Goal: Communication & Community: Answer question/provide support

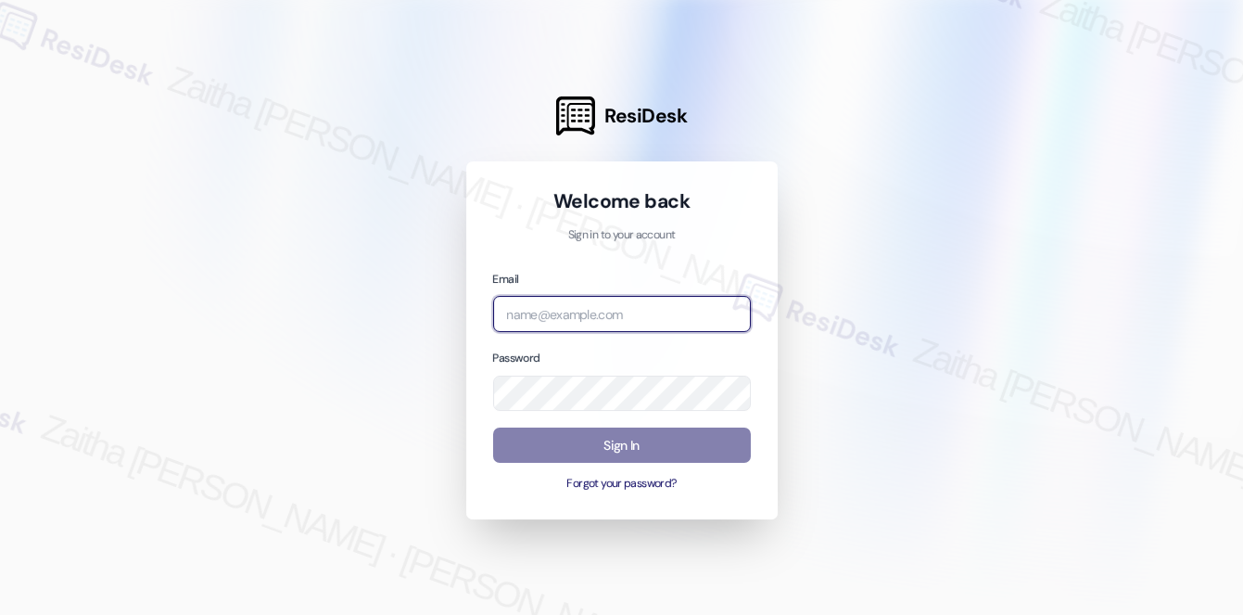
click at [607, 311] on input "email" at bounding box center [622, 314] width 258 height 36
click at [742, 317] on input "grant" at bounding box center [622, 314] width 258 height 36
click at [0, 614] on com-1password-button at bounding box center [0, 615] width 0 height 0
click at [564, 322] on input "grant" at bounding box center [622, 314] width 258 height 36
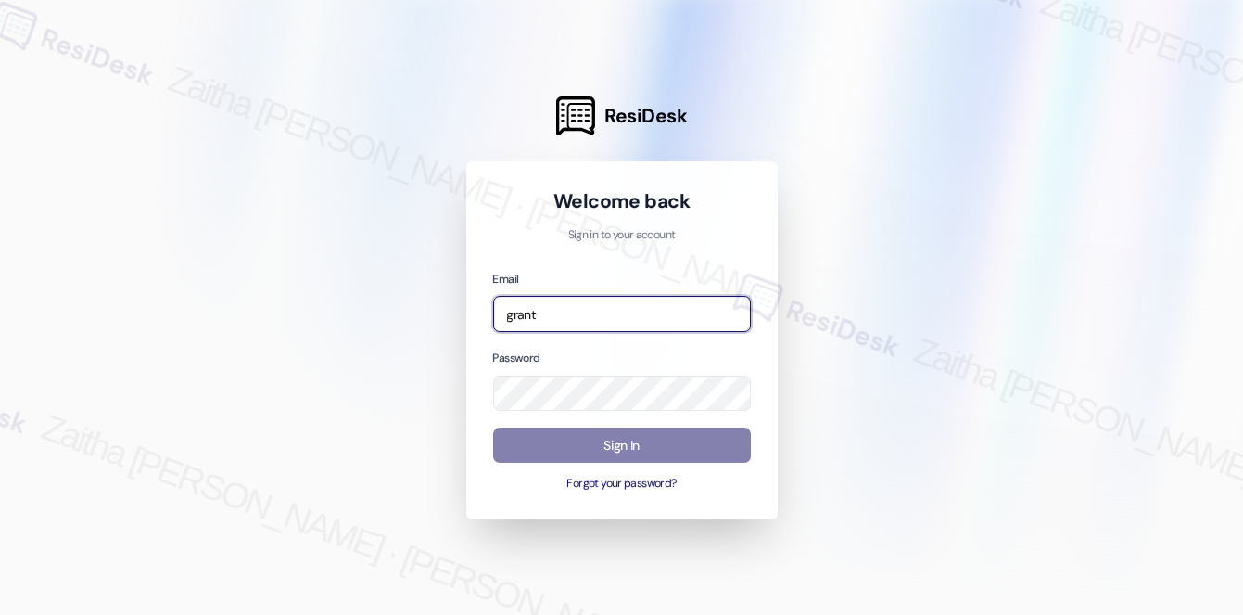
type input "automated-surveys-grant_main-zaitha.mae.[PERSON_NAME]@grant_[DOMAIN_NAME]"
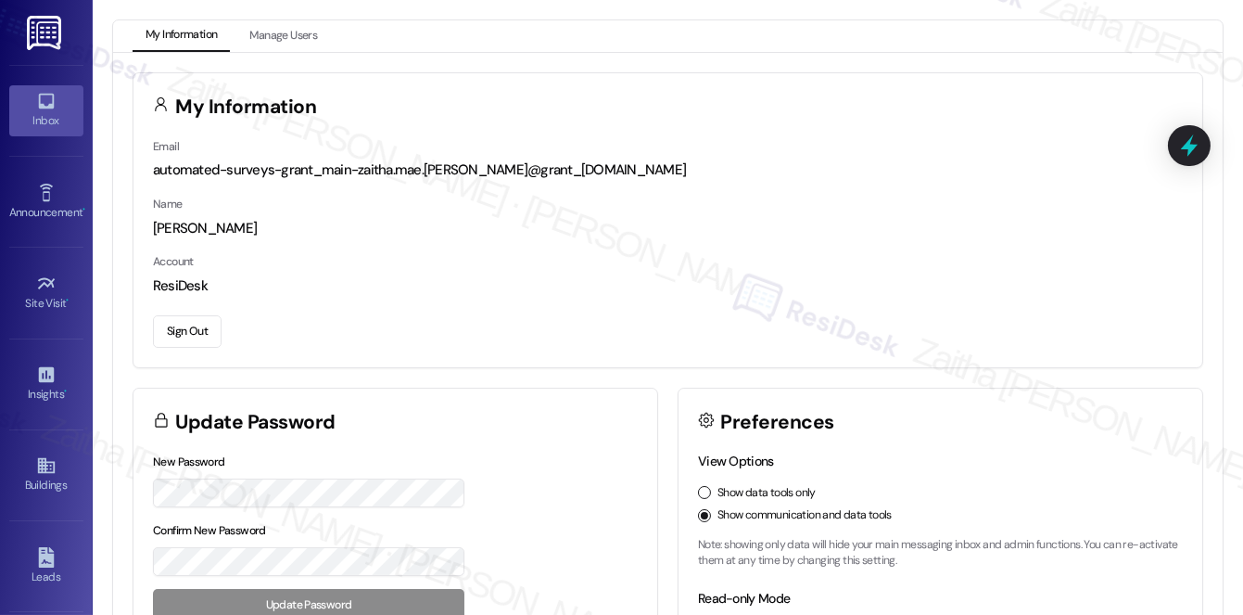
click at [27, 115] on div "Inbox" at bounding box center [46, 120] width 93 height 19
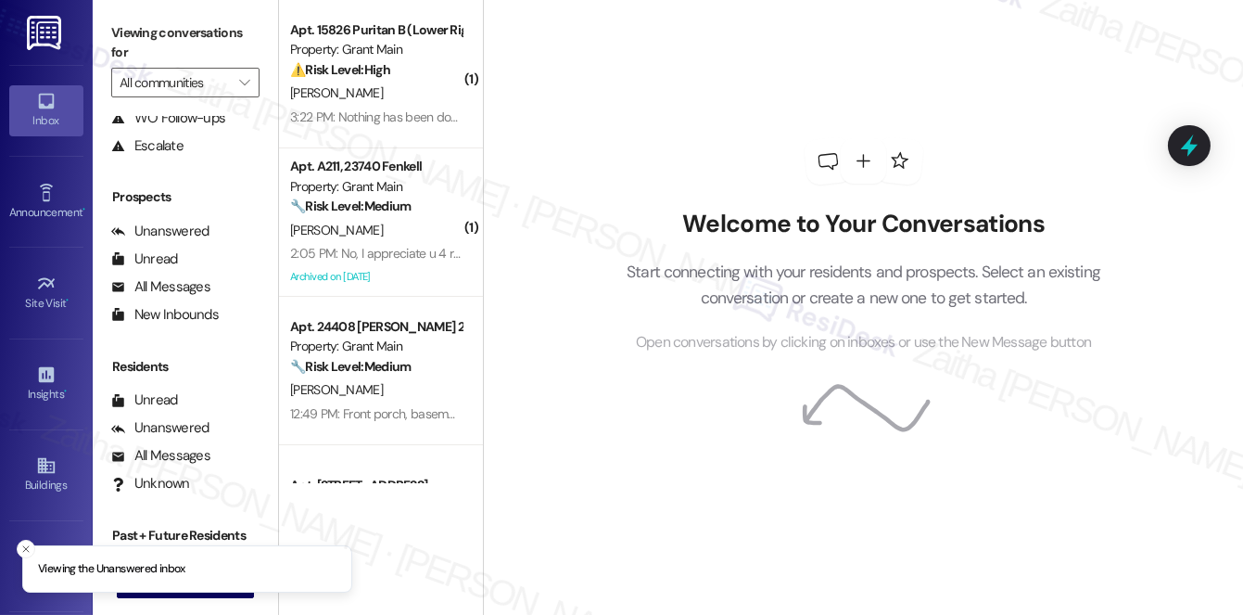
scroll to position [221, 0]
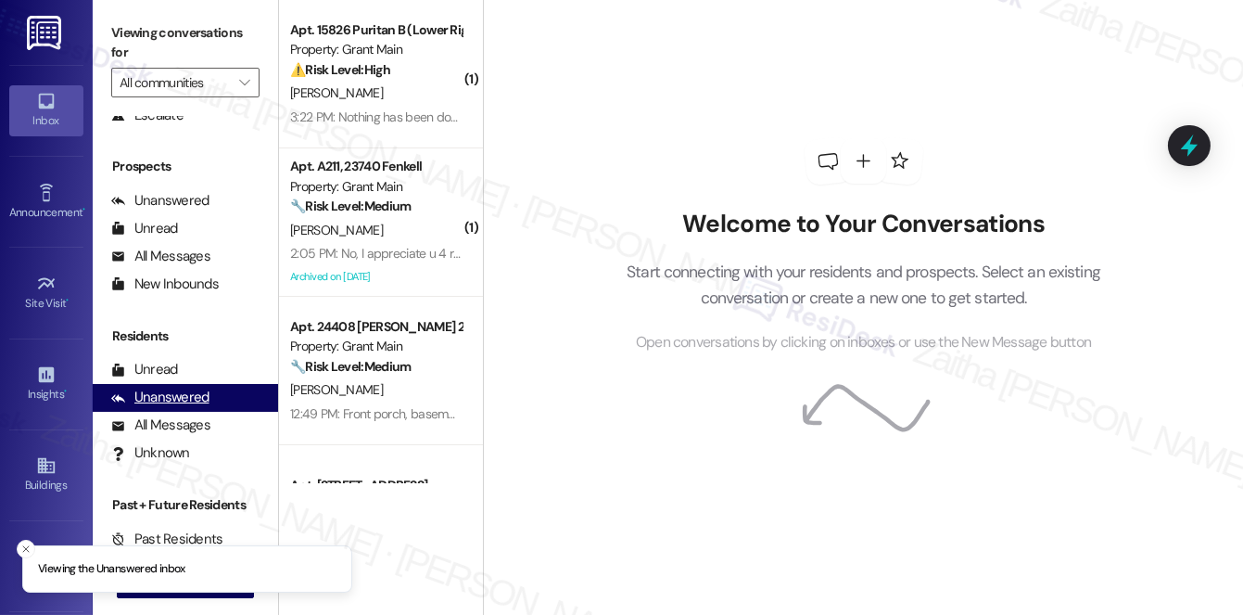
drag, startPoint x: 178, startPoint y: 357, endPoint x: 165, endPoint y: 399, distance: 43.7
click at [165, 399] on div "Unanswered" at bounding box center [160, 396] width 98 height 19
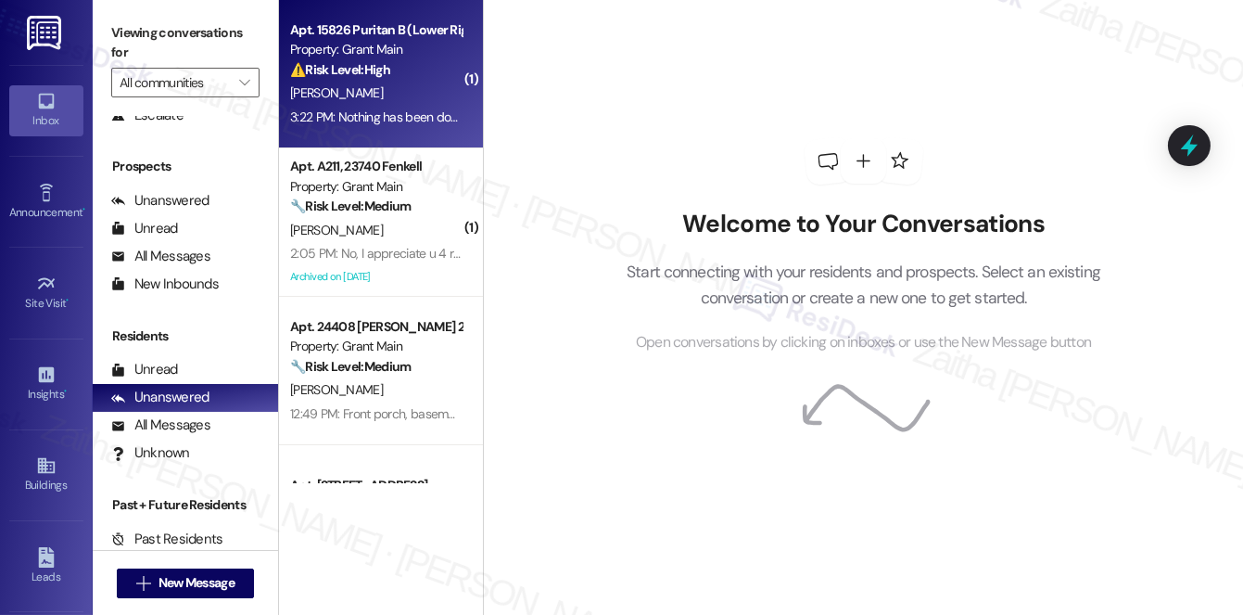
click at [405, 87] on div "[PERSON_NAME]" at bounding box center [375, 93] width 175 height 23
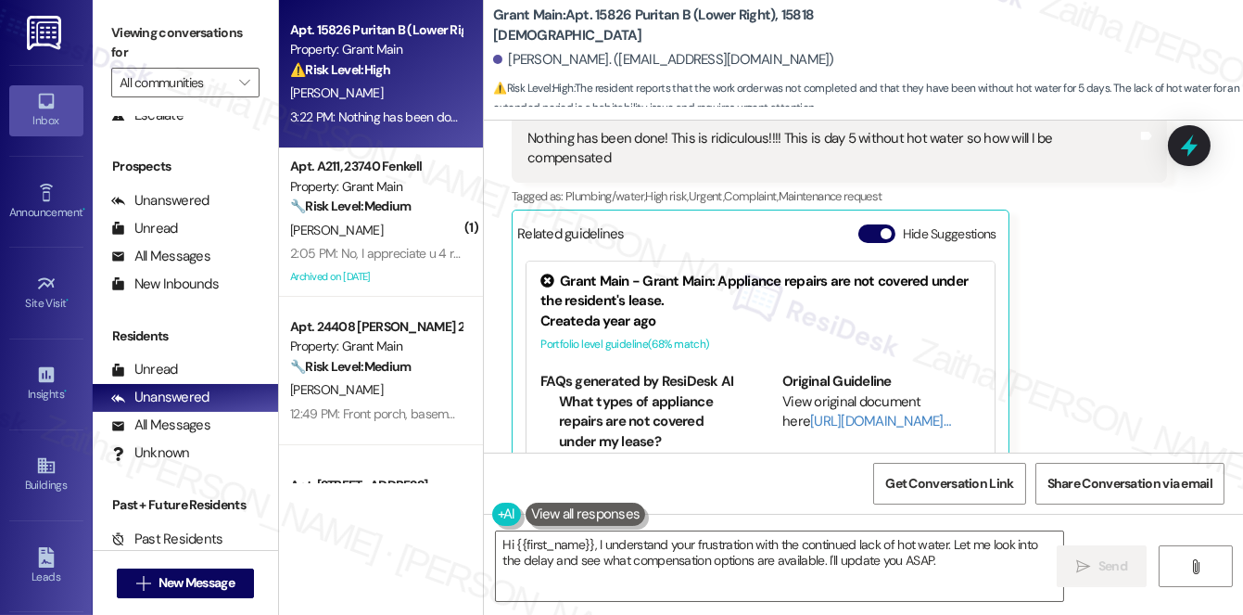
scroll to position [1092, 0]
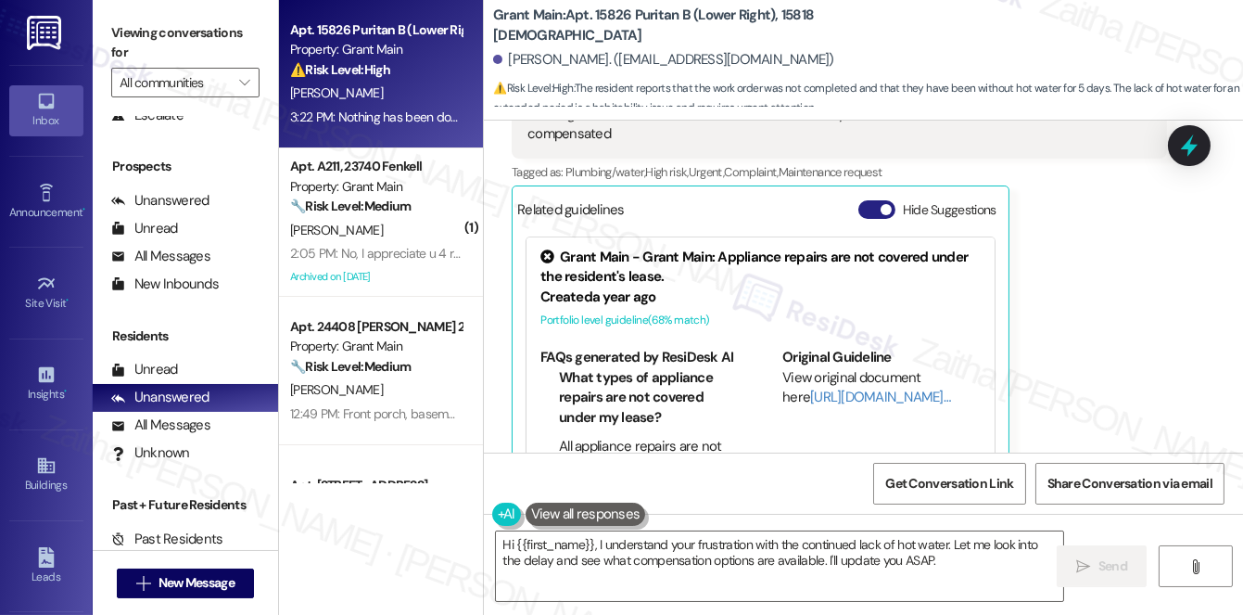
click at [869, 200] on button "Hide Suggestions" at bounding box center [876, 209] width 37 height 19
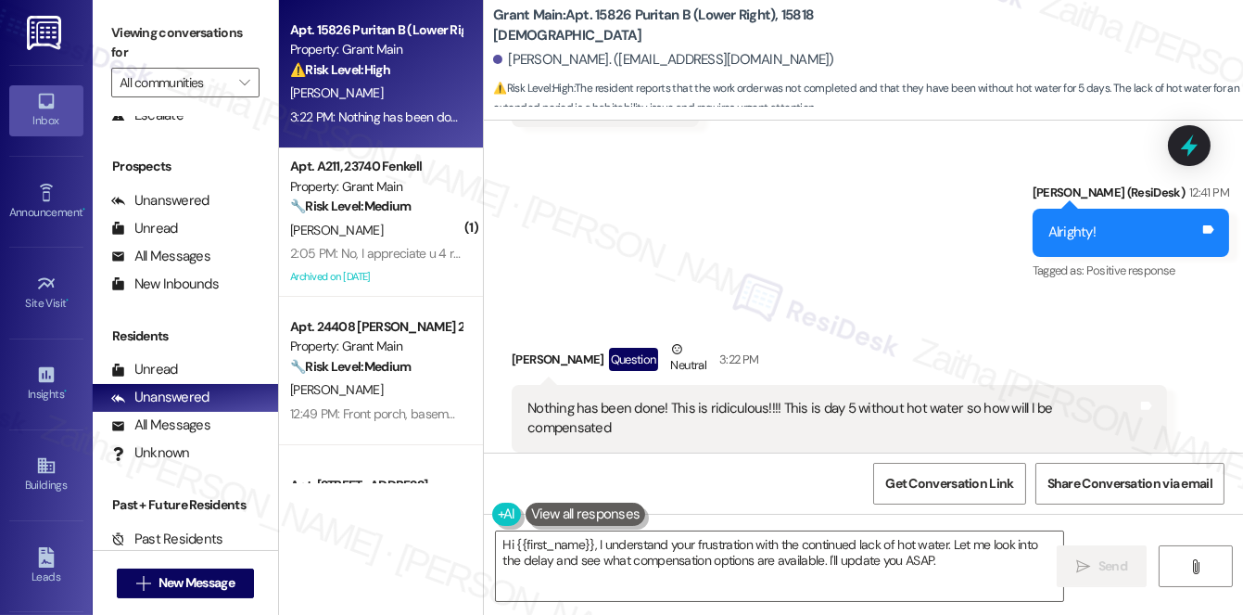
scroll to position [847, 0]
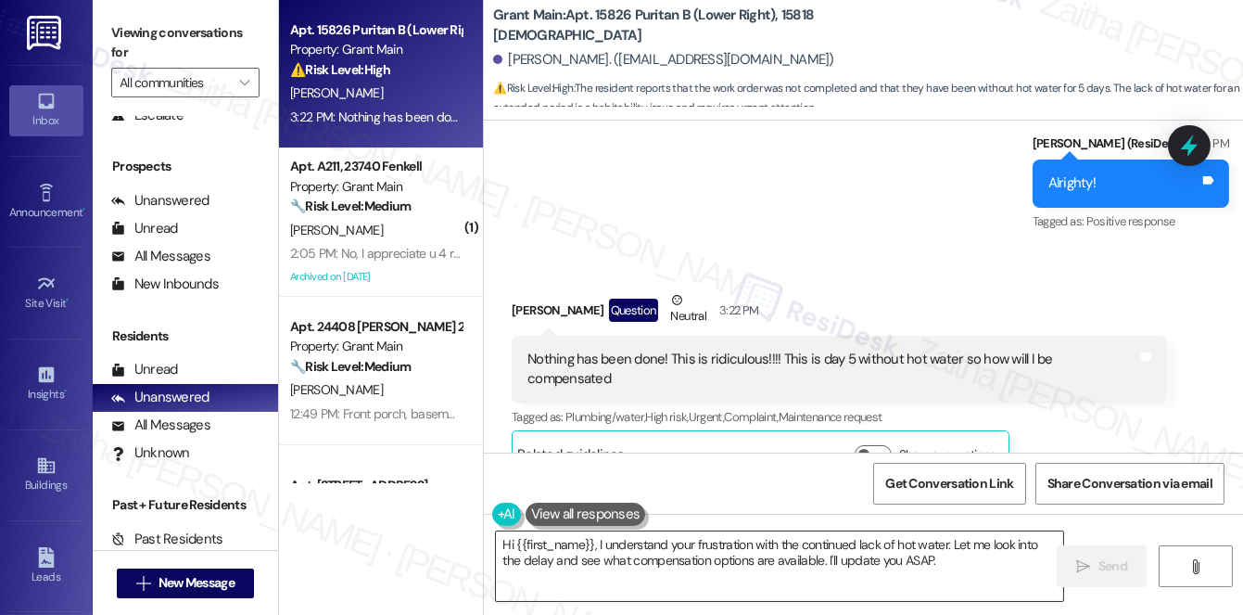
click at [506, 543] on textarea "Hi {{first_name}}, I understand your frustration with the continued lack of hot…" at bounding box center [779, 566] width 567 height 70
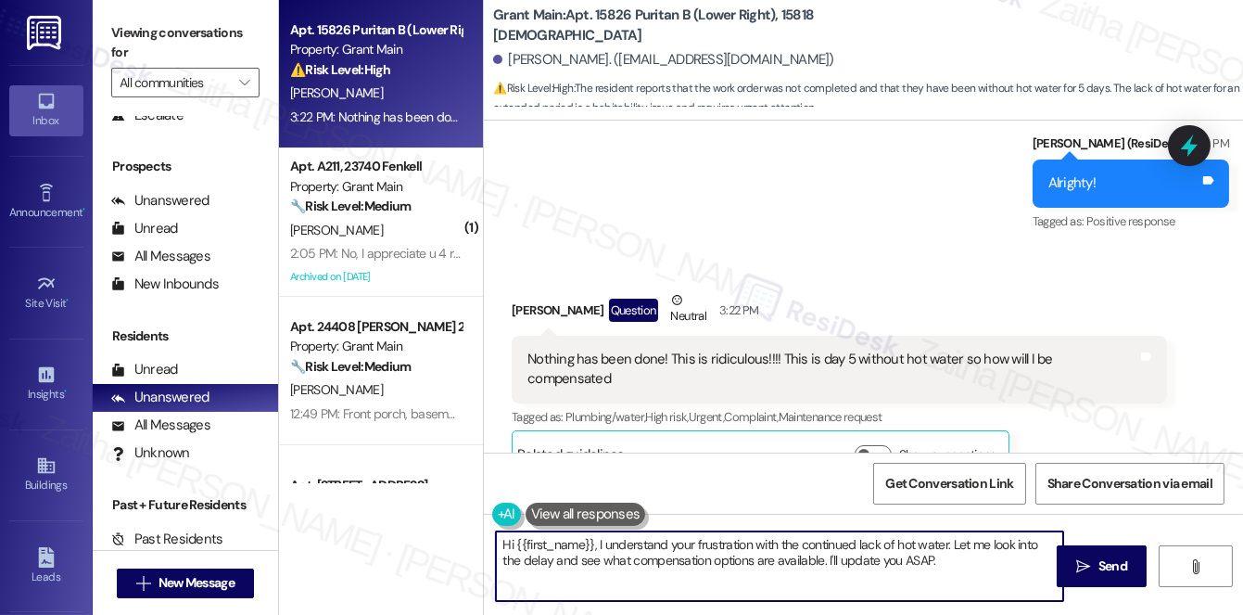
click at [506, 543] on textarea "Hi {{first_name}}, I understand your frustration with the continued lack of hot…" at bounding box center [779, 566] width 567 height 70
click at [721, 544] on textarea "Thank you for the update, {{first_name}}, I understand your frustration with th…" at bounding box center [779, 566] width 567 height 70
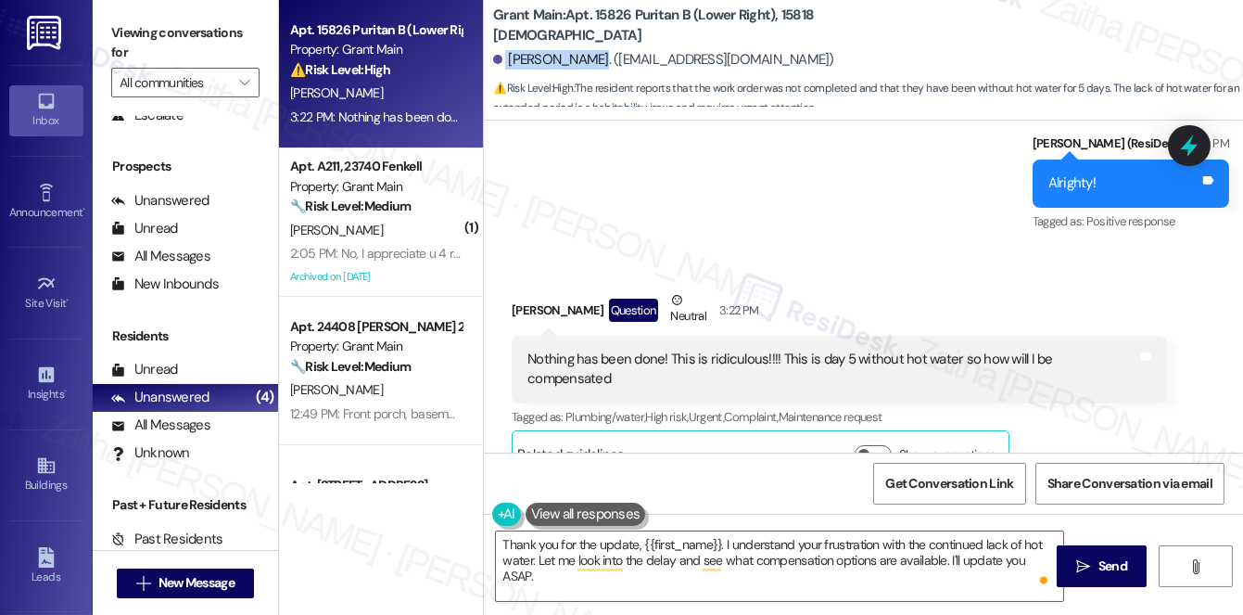
drag, startPoint x: 504, startPoint y: 63, endPoint x: 577, endPoint y: 53, distance: 73.0
click at [577, 53] on div "[PERSON_NAME]. ([EMAIL_ADDRESS][DOMAIN_NAME])" at bounding box center [663, 59] width 341 height 19
copy div "[PERSON_NAME]"
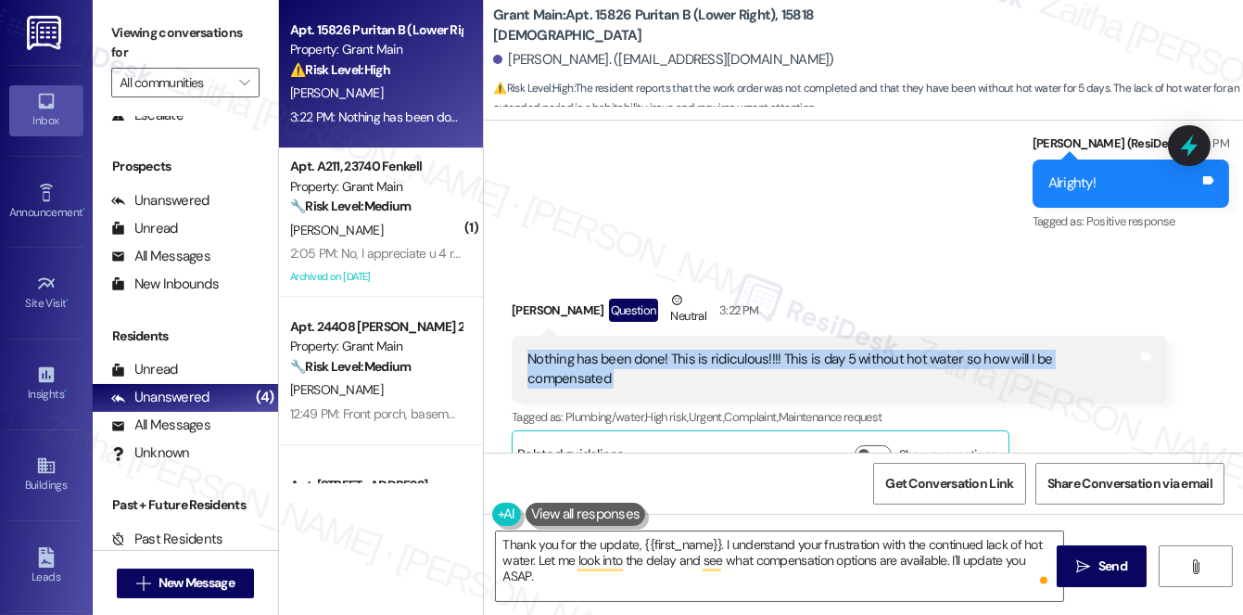
drag, startPoint x: 519, startPoint y: 341, endPoint x: 1144, endPoint y: 339, distance: 624.8
click at [1144, 339] on div "Nothing has been done! This is ridiculous!!!! This is day 5 without hot water s…" at bounding box center [839, 370] width 655 height 68
copy div "Nothing has been done! This is ridiculous!!!! This is day 5 without hot water s…"
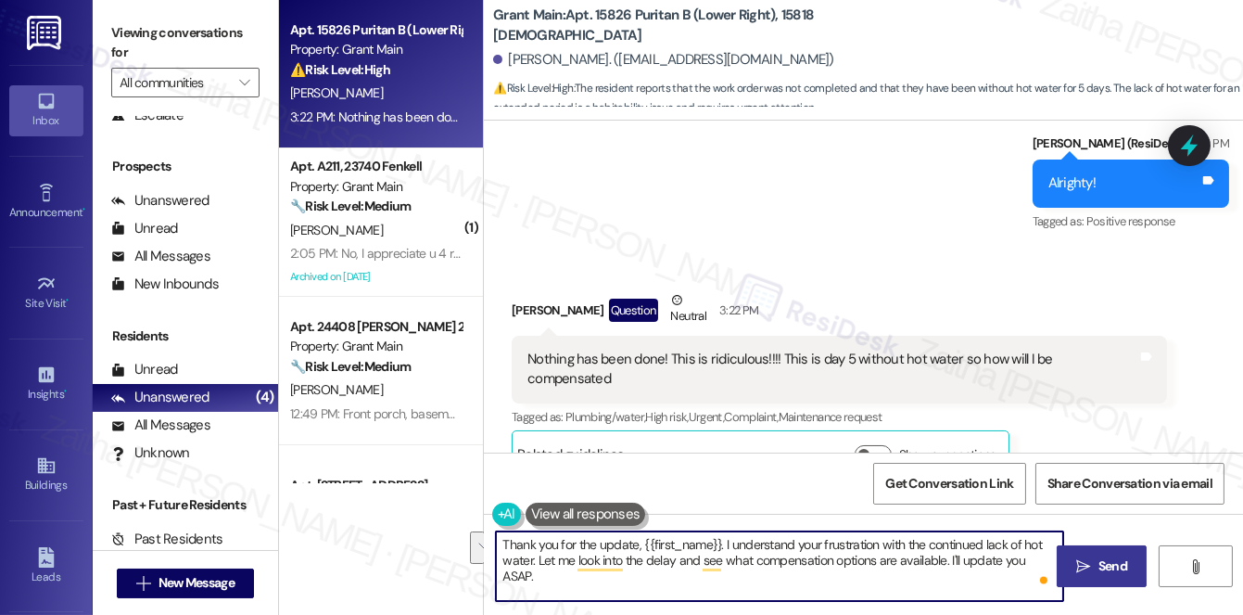
drag, startPoint x: 731, startPoint y: 540, endPoint x: 1087, endPoint y: 569, distance: 357.2
click at [1087, 569] on div "Thank you for the update, {{first_name}}. I understand your frustration with th…" at bounding box center [863, 583] width 759 height 139
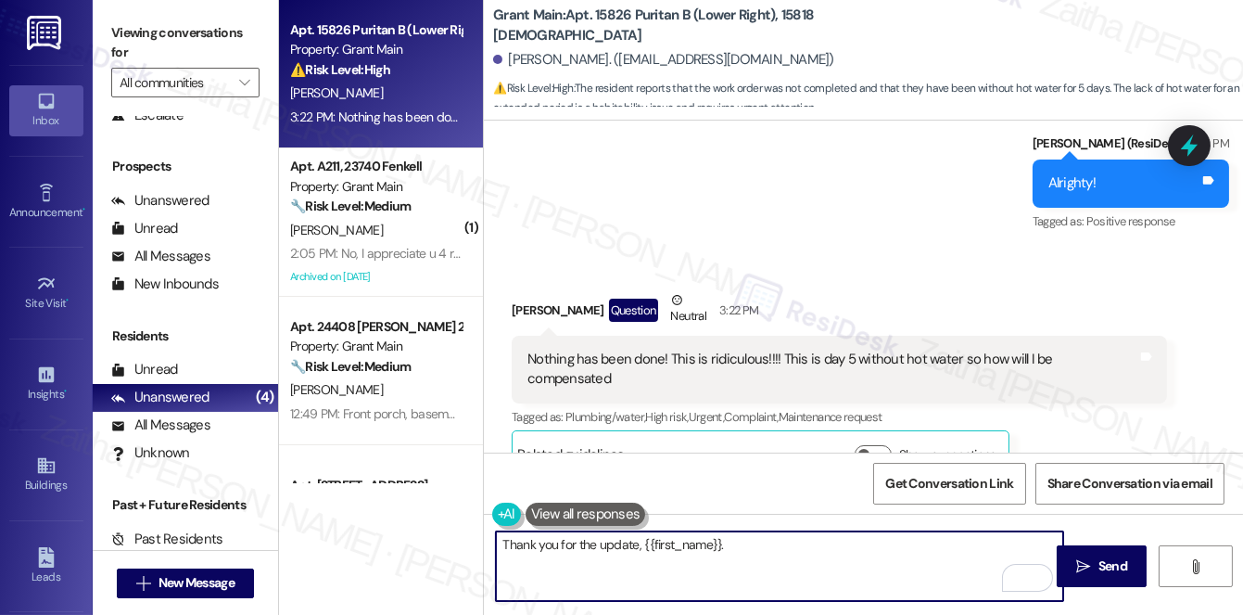
paste textarea "I’m really sorry you’re still without hot water, and I completely understand yo…"
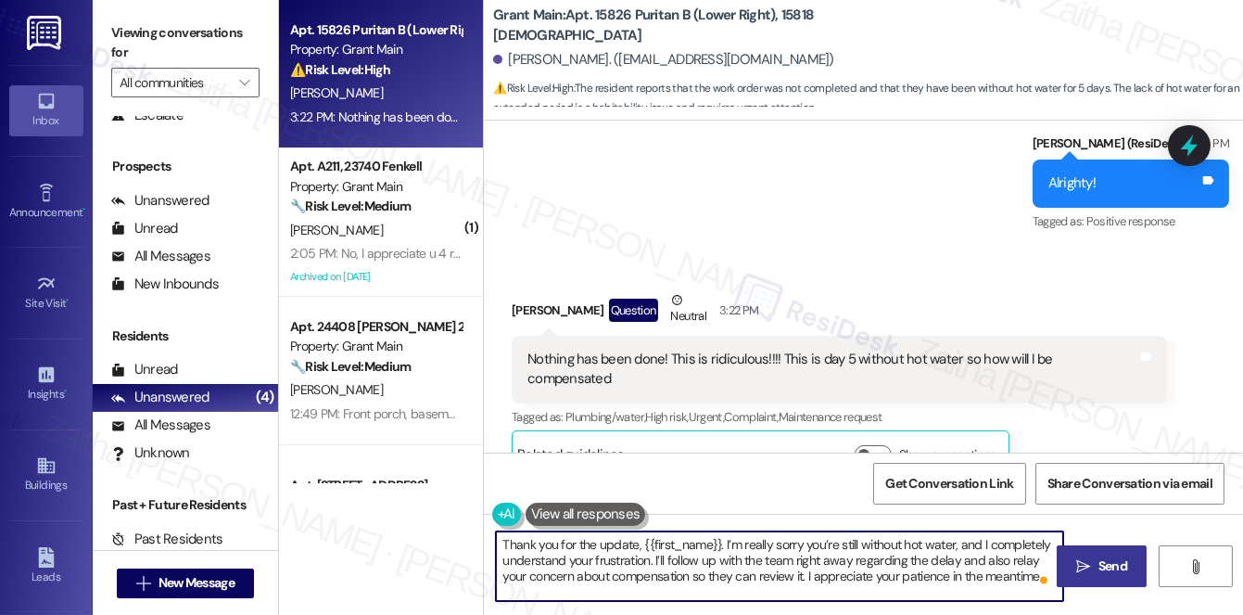
type textarea "Thank you for the update, {{first_name}}. I’m really sorry you’re still without…"
click at [1114, 566] on span "Send" at bounding box center [1112, 565] width 29 height 19
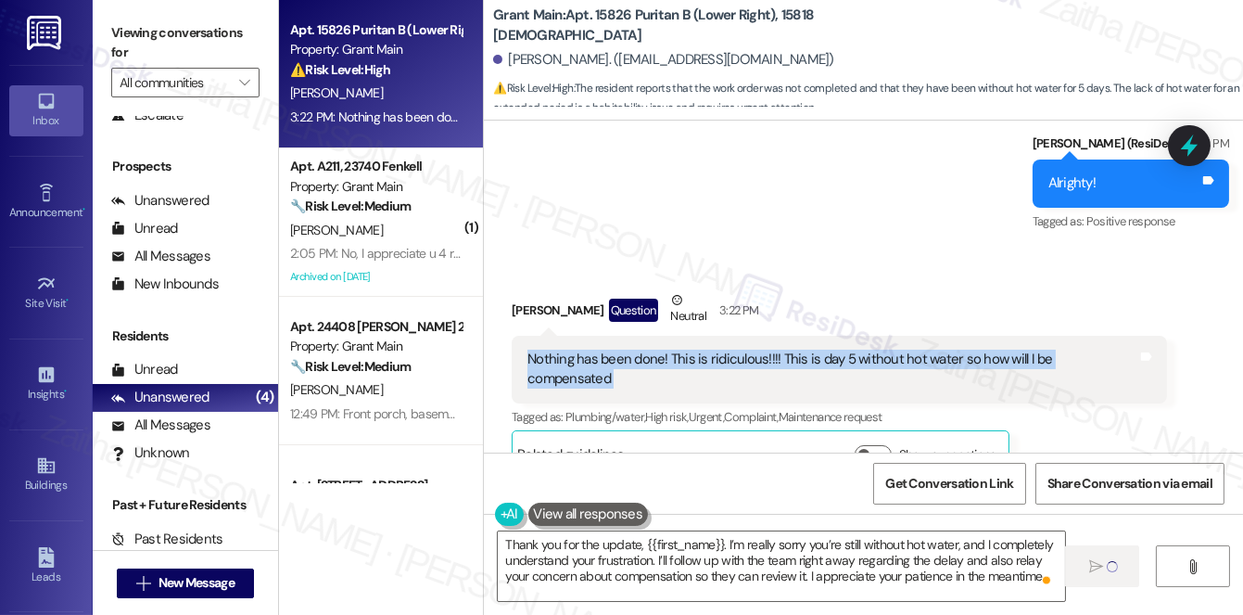
drag, startPoint x: 524, startPoint y: 344, endPoint x: 1145, endPoint y: 334, distance: 621.2
click at [1145, 336] on div "Nothing has been done! This is ridiculous!!!! This is day 5 without hot water s…" at bounding box center [839, 370] width 655 height 68
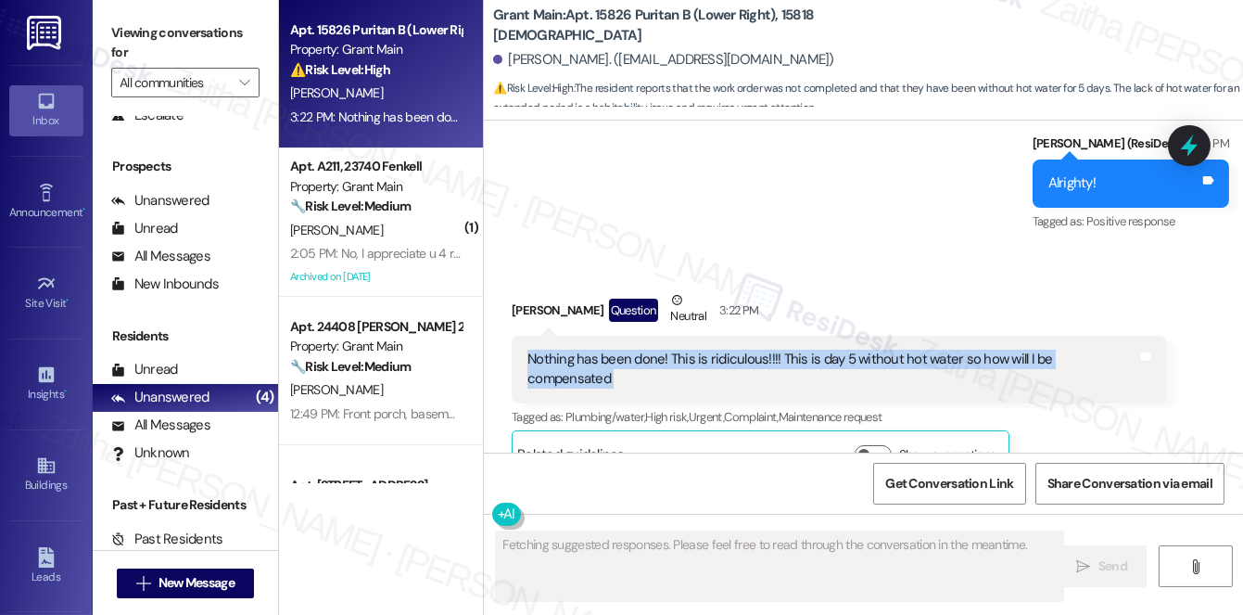
scroll to position [846, 0]
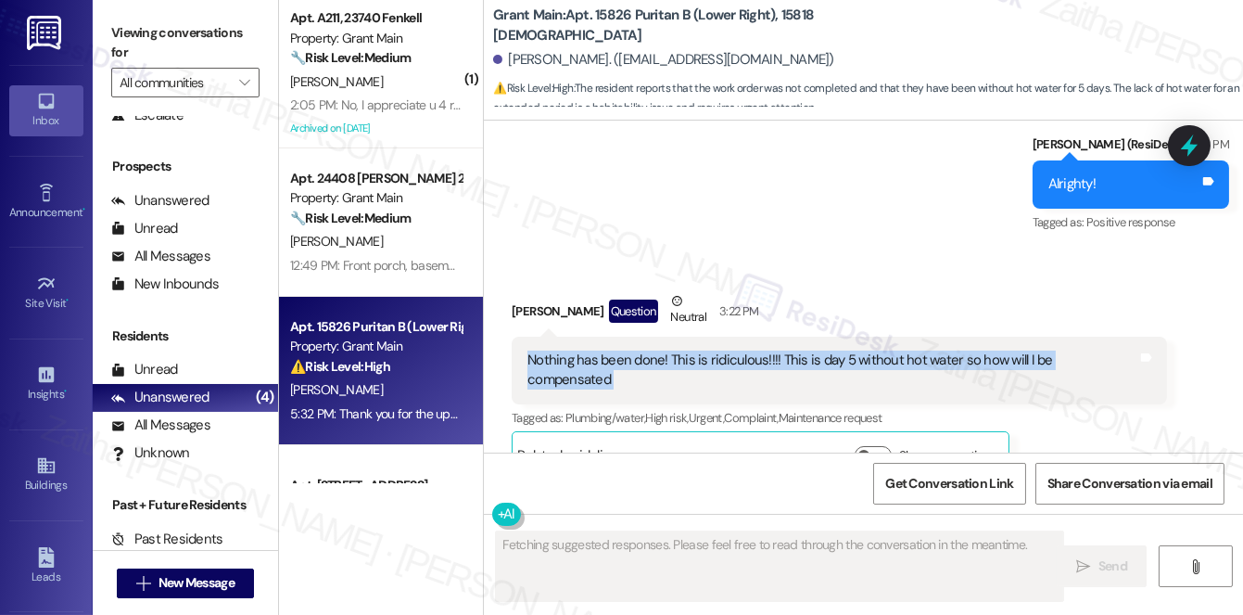
copy div "Nothing has been done! This is ridiculous!!!! This is day 5 without hot water s…"
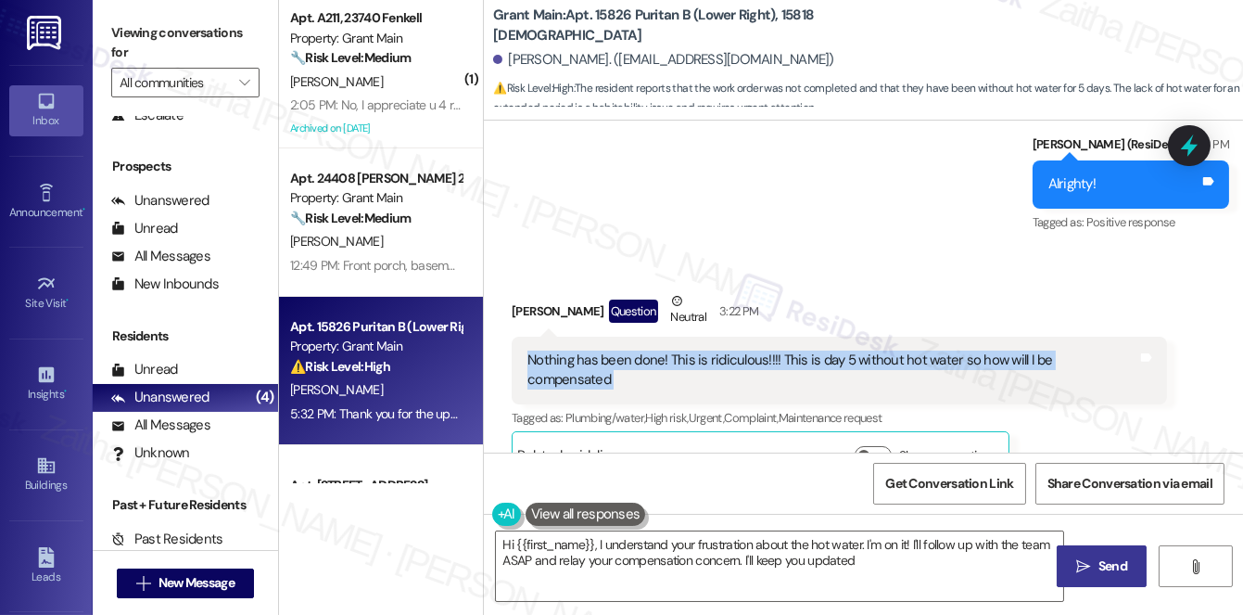
type textarea "Hi {{first_name}}, I understand your frustration about the hot water. I'm on it…"
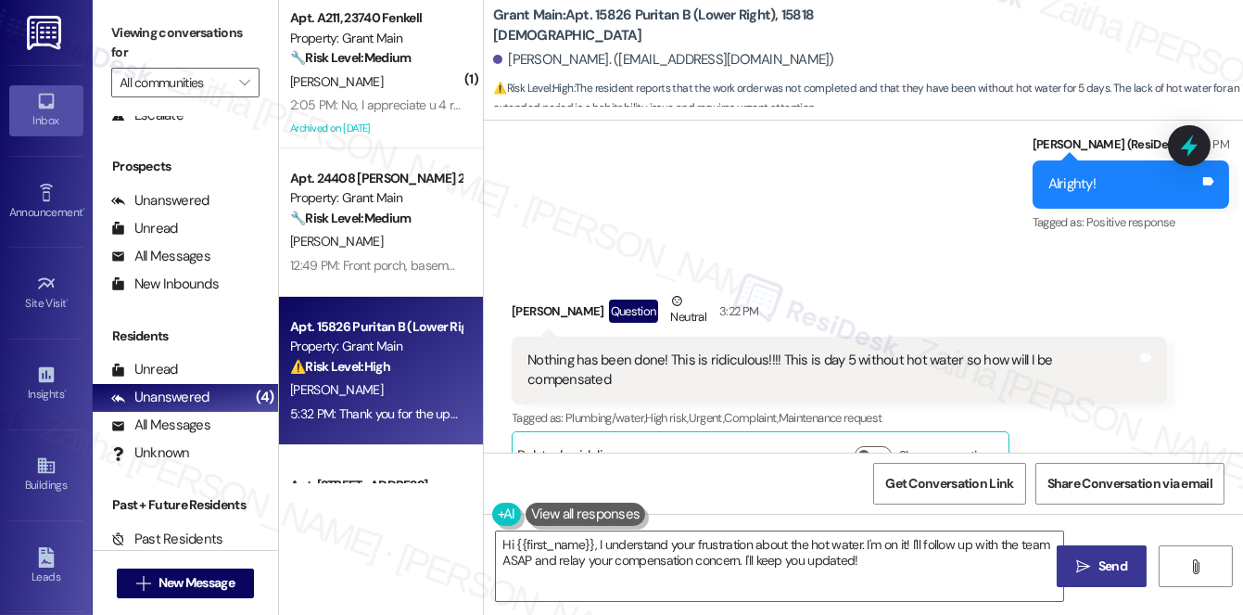
click at [864, 249] on div "Received via SMS [PERSON_NAME] Question Neutral 3:22 PM Nothing has been done! …" at bounding box center [863, 371] width 759 height 244
click at [1188, 137] on icon at bounding box center [1190, 146] width 32 height 32
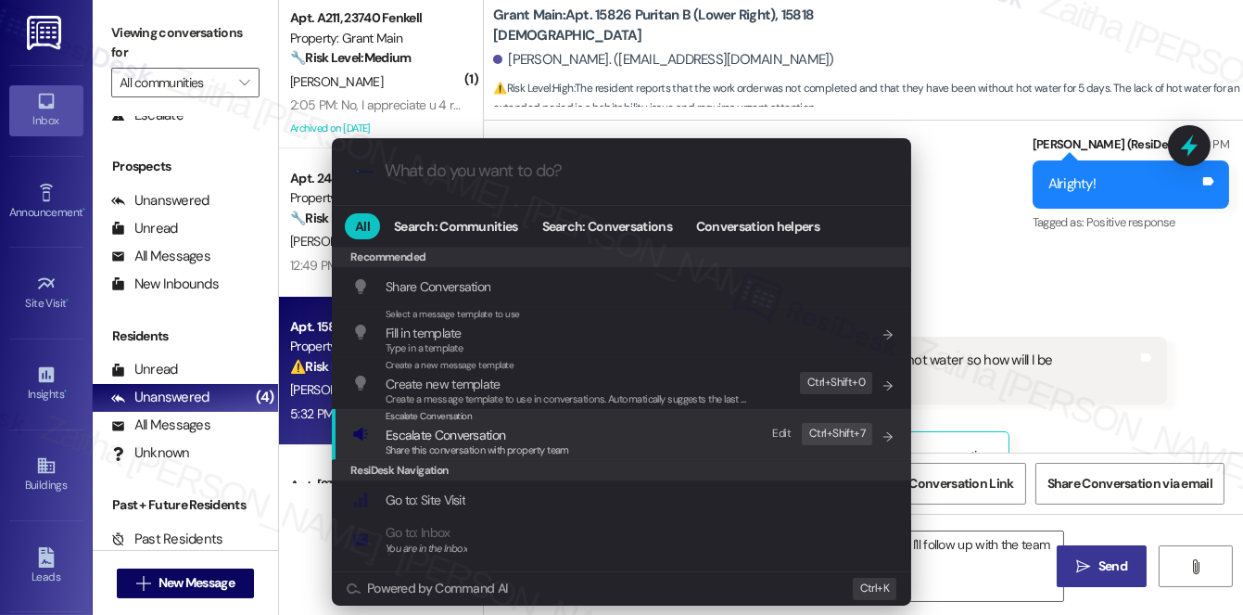
click at [451, 432] on span "Escalate Conversation" at bounding box center [446, 434] width 120 height 17
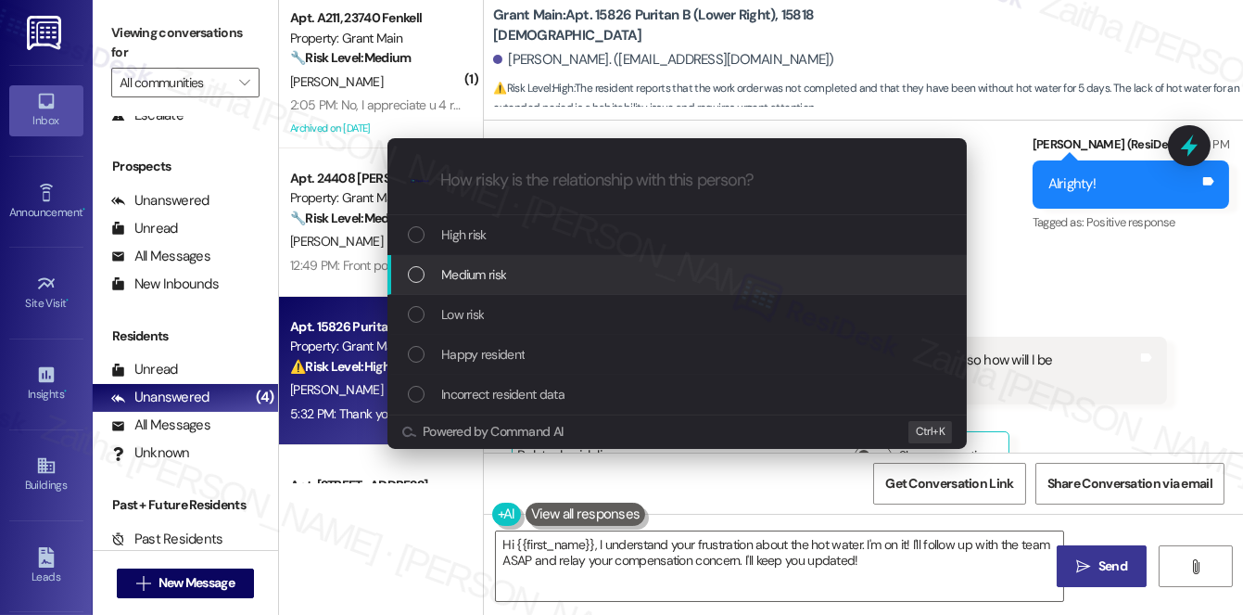
click at [517, 260] on div "Medium risk" at bounding box center [676, 275] width 579 height 40
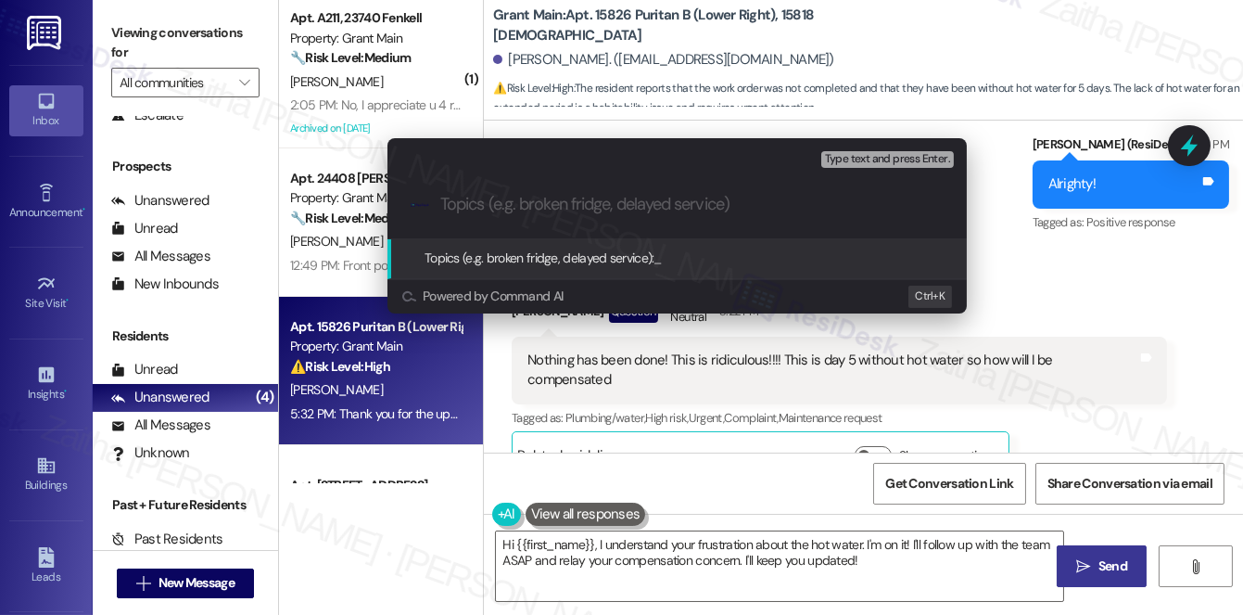
paste input "5 Days Without Hot Water – Resident Requesting Compensation"
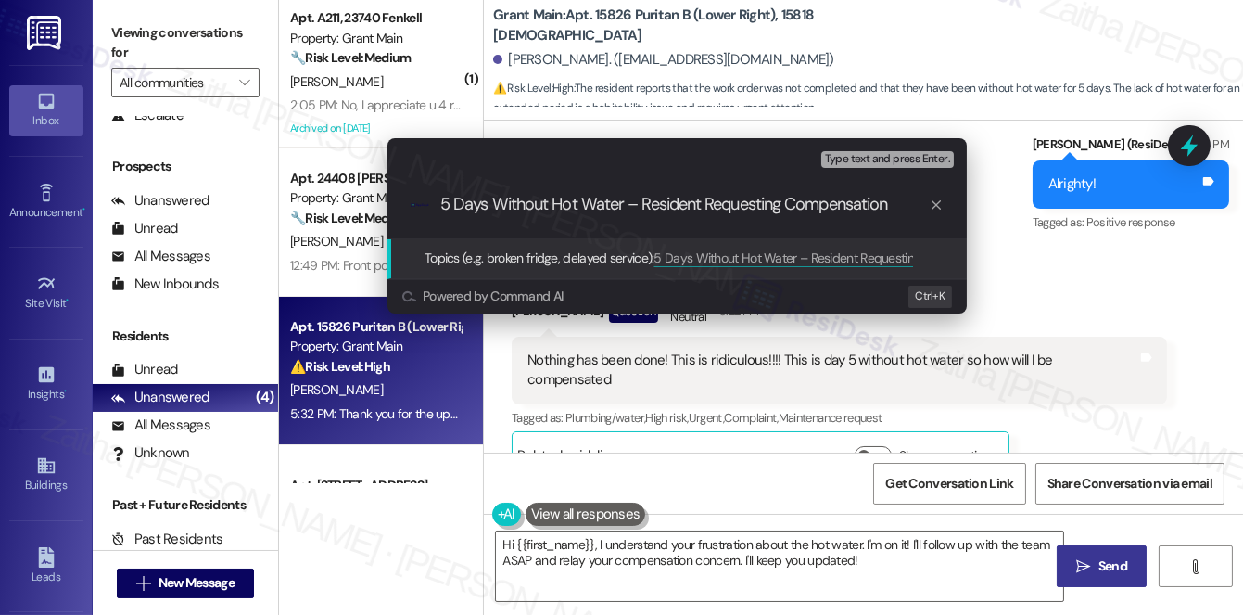
click at [623, 199] on input "5 Days Without Hot Water – Resident Requesting Compensation" at bounding box center [684, 204] width 489 height 19
paste input "49522-1"
type input "5 Days Without Hot Water(49522) – Resident Requesting Compensation"
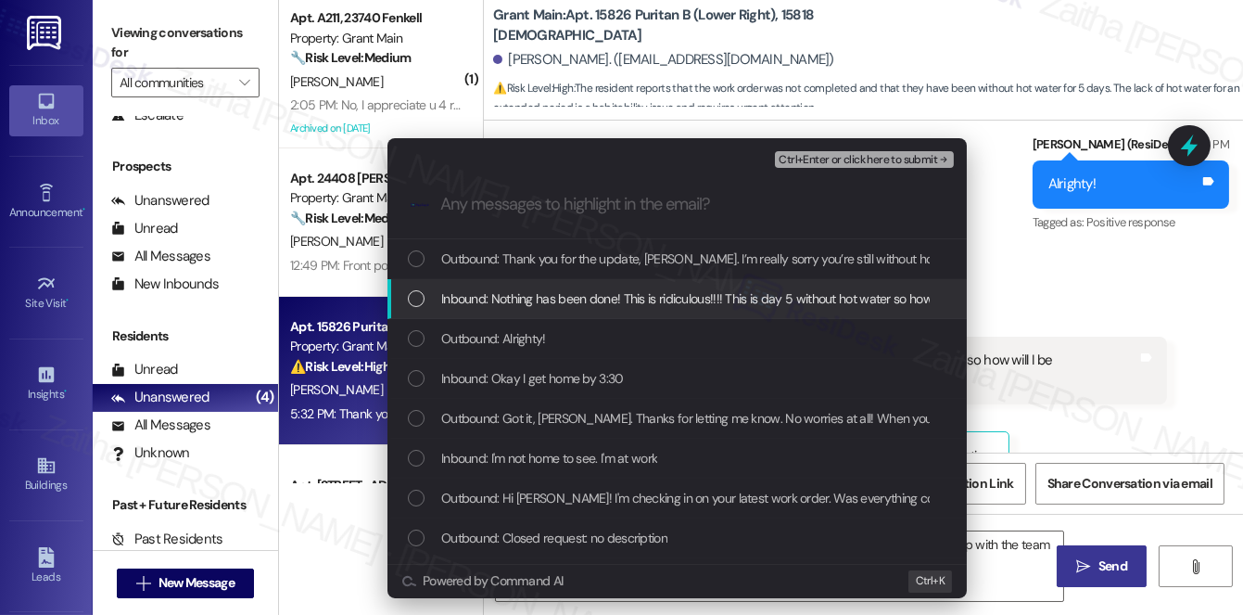
click at [635, 294] on span "Inbound: Nothing has been done! This is ridiculous!!!! This is day 5 without ho…" at bounding box center [747, 298] width 613 height 20
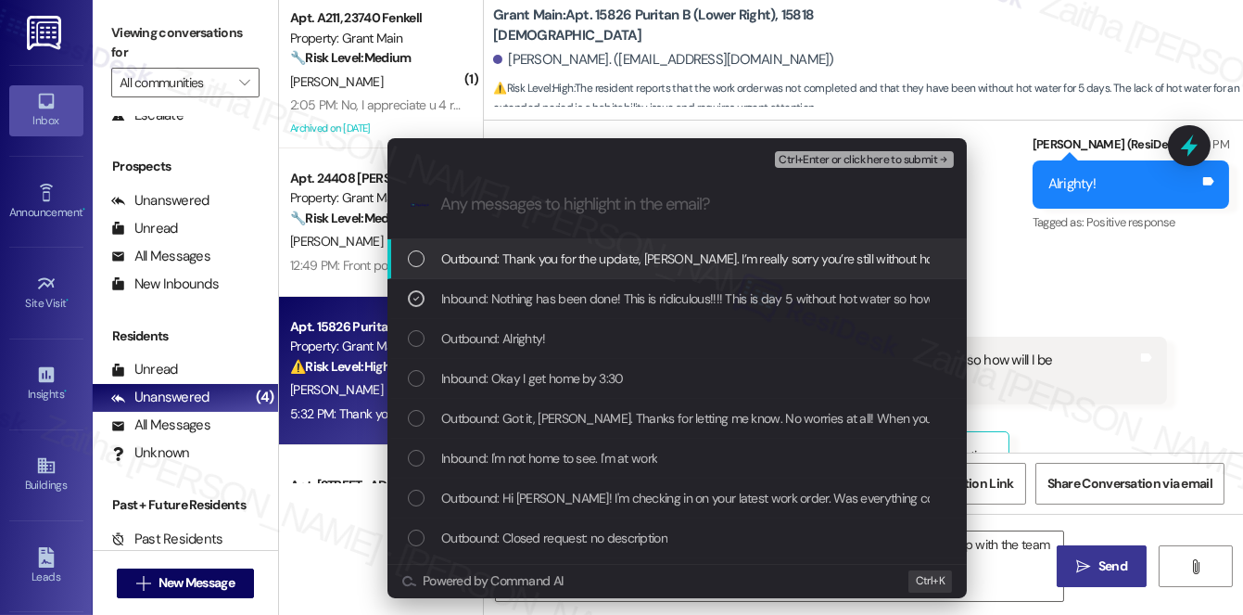
click at [897, 159] on span "Ctrl+Enter or click here to submit" at bounding box center [858, 160] width 159 height 13
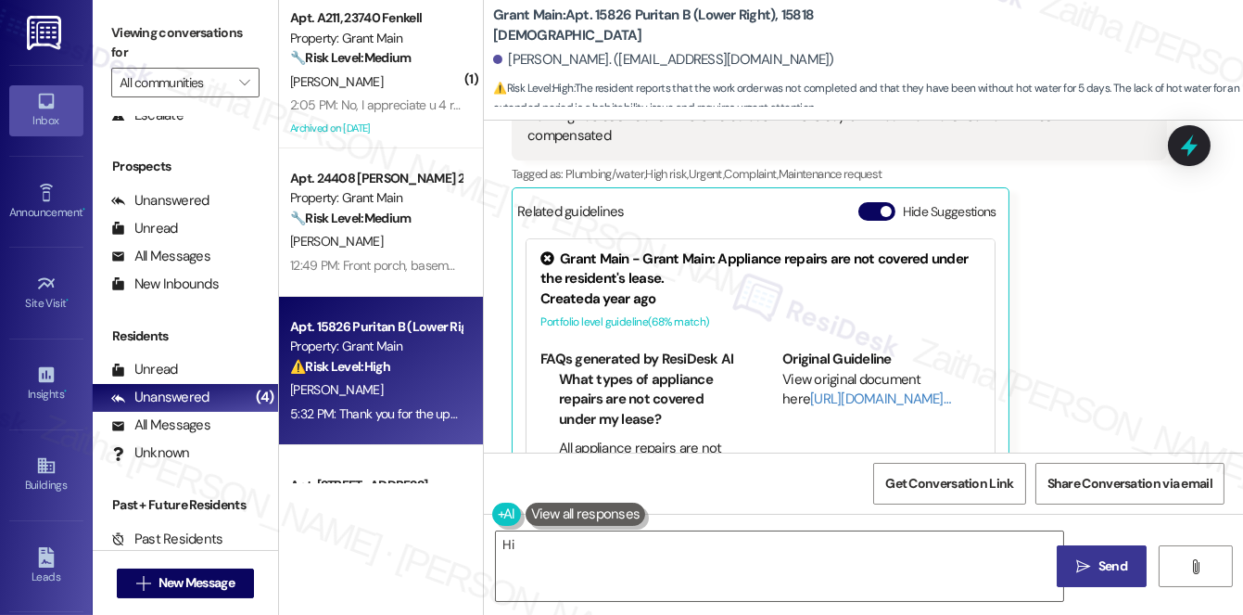
scroll to position [1092, 0]
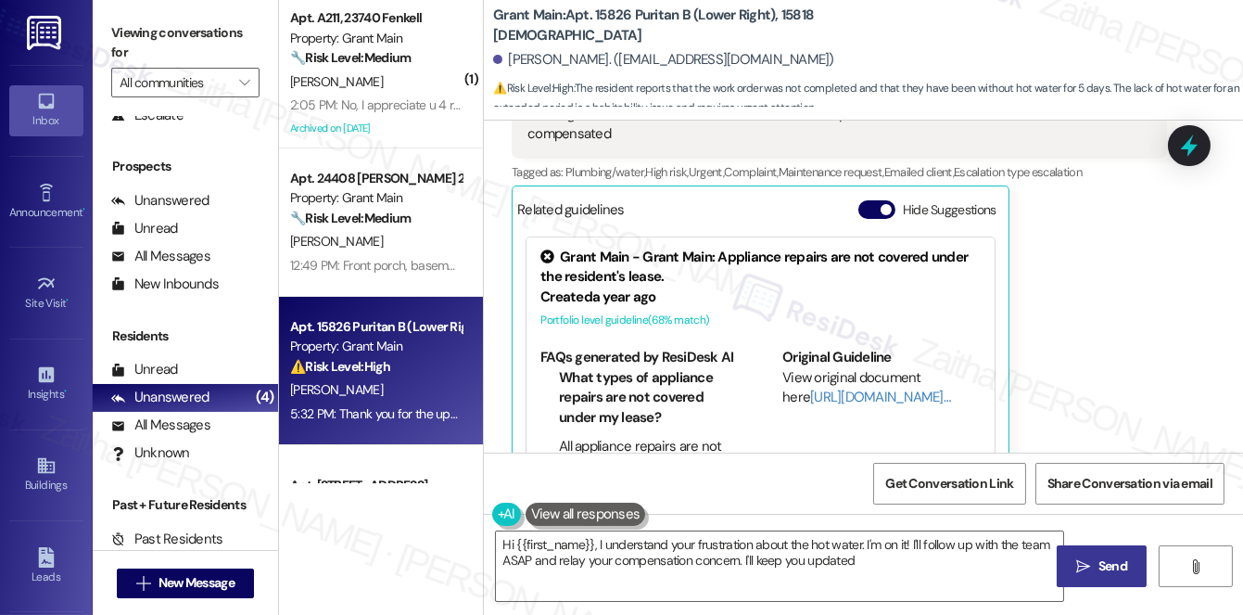
type textarea "Hi {{first_name}}, I understand your frustration about the hot water. I'm on it…"
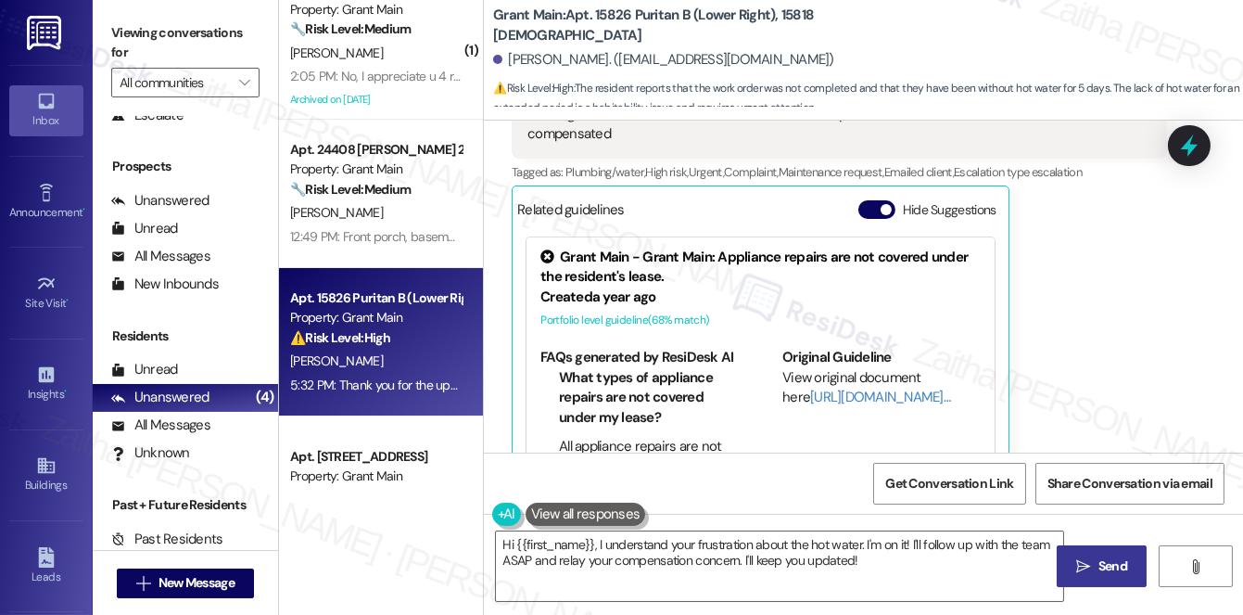
scroll to position [0, 0]
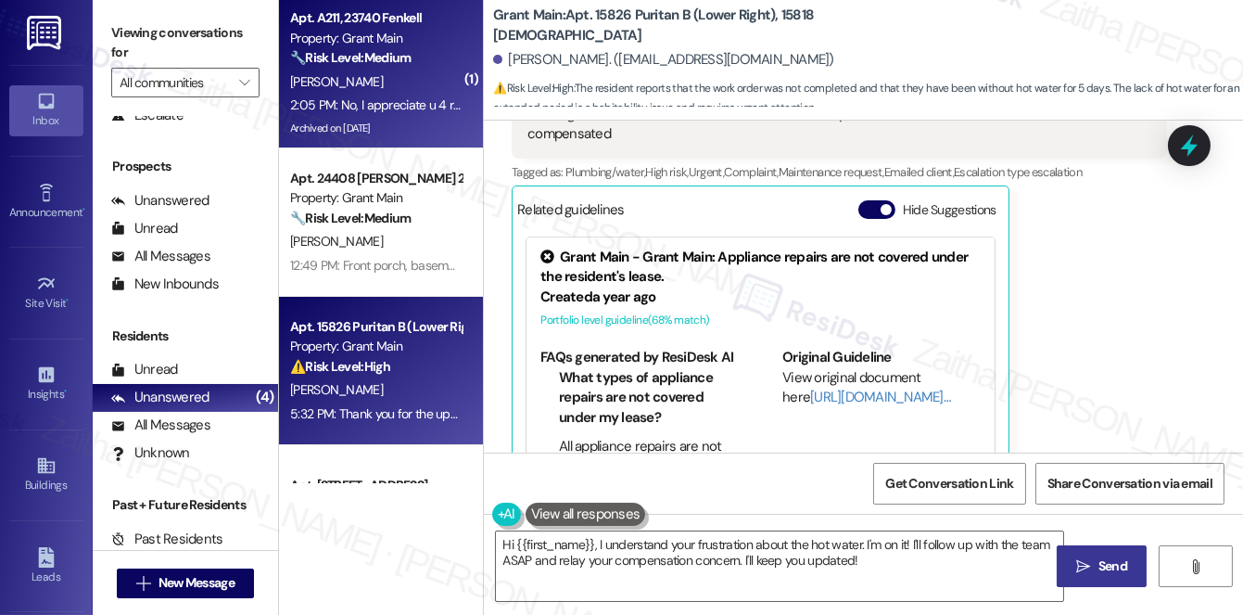
click at [395, 72] on div "[PERSON_NAME]" at bounding box center [375, 81] width 175 height 23
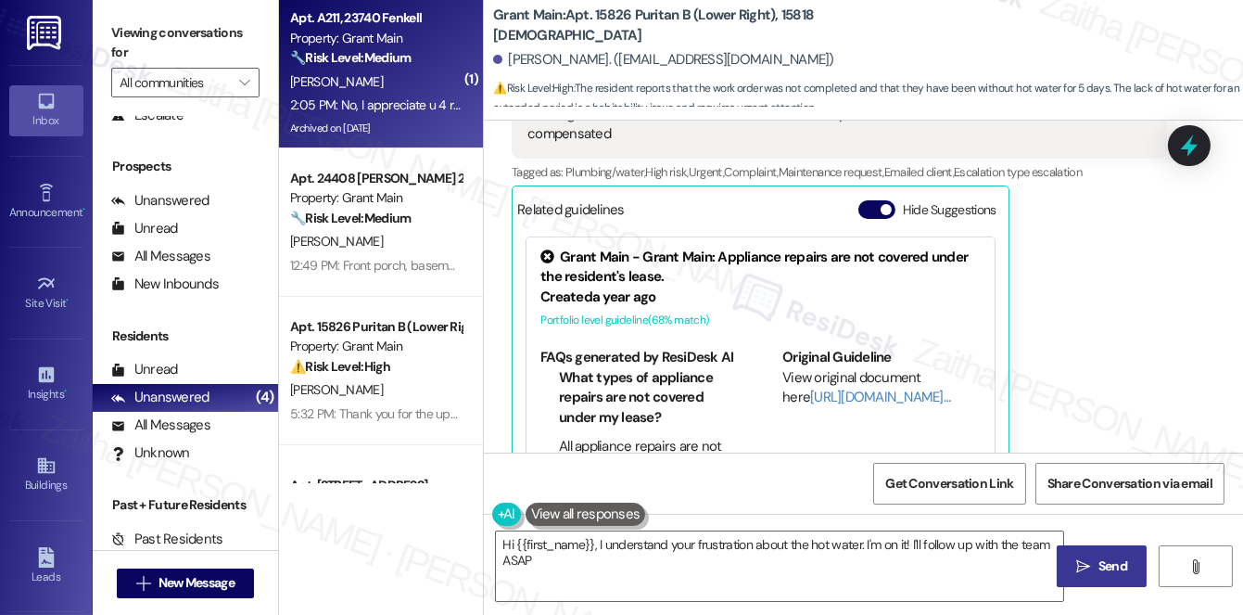
type textarea "Hi {{first_name}}, I understand your frustration about the hot water. I'm on it…"
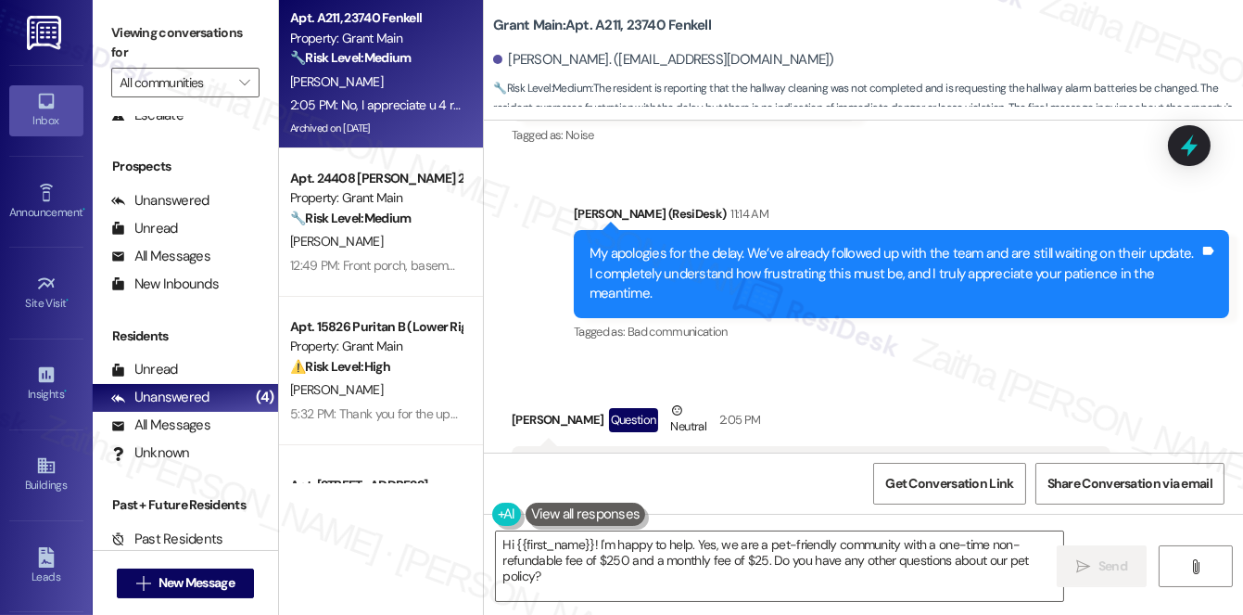
scroll to position [24554, 0]
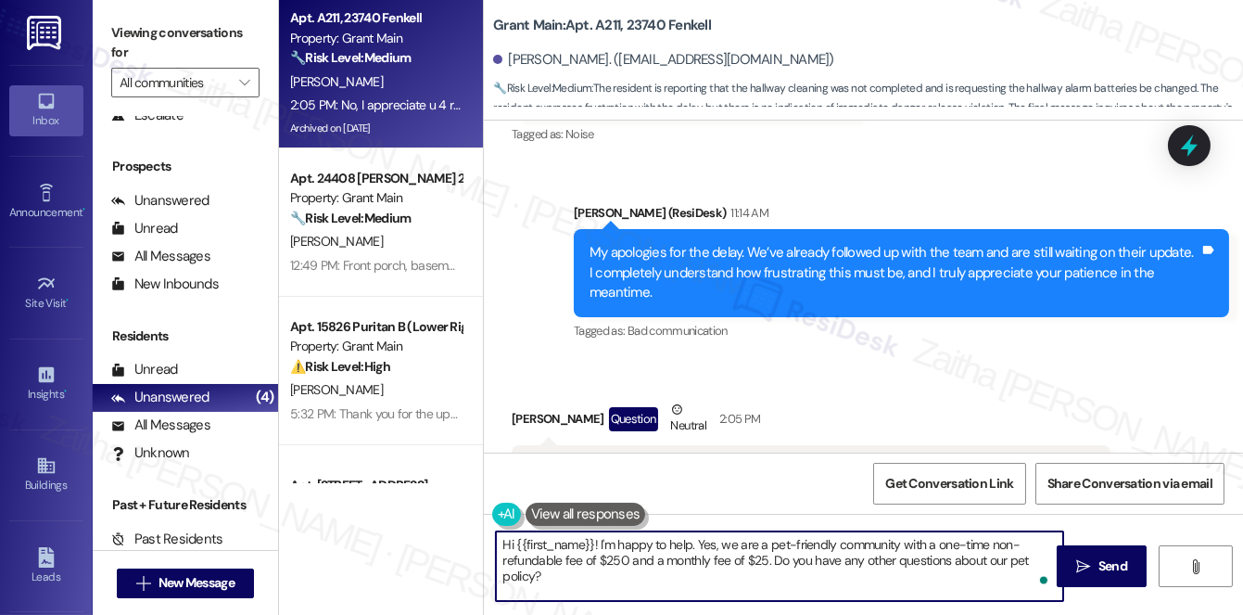
drag, startPoint x: 580, startPoint y: 541, endPoint x: 460, endPoint y: 540, distance: 120.5
click at [460, 540] on div "Apt. A211, 23740 Fenkell Property: Grant Main 🔧 Risk Level: Medium The resident…" at bounding box center [761, 307] width 964 height 615
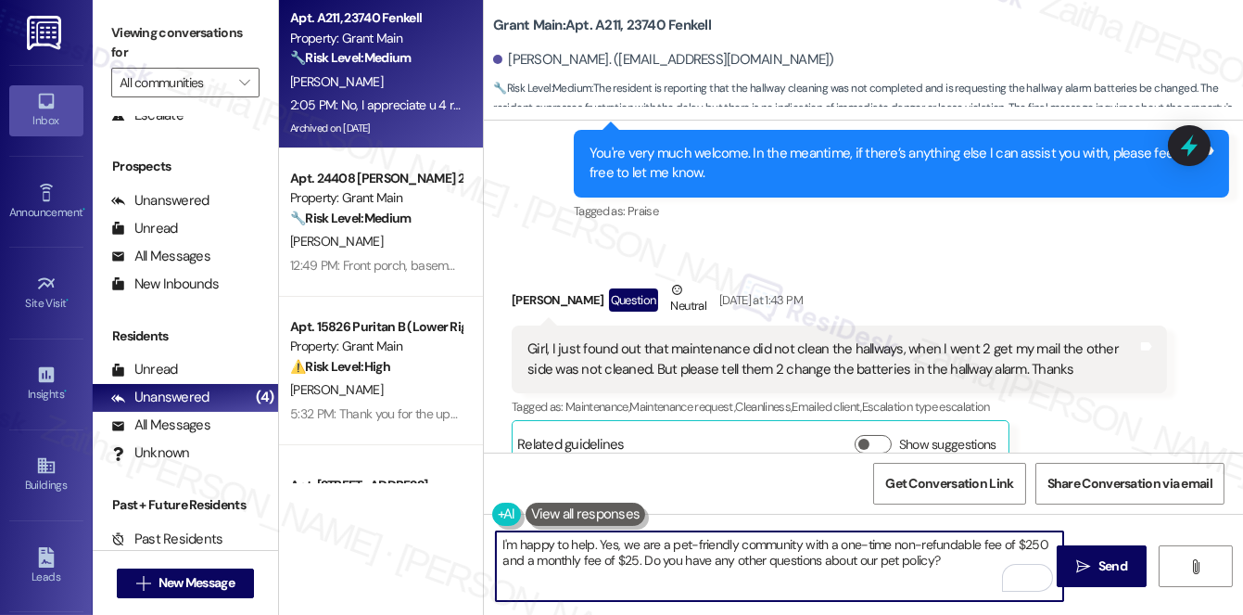
scroll to position [23711, 0]
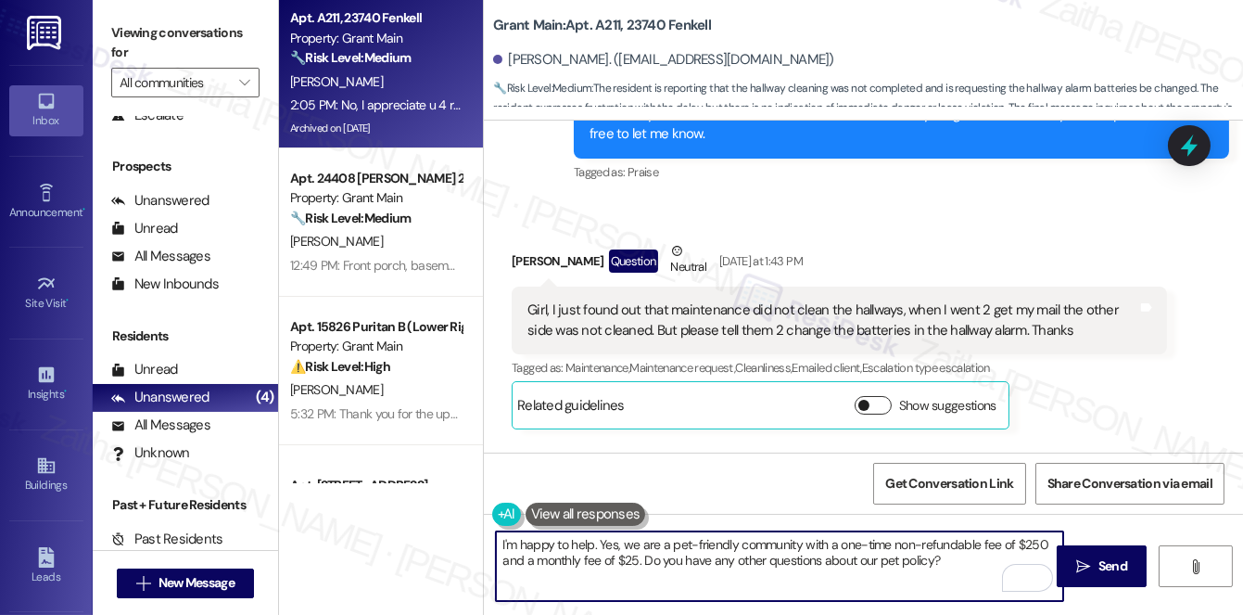
type textarea "I'm happy to help. Yes, we are a pet-friendly community with a one-time non-ref…"
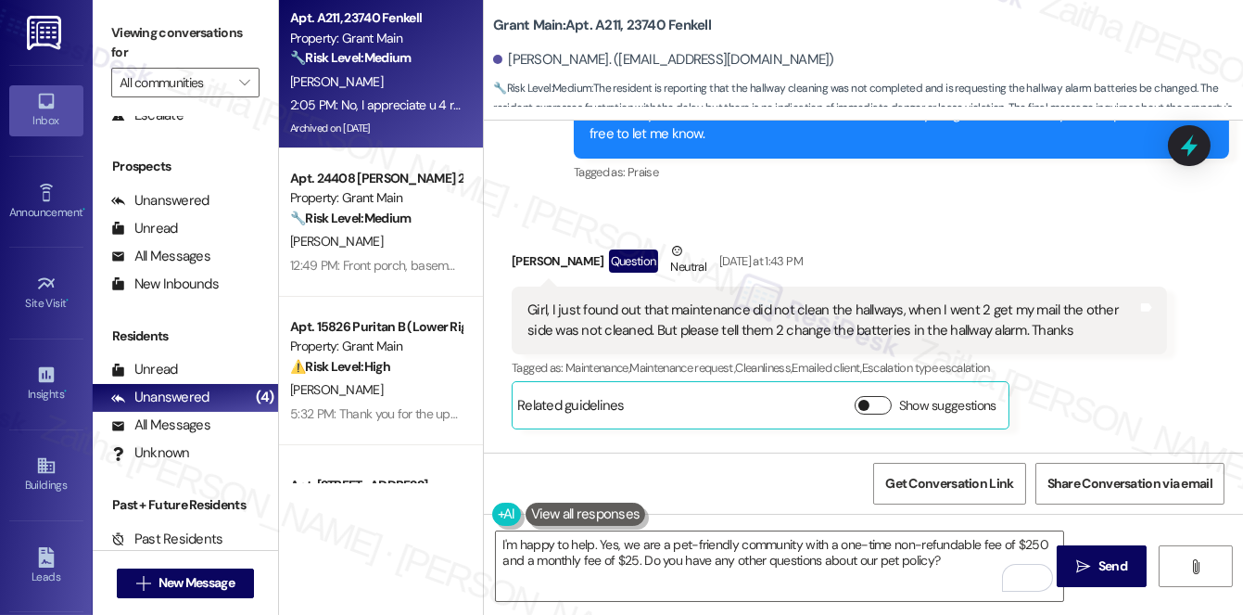
click at [879, 396] on button "Show suggestions" at bounding box center [873, 405] width 37 height 19
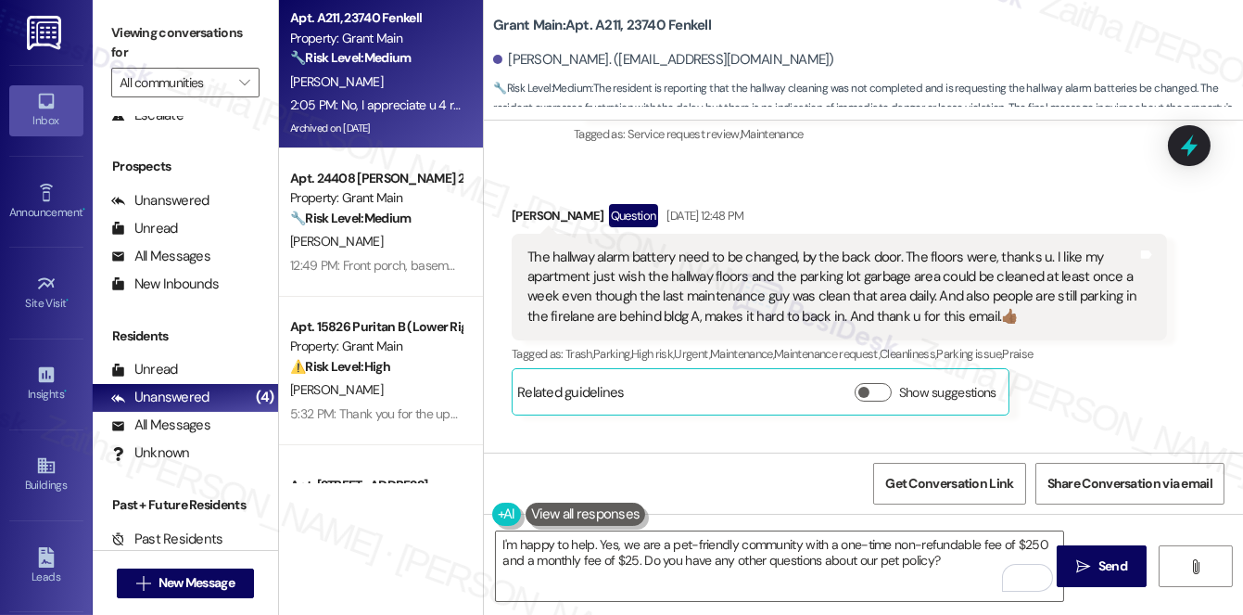
scroll to position [22307, 0]
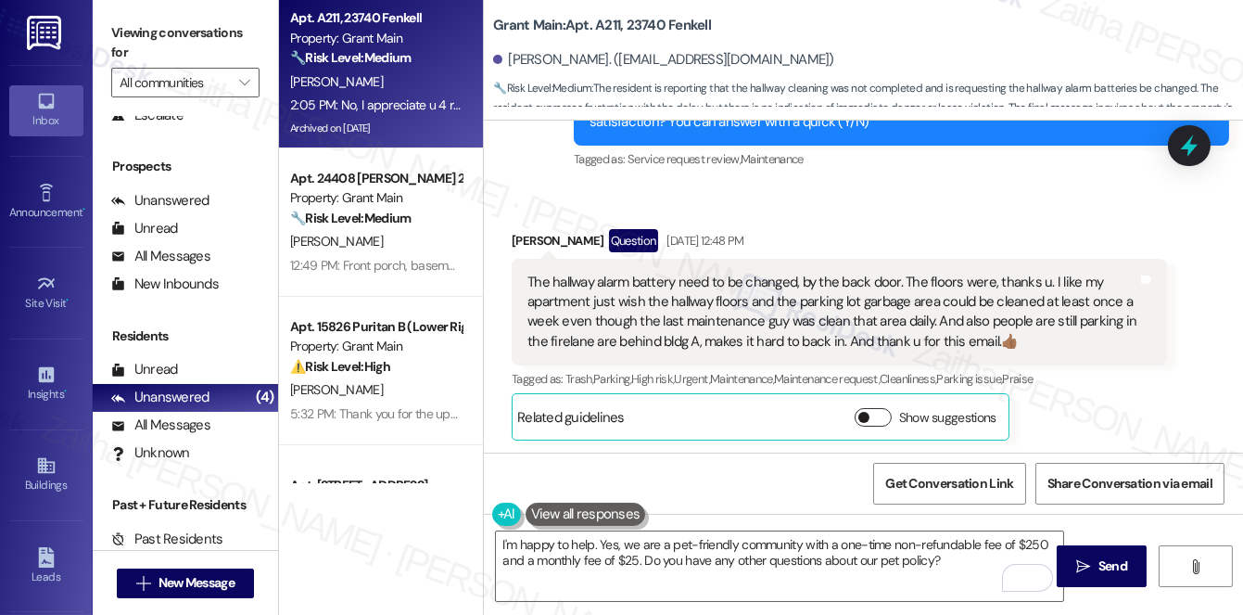
click at [872, 408] on button "Show suggestions" at bounding box center [873, 417] width 37 height 19
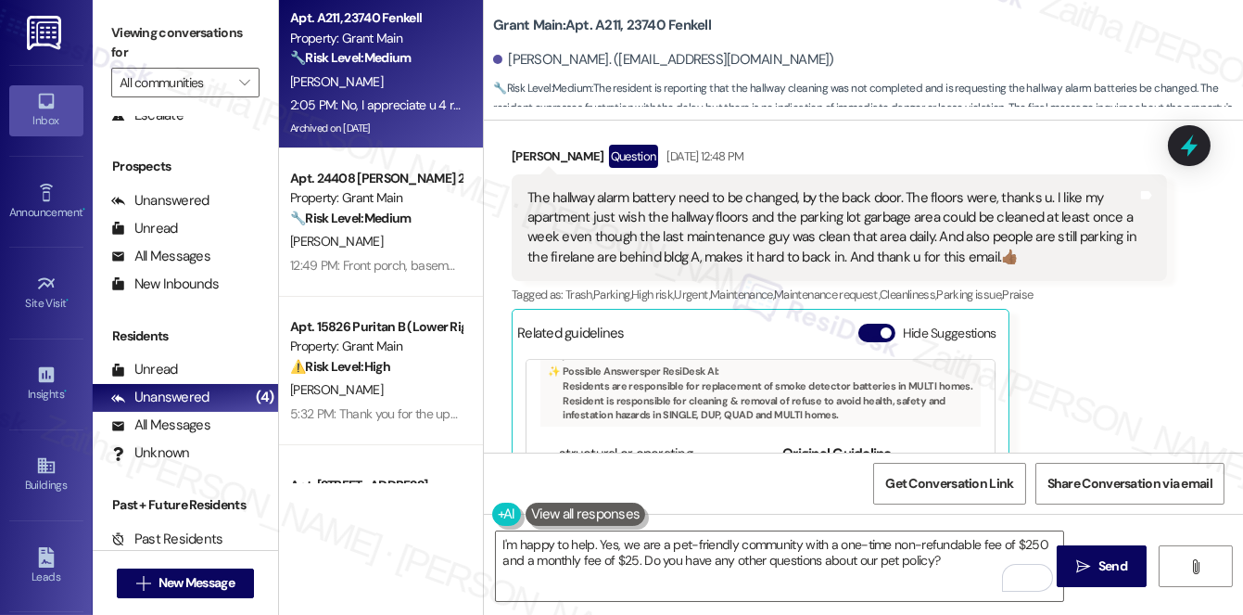
scroll to position [252, 0]
drag, startPoint x: 730, startPoint y: 435, endPoint x: 590, endPoint y: 367, distance: 154.6
click at [590, 367] on div "Grant Main - Grant Main: Residents are responsible for minor cosmetic damage, r…" at bounding box center [760, 282] width 467 height 310
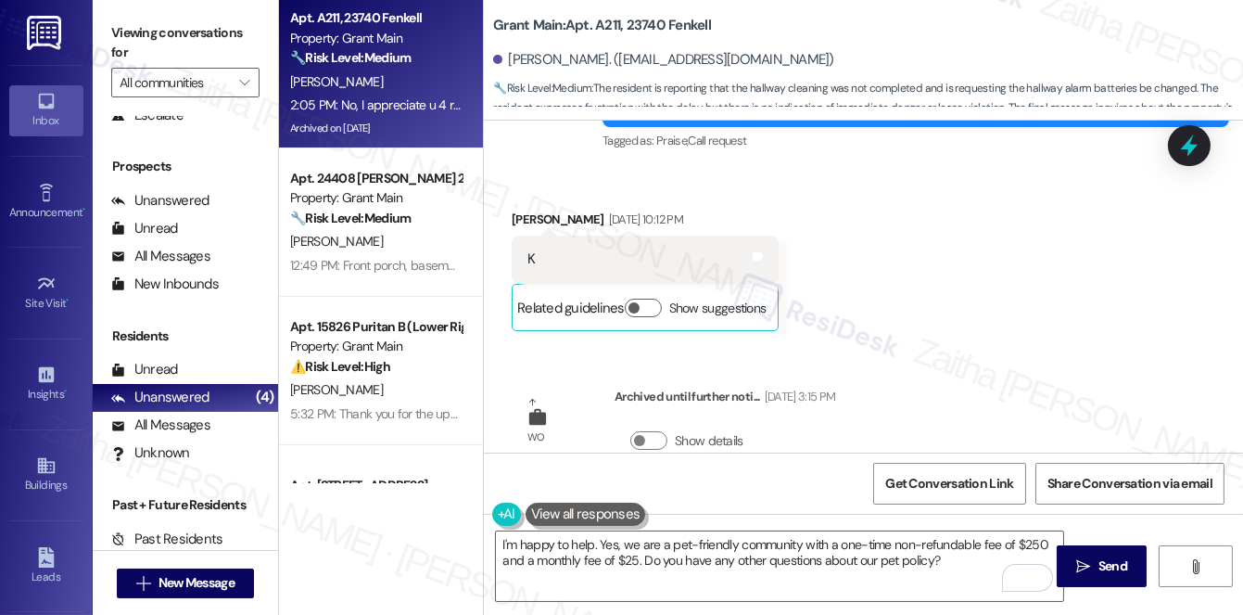
scroll to position [21802, 0]
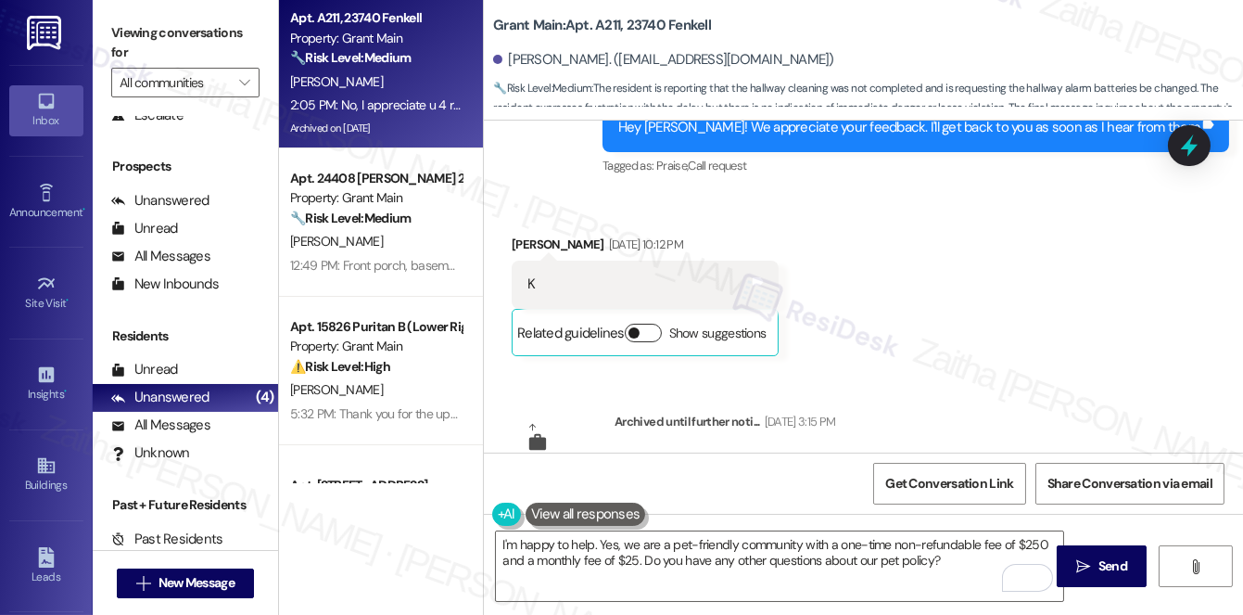
click at [637, 324] on button "Show suggestions" at bounding box center [643, 333] width 37 height 19
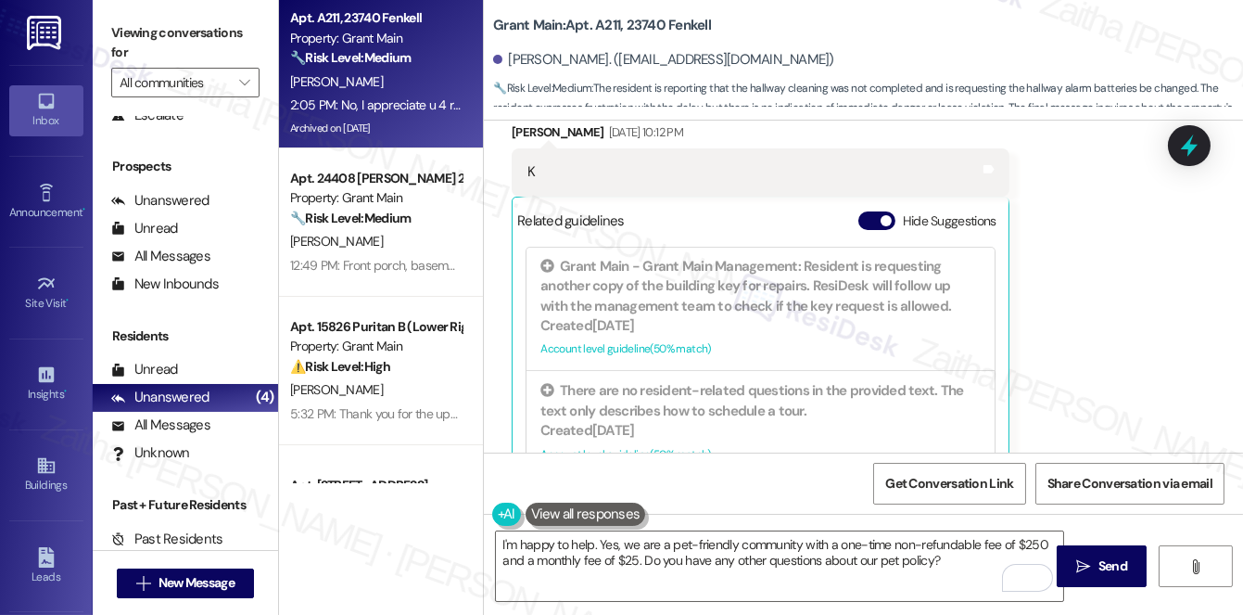
scroll to position [21886, 0]
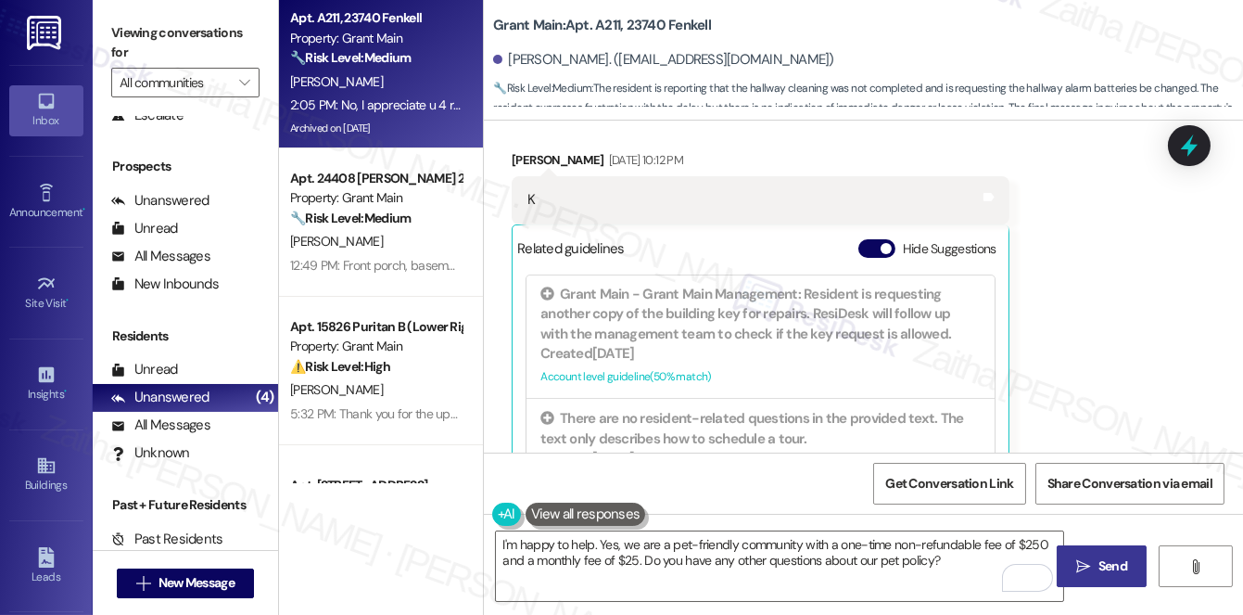
click at [1095, 560] on span "Send" at bounding box center [1113, 565] width 36 height 19
drag, startPoint x: 862, startPoint y: 187, endPoint x: 902, endPoint y: 265, distance: 87.5
click at [862, 239] on button "Hide Suggestions" at bounding box center [876, 248] width 37 height 19
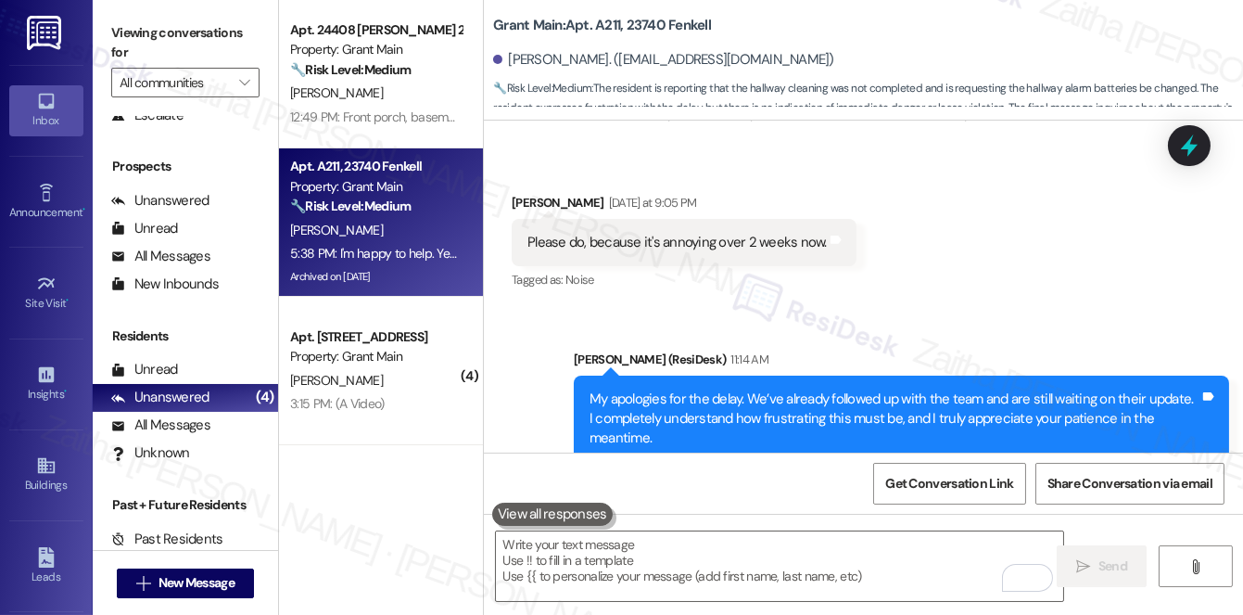
scroll to position [24858, 0]
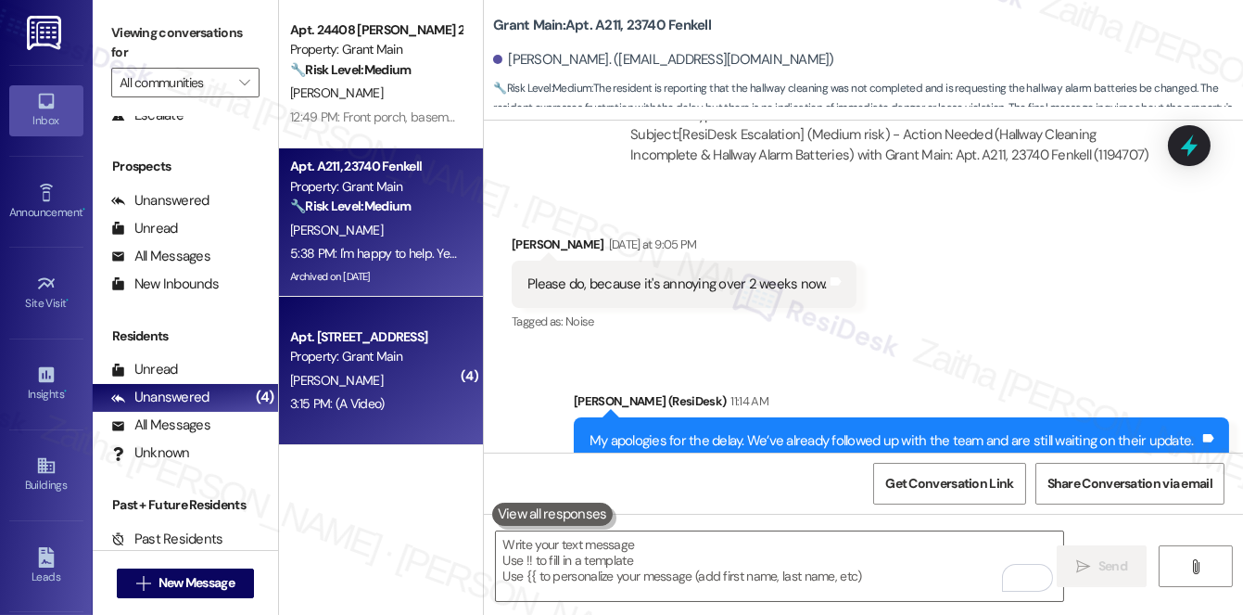
click at [420, 397] on div "3:15 PM: (A Video) 3:15 PM: (A Video)" at bounding box center [375, 403] width 175 height 23
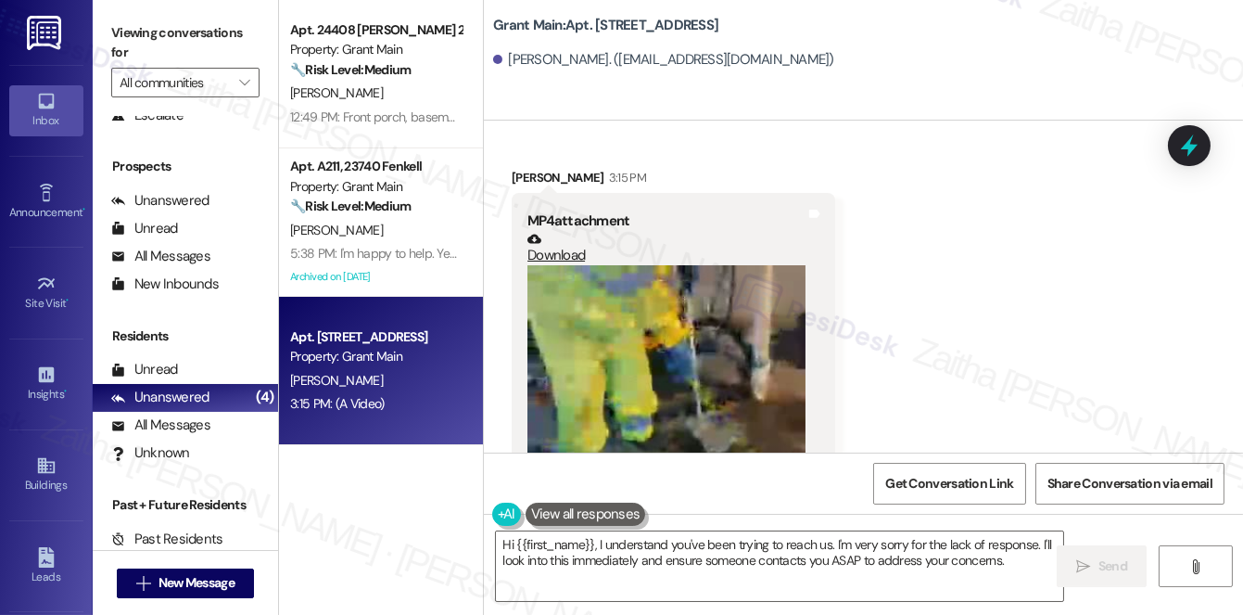
scroll to position [15321, 0]
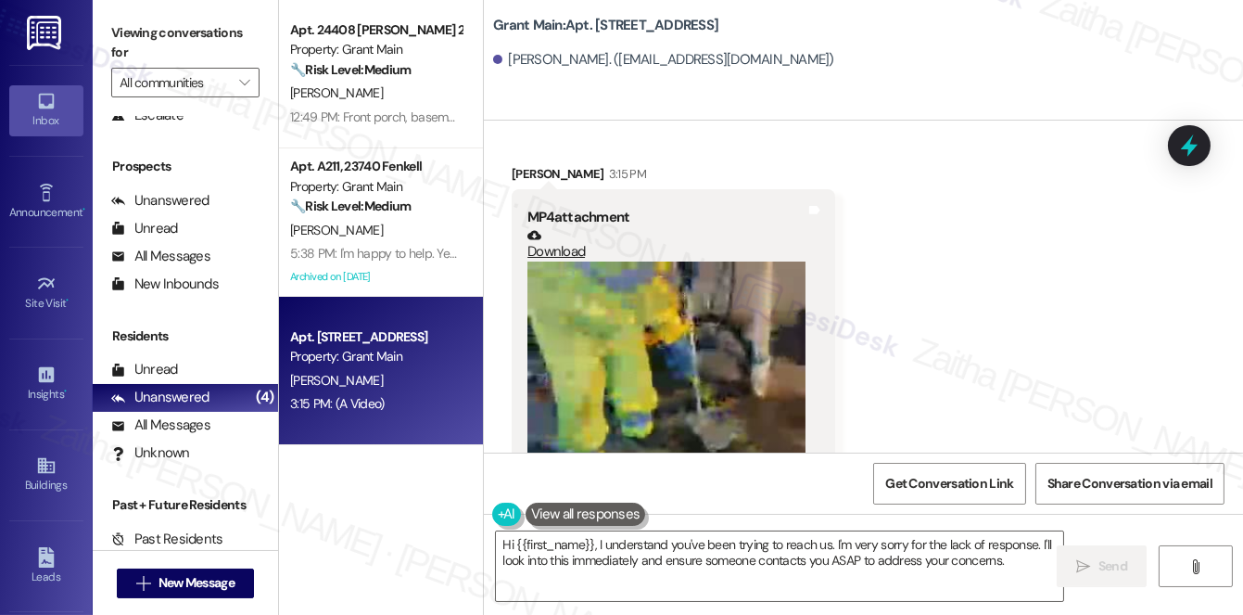
click at [706, 279] on video at bounding box center [666, 400] width 278 height 278
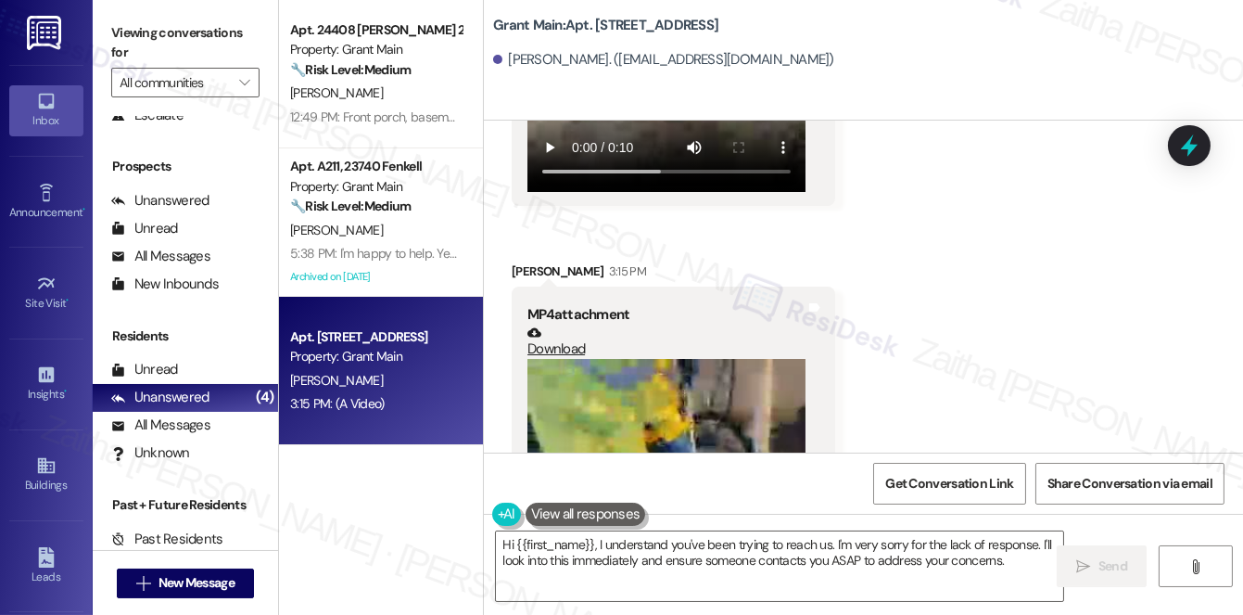
scroll to position [15252, 0]
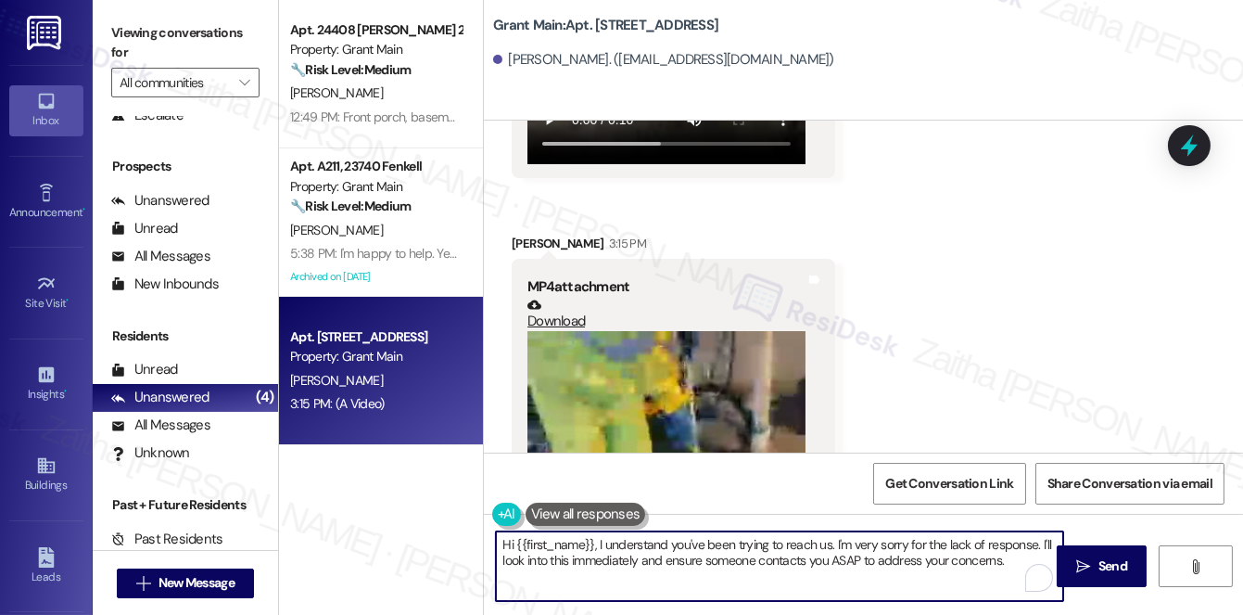
drag, startPoint x: 1038, startPoint y: 540, endPoint x: 1042, endPoint y: 562, distance: 21.6
click at [1042, 562] on textarea "Hi {{first_name}}, I understand you've been trying to reach us. I'm very sorry …" at bounding box center [779, 566] width 567 height 70
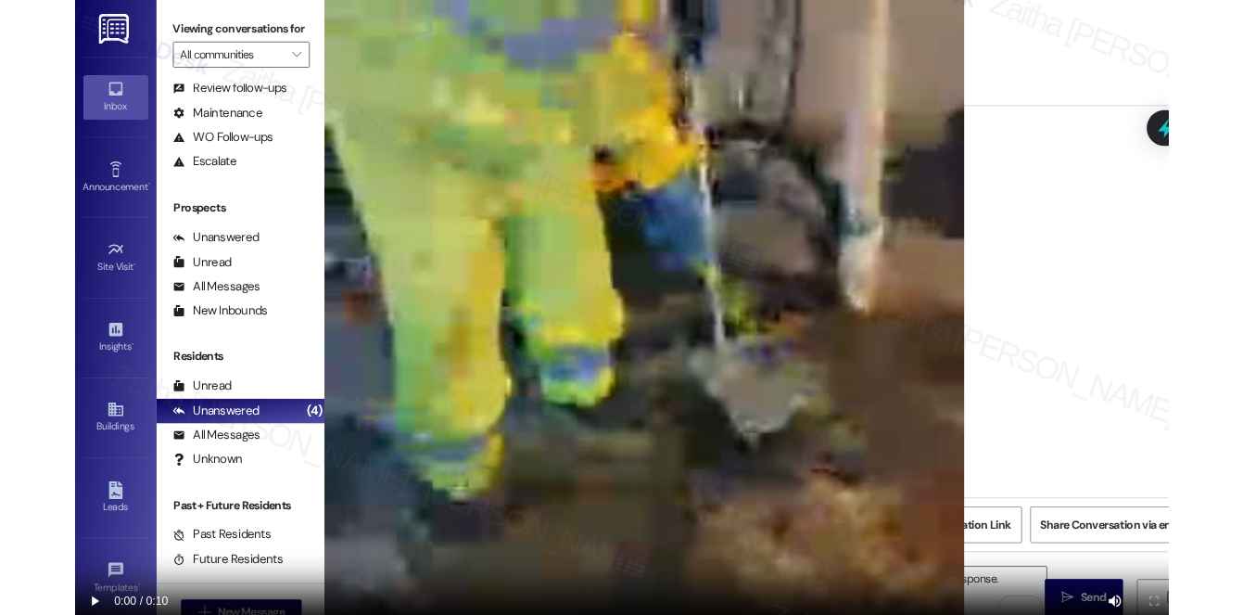
scroll to position [14710, 0]
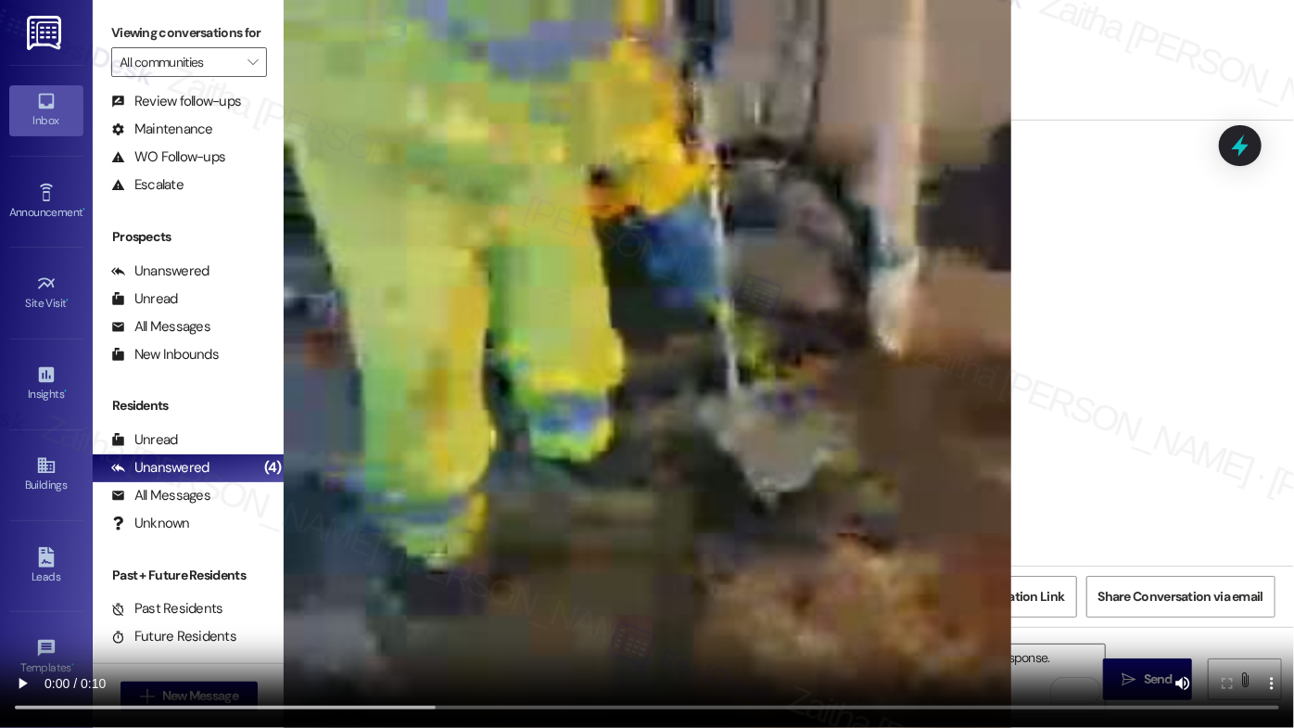
click at [798, 363] on video at bounding box center [647, 364] width 1294 height 728
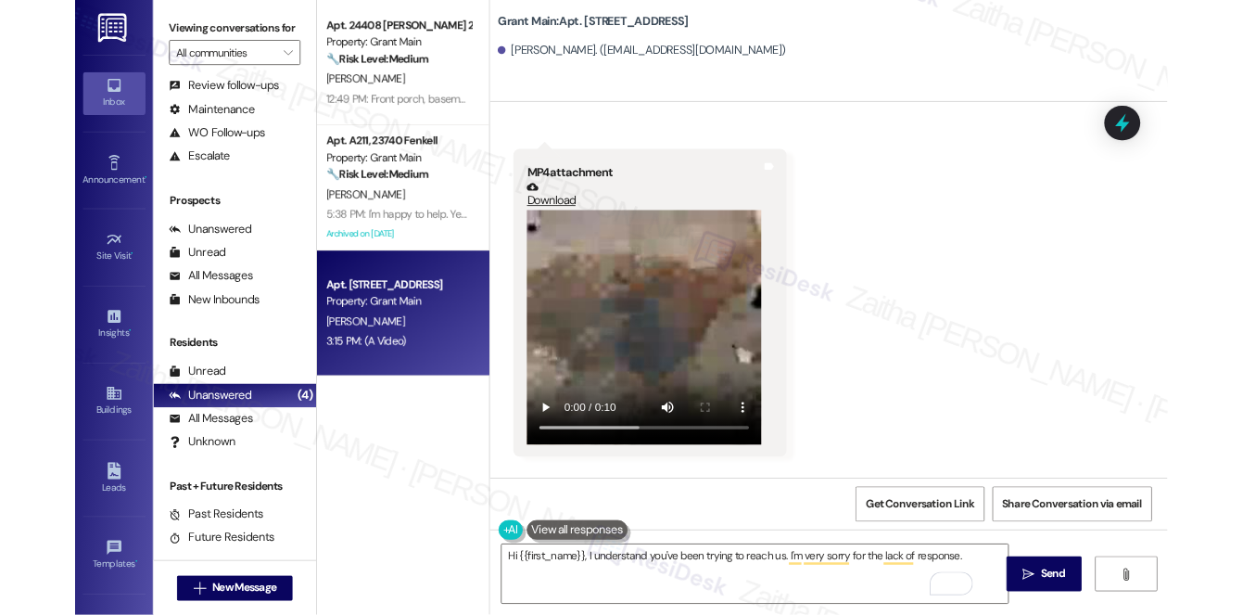
scroll to position [15252, 0]
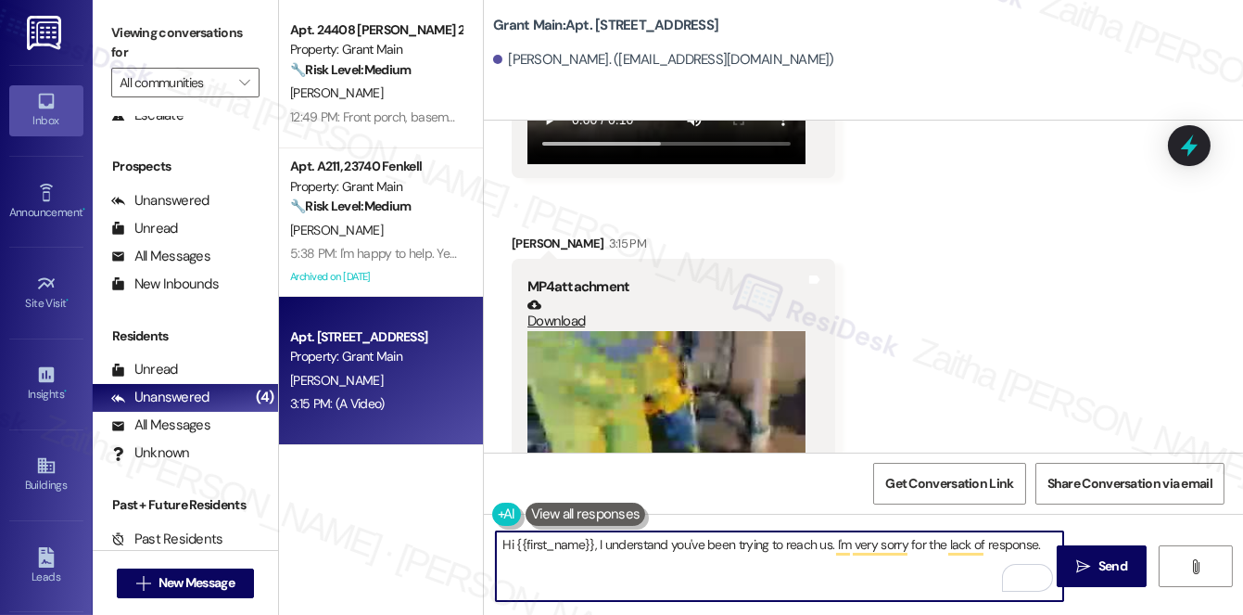
click at [1043, 540] on textarea "Hi {{first_name}}, I understand you've been trying to reach us. I'm very sorry …" at bounding box center [779, 566] width 567 height 70
type textarea "Hi {{first_name}}, I understand you've been trying to reach us. I'm very sorry …"
drag, startPoint x: 498, startPoint y: 542, endPoint x: 784, endPoint y: 571, distance: 287.9
click at [784, 571] on textarea "Hi {{first_name}}, I understand you've been trying to reach us. I'm very sorry …" at bounding box center [779, 566] width 567 height 70
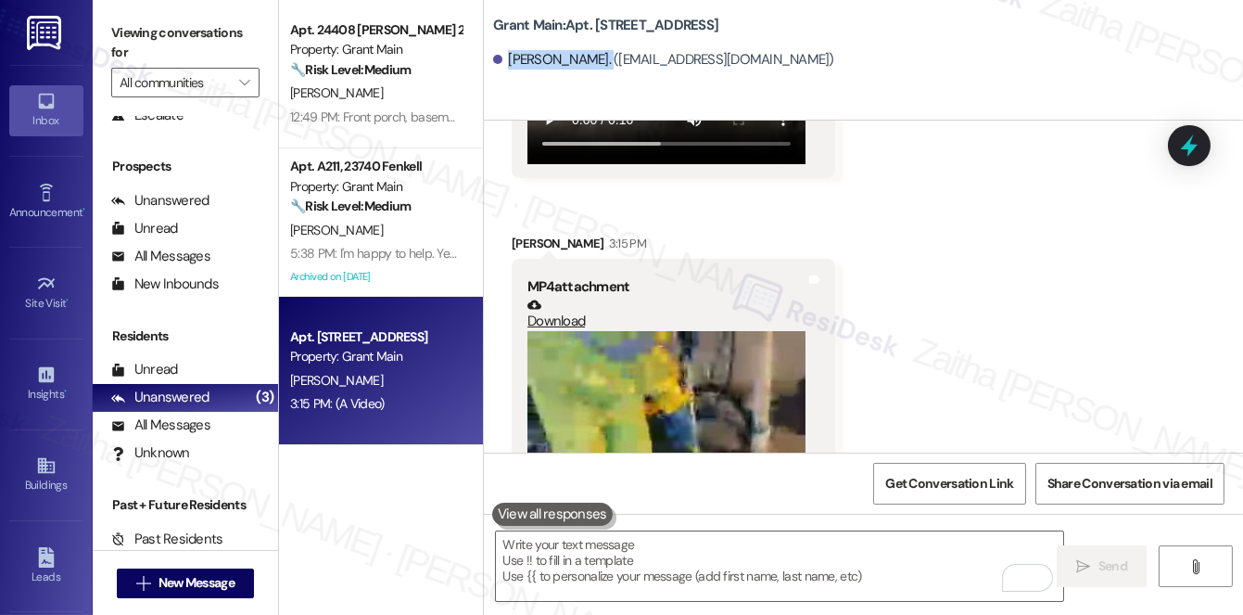
drag, startPoint x: 508, startPoint y: 52, endPoint x: 603, endPoint y: 47, distance: 95.6
click at [603, 47] on div "[PERSON_NAME]. ([EMAIL_ADDRESS][DOMAIN_NAME])" at bounding box center [868, 60] width 750 height 37
copy div "[PERSON_NAME]"
click at [573, 566] on textarea "To enrich screen reader interactions, please activate Accessibility in Grammarl…" at bounding box center [779, 566] width 567 height 70
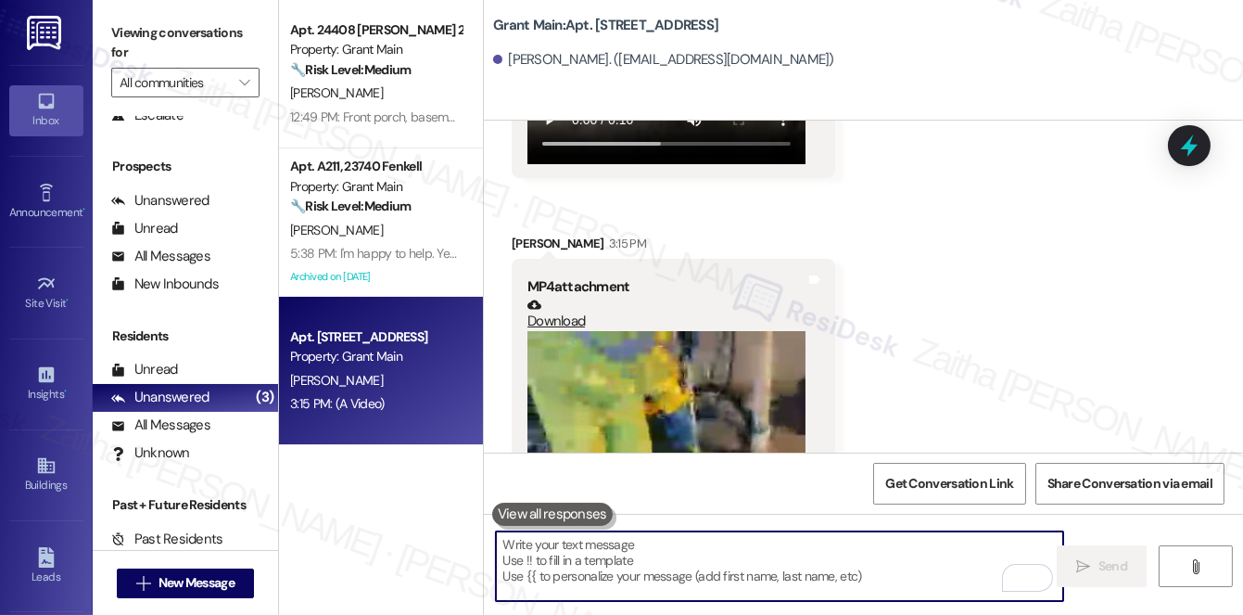
paste textarea "Hi {{first_name}}, I understand you’ve been trying to reach us regarding the ba…"
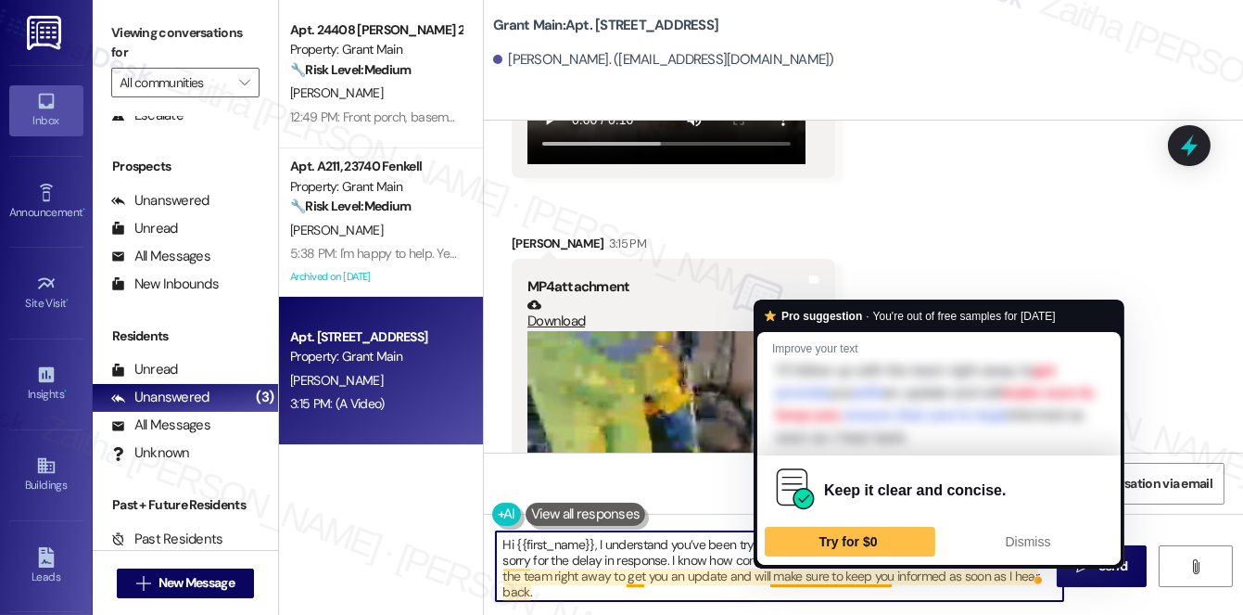
click at [1111, 564] on div "Pro suggestion · You're out of free samples for [DATE] Improve your text I’ll f…" at bounding box center [939, 433] width 371 height 269
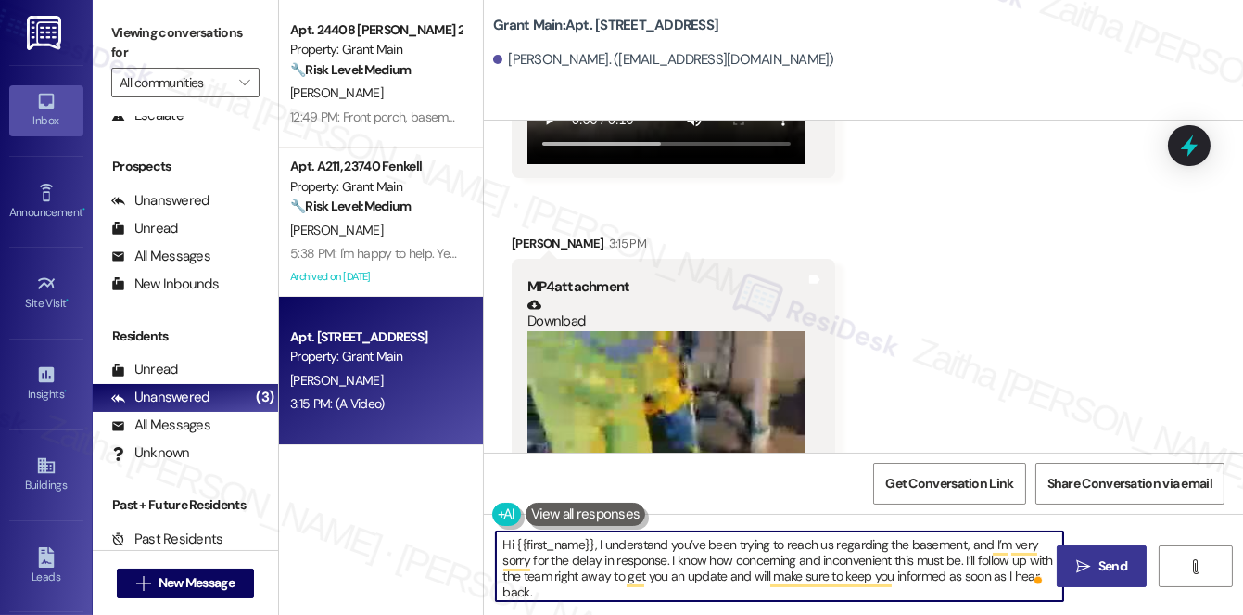
type textarea "Hi {{first_name}}, I understand you’ve been trying to reach us regarding the ba…"
drag, startPoint x: 1104, startPoint y: 559, endPoint x: 1104, endPoint y: 549, distance: 10.2
click at [1105, 559] on span "Send" at bounding box center [1112, 565] width 29 height 19
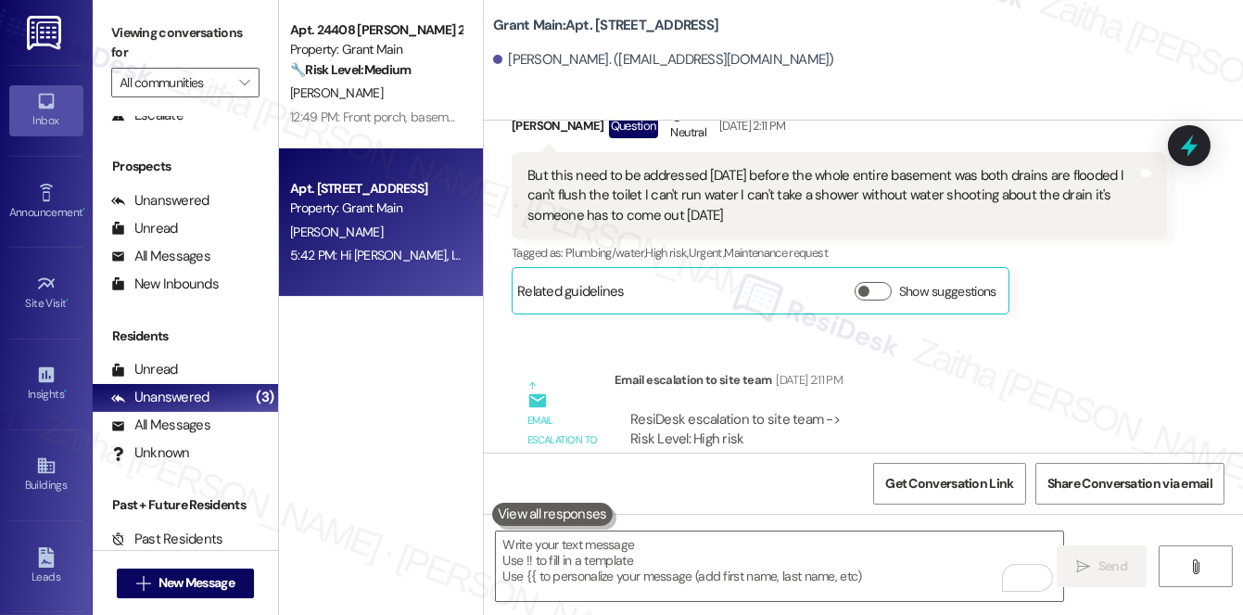
scroll to position [14171, 0]
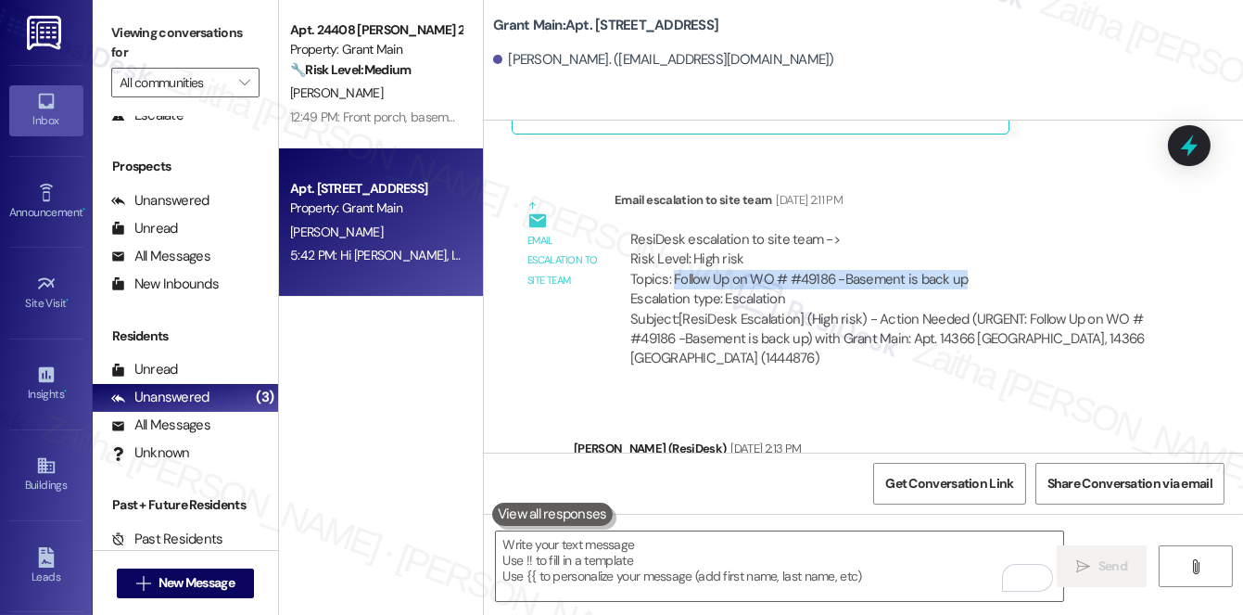
drag, startPoint x: 671, startPoint y: 230, endPoint x: 969, endPoint y: 234, distance: 297.6
click at [969, 234] on div "ResiDesk escalation to site team -> Risk Level: High risk Topics: Follow Up on …" at bounding box center [890, 270] width 521 height 80
copy div "Follow Up on WO # #49186 -Basement is back up"
click at [1202, 151] on icon at bounding box center [1190, 146] width 32 height 32
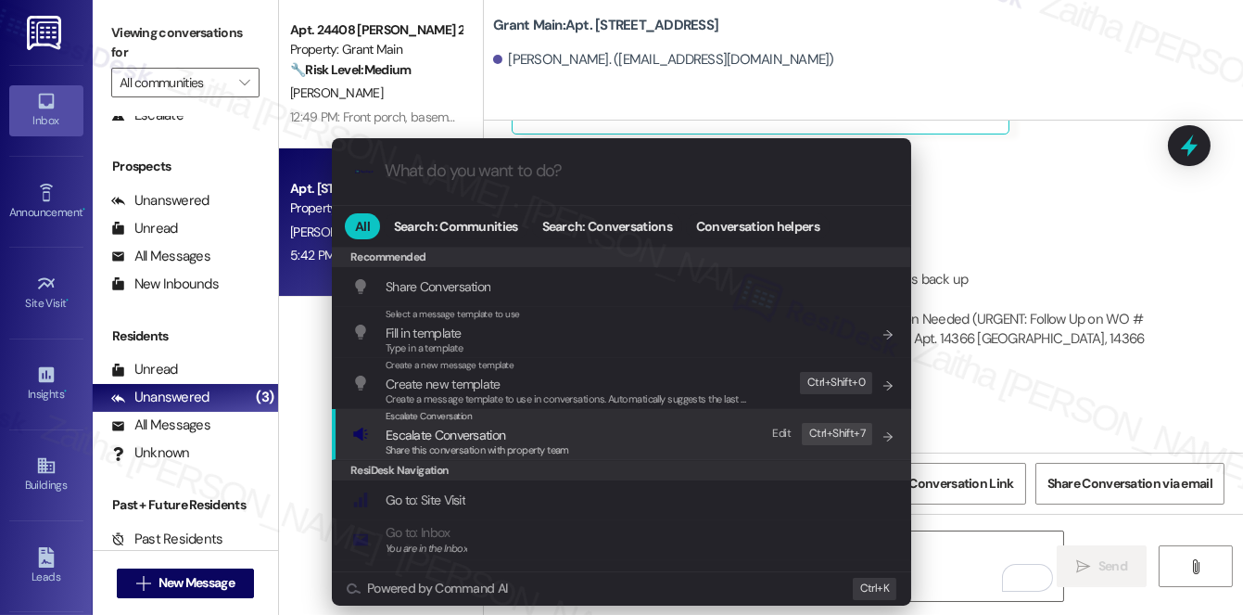
click at [427, 435] on span "Escalate Conversation" at bounding box center [446, 434] width 120 height 17
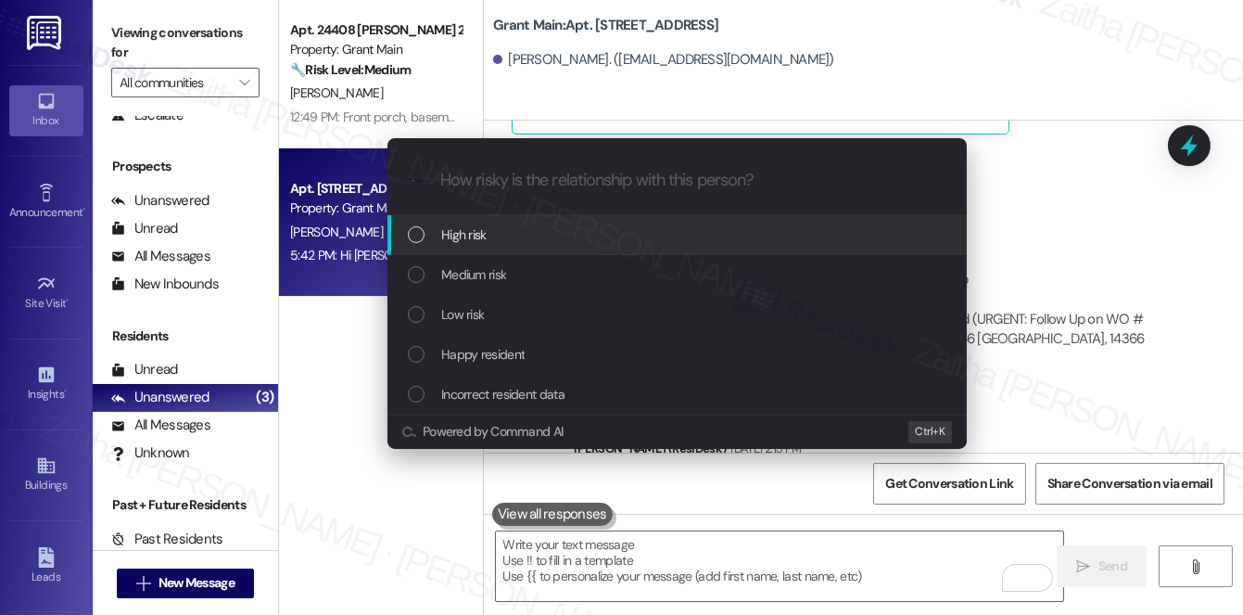
click at [469, 235] on span "High risk" at bounding box center [463, 234] width 45 height 20
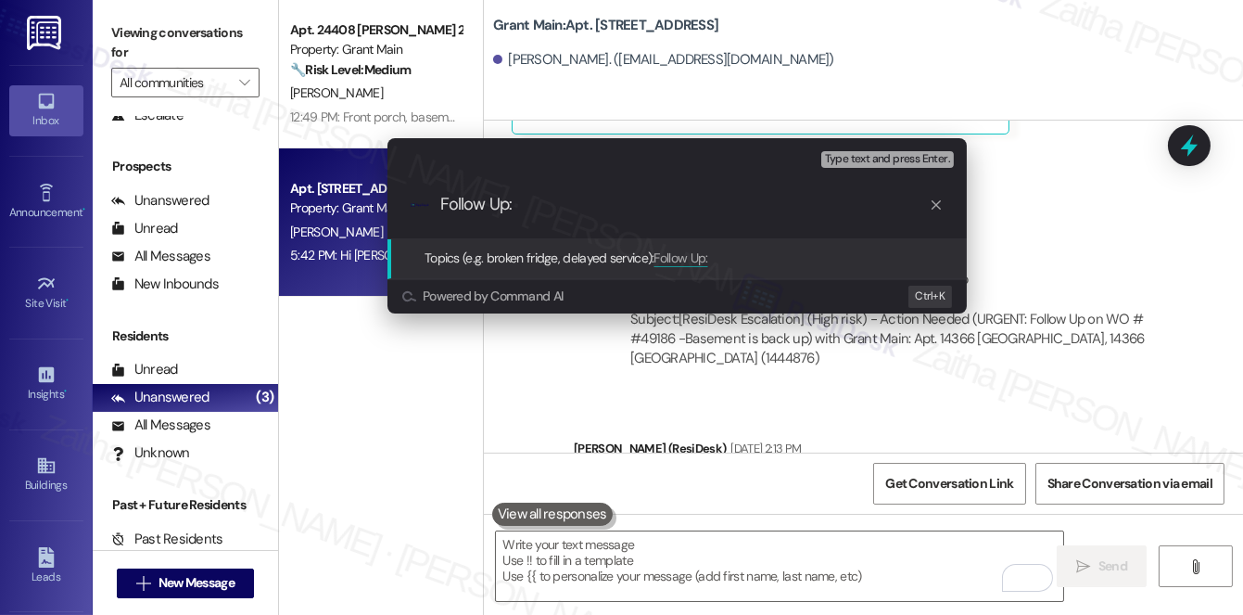
paste input "Follow Up on WO # #49186 -Basement is back up"
type input "Follow Up: Follow Up on WO # #49186 -Basement is back up"
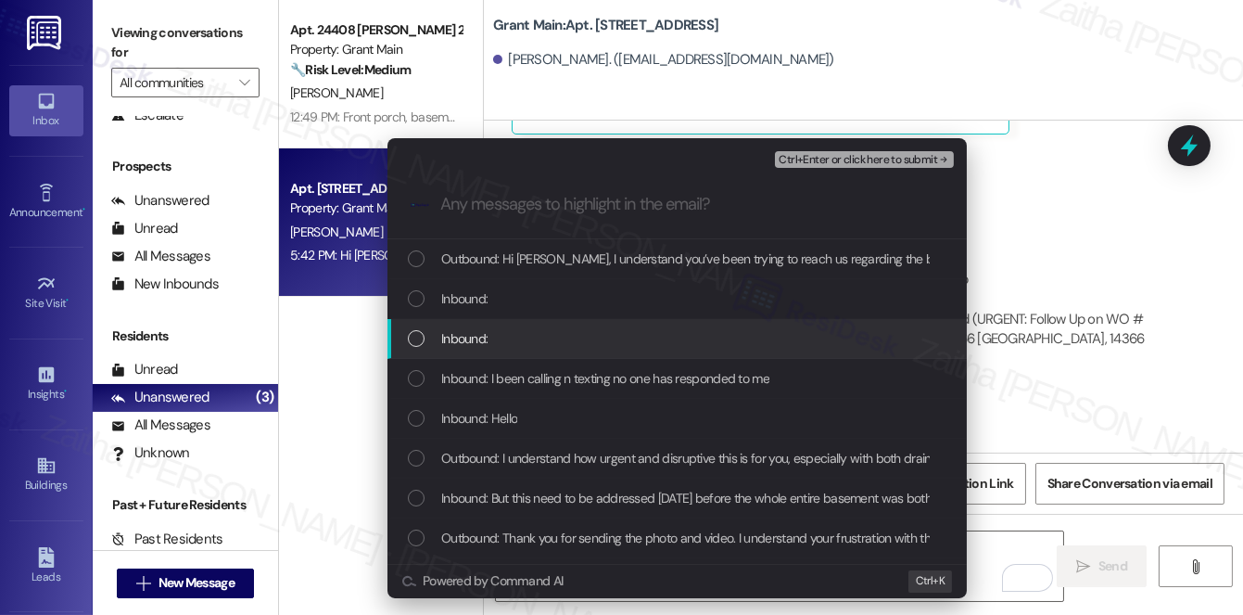
drag, startPoint x: 590, startPoint y: 350, endPoint x: 581, endPoint y: 306, distance: 45.5
click at [590, 349] on div "Inbound:" at bounding box center [676, 339] width 579 height 40
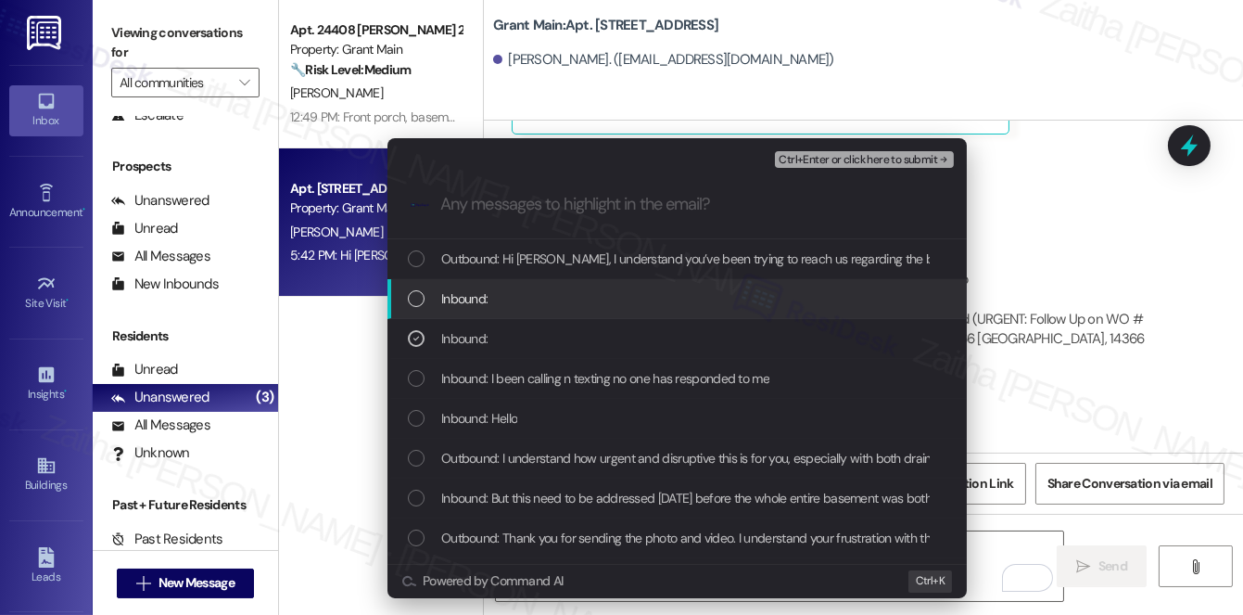
click at [580, 298] on div "Inbound:" at bounding box center [679, 298] width 542 height 20
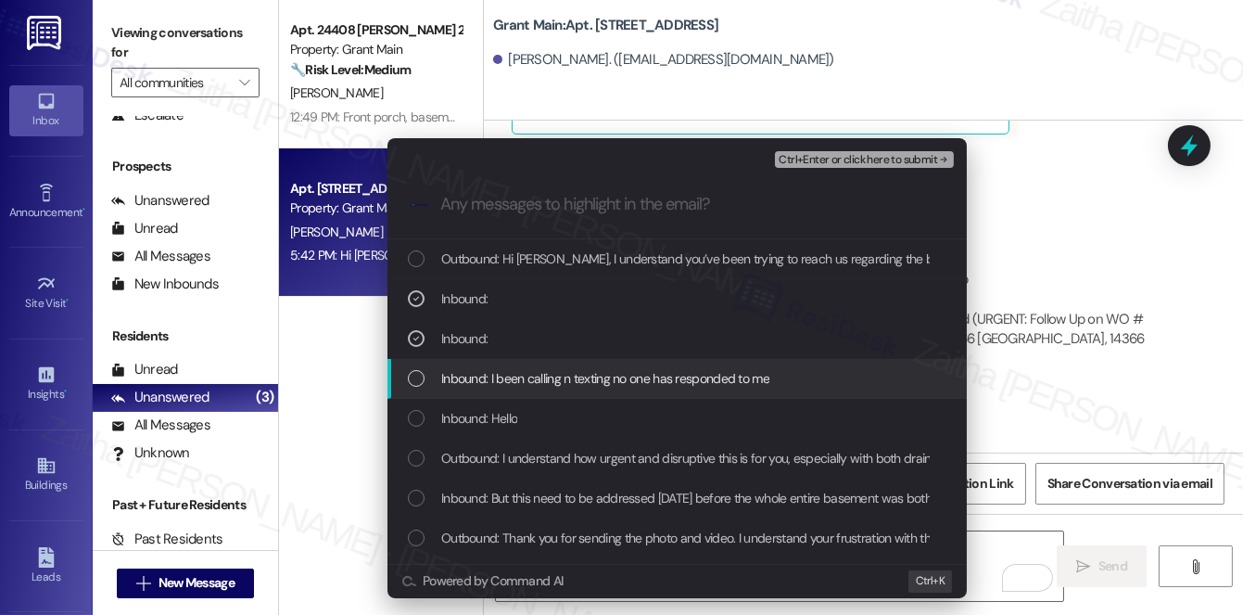
click at [616, 375] on span "Inbound: I been calling n texting no one has responded to me" at bounding box center [605, 378] width 328 height 20
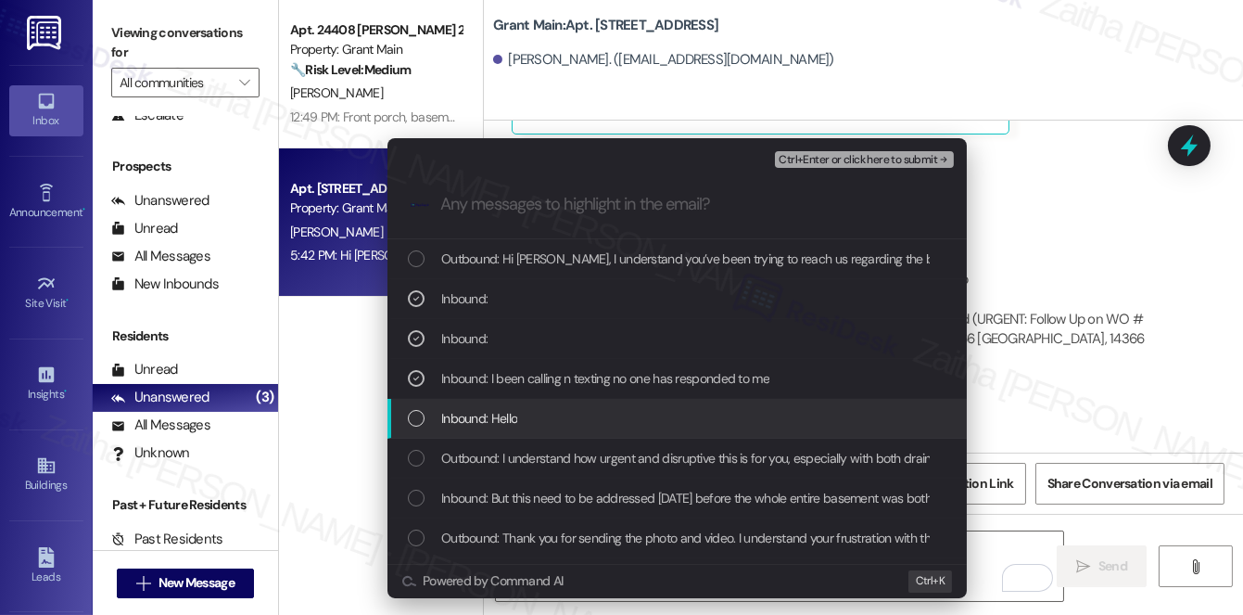
drag, startPoint x: 620, startPoint y: 412, endPoint x: 628, endPoint y: 407, distance: 9.5
click at [621, 413] on div "Inbound: Hello" at bounding box center [679, 418] width 542 height 20
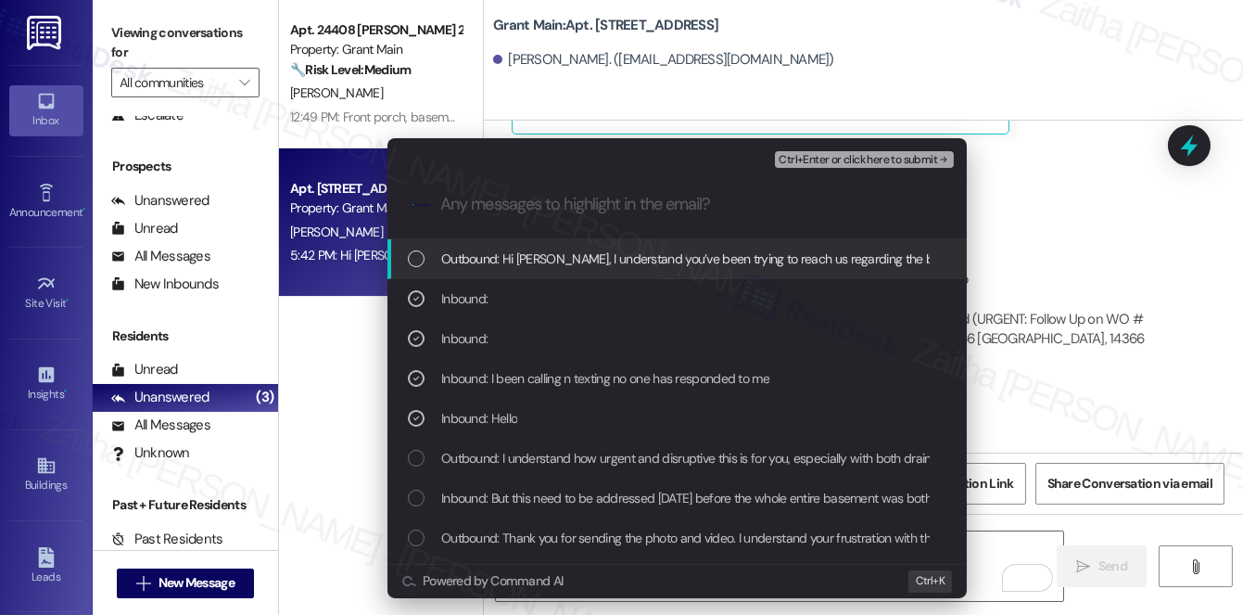
click at [859, 161] on span "Ctrl+Enter or click here to submit" at bounding box center [858, 160] width 159 height 13
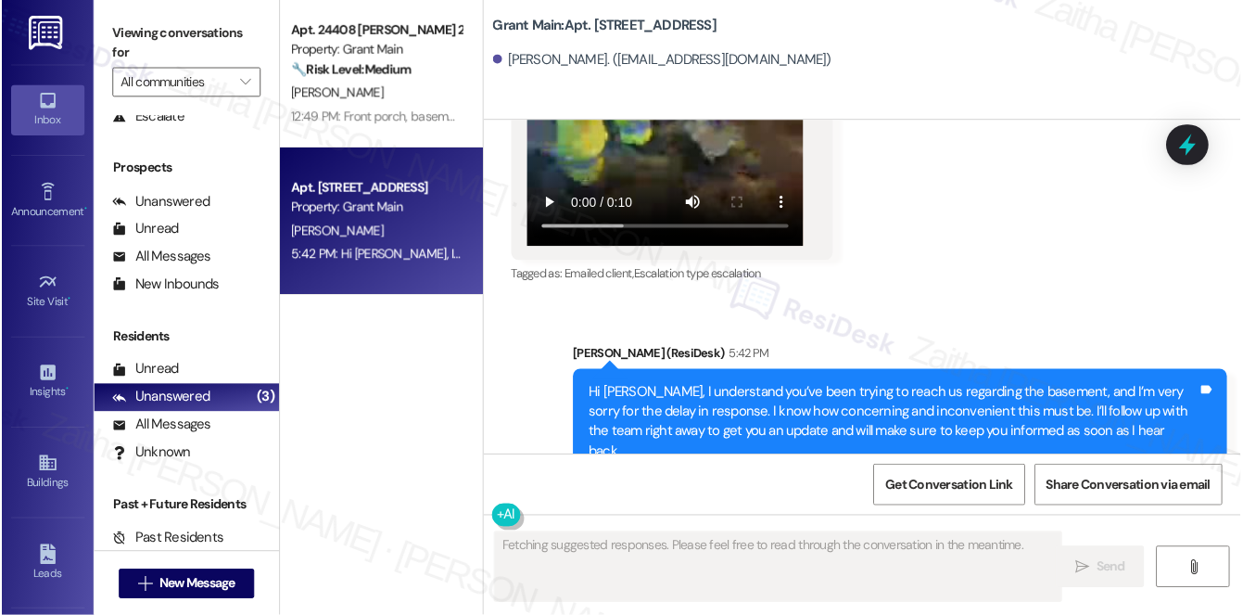
scroll to position [15551, 0]
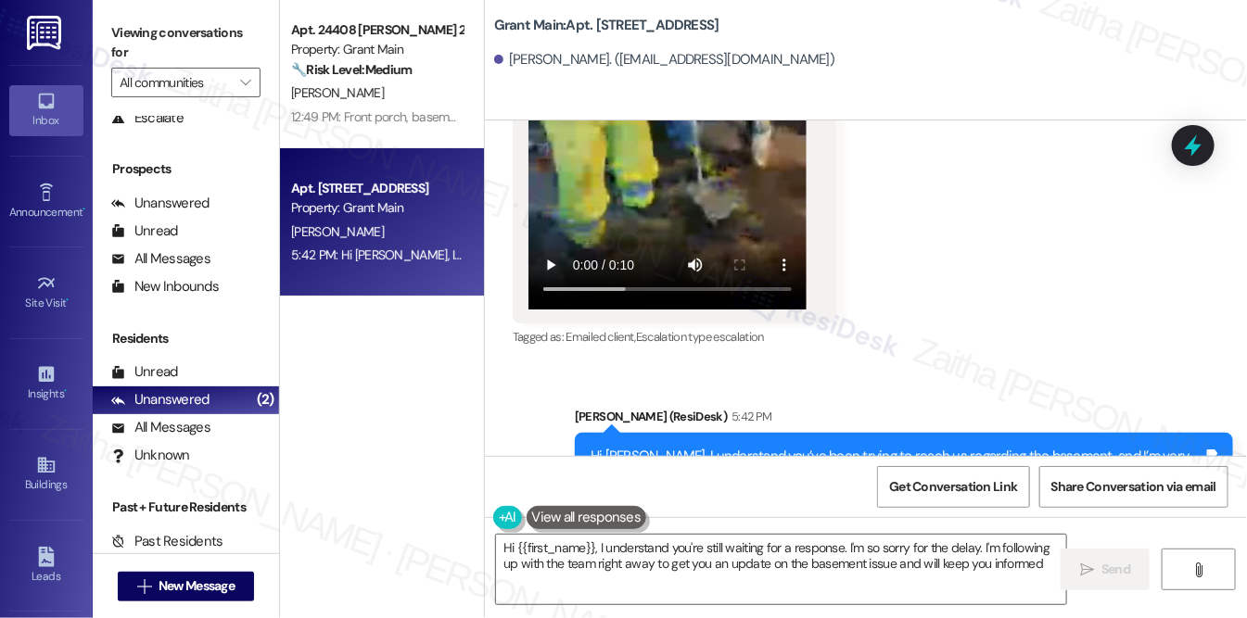
type textarea "Hi {{first_name}}, I understand you're still waiting for a response. I'm so sor…"
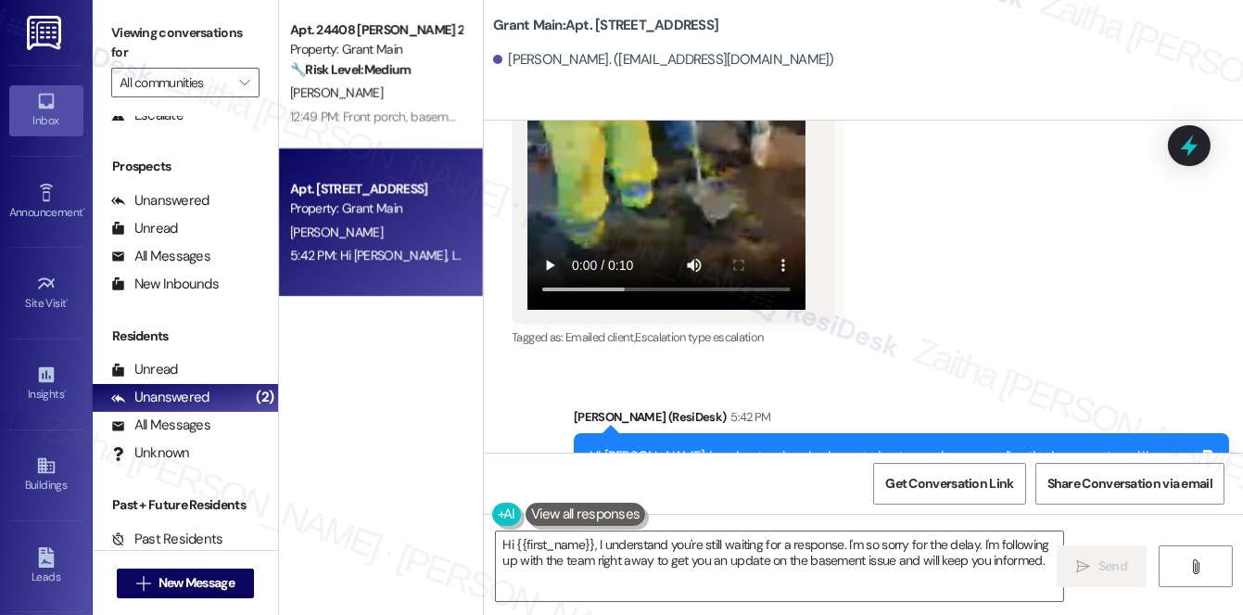
scroll to position [15613, 0]
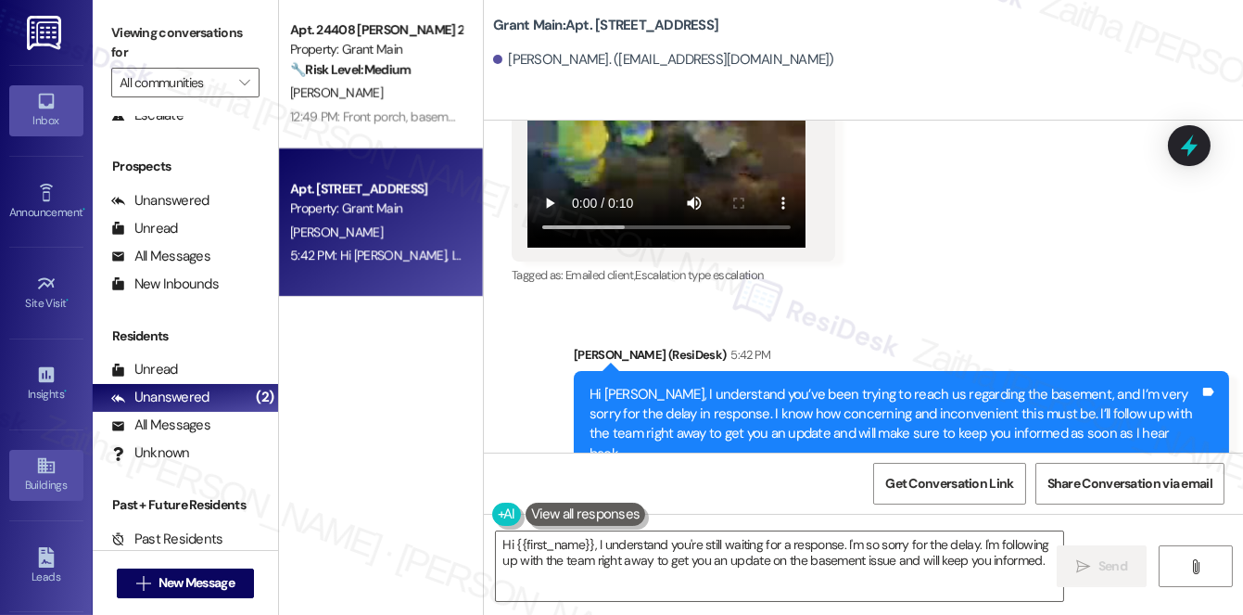
click at [44, 483] on div "Buildings" at bounding box center [46, 485] width 93 height 19
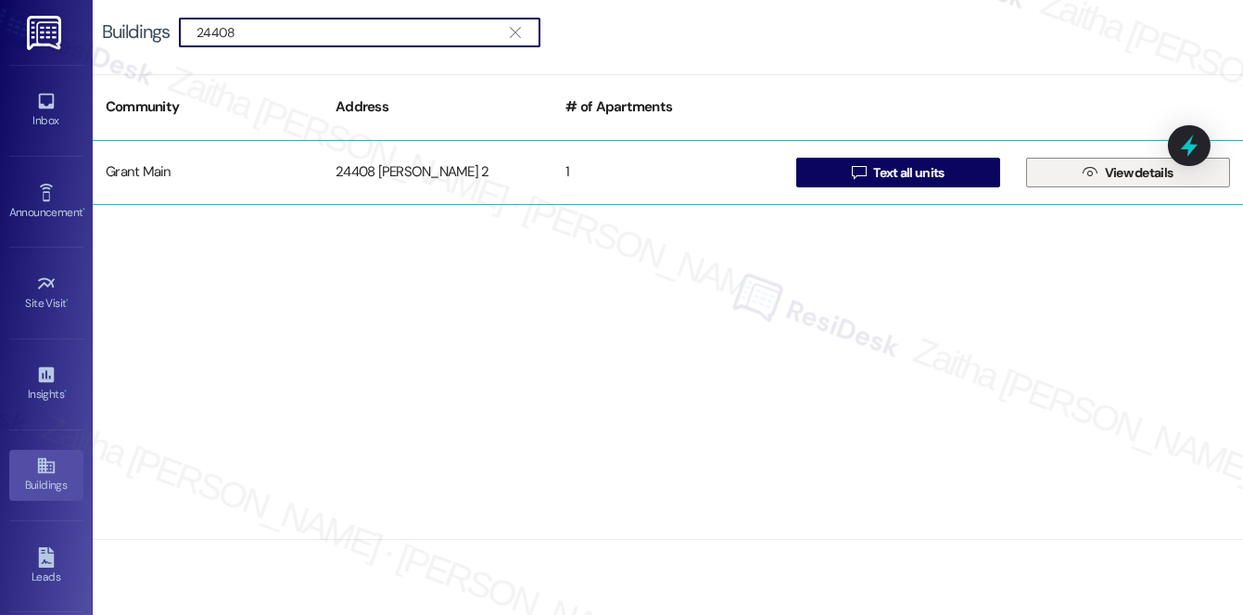
type input "24408"
click at [1136, 173] on span "View details" at bounding box center [1139, 172] width 69 height 19
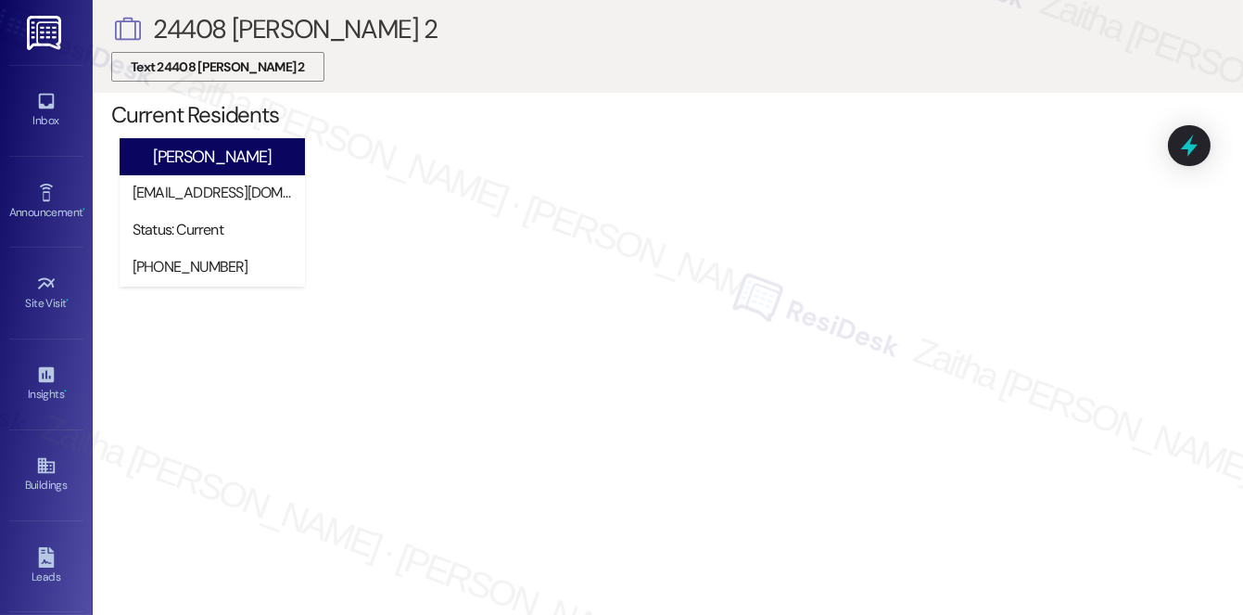
click at [208, 70] on span "Text 24408 [PERSON_NAME] 2" at bounding box center [218, 66] width 174 height 19
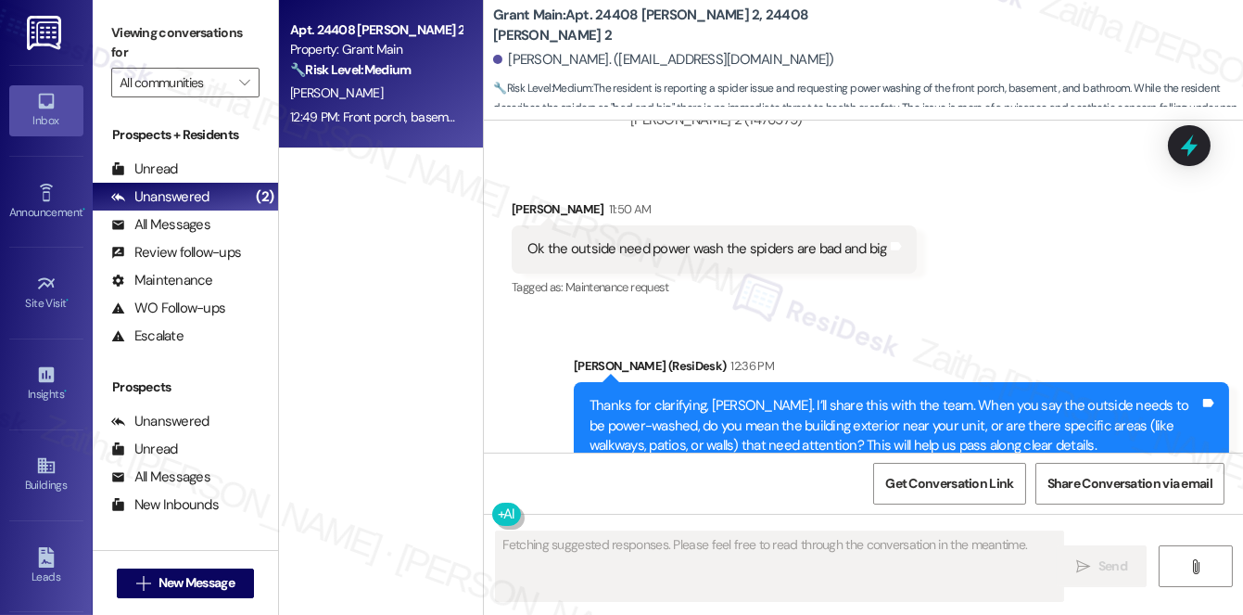
scroll to position [2759, 0]
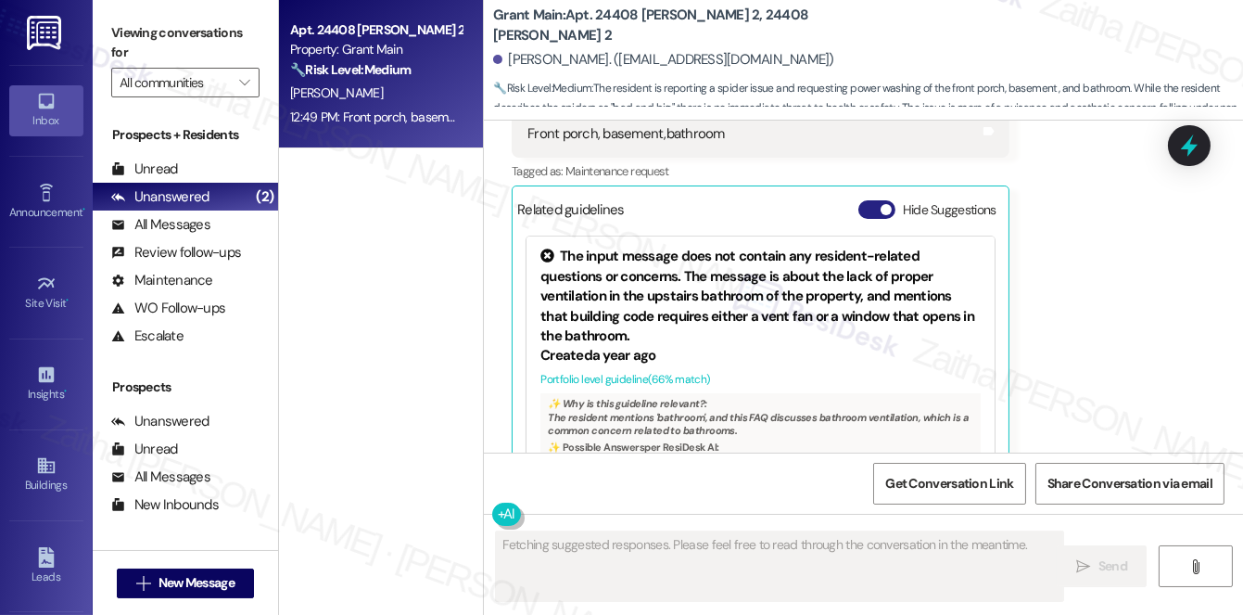
click at [868, 200] on button "Hide Suggestions" at bounding box center [876, 209] width 37 height 19
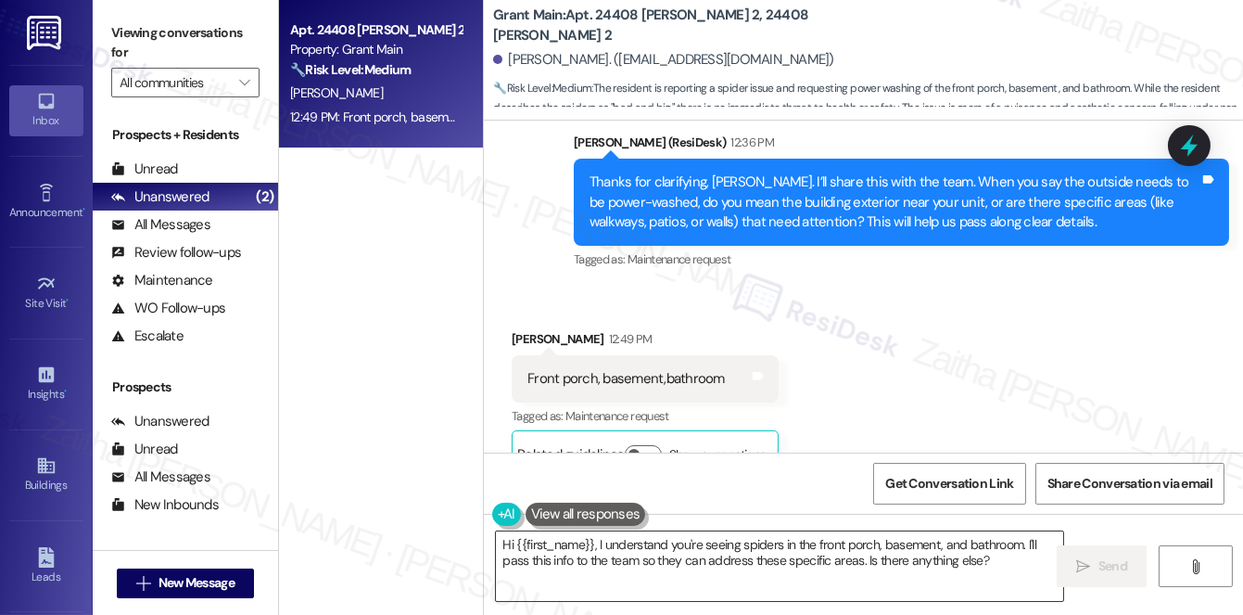
scroll to position [2430, 0]
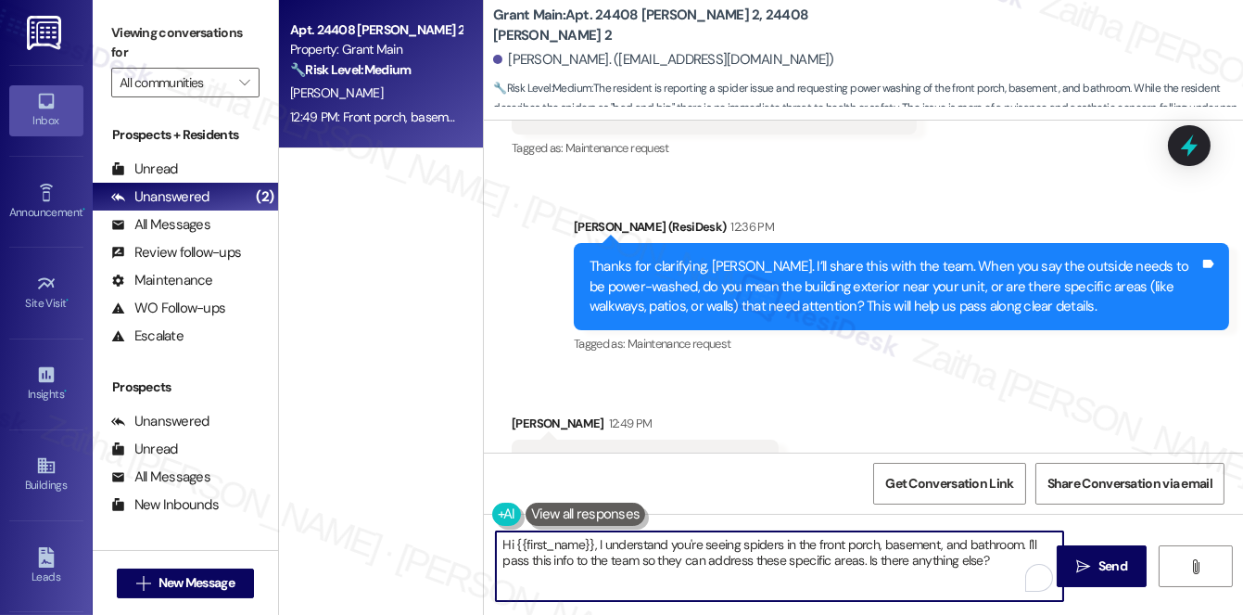
drag, startPoint x: 503, startPoint y: 547, endPoint x: 1013, endPoint y: 546, distance: 509.8
click at [1010, 553] on textarea "Hi {{first_name}}, I understand you're seeing spiders in the front porch, basem…" at bounding box center [779, 566] width 567 height 70
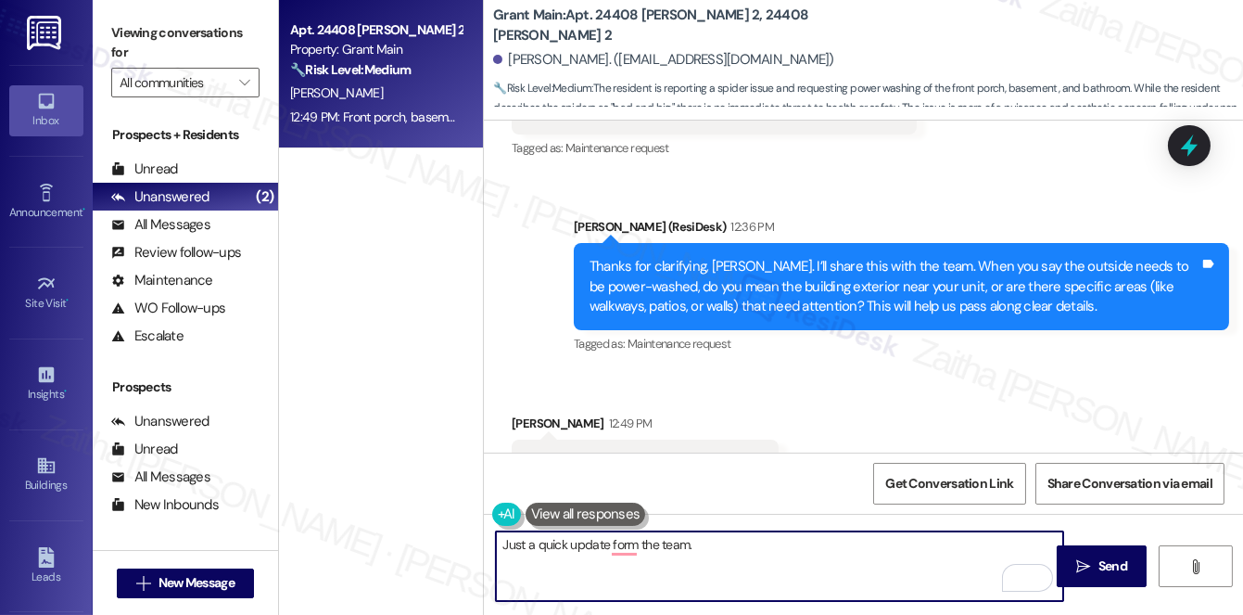
type textarea "Just a quick update form the team."
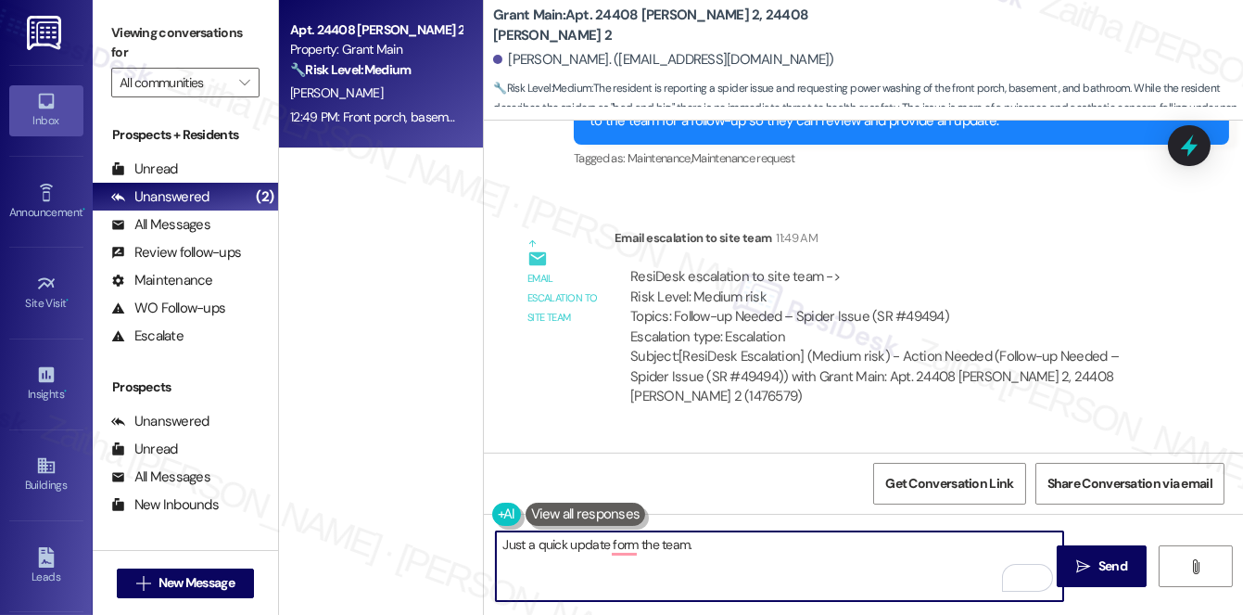
scroll to position [2008, 0]
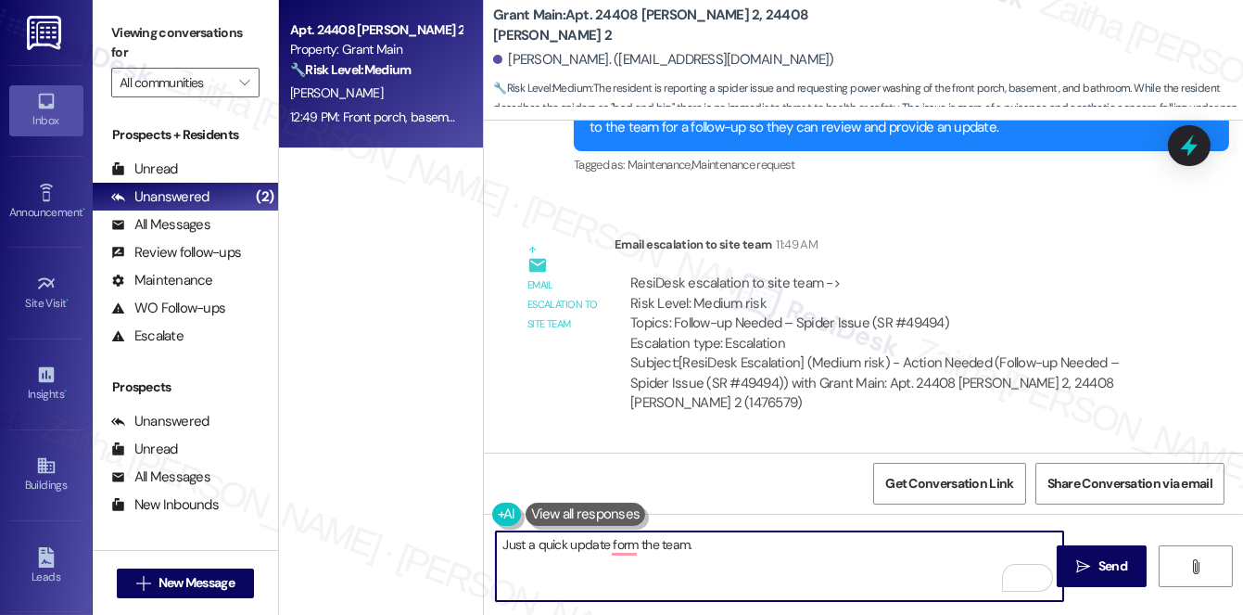
drag, startPoint x: 1179, startPoint y: 154, endPoint x: 935, endPoint y: 167, distance: 244.1
click at [1179, 154] on icon at bounding box center [1189, 145] width 24 height 24
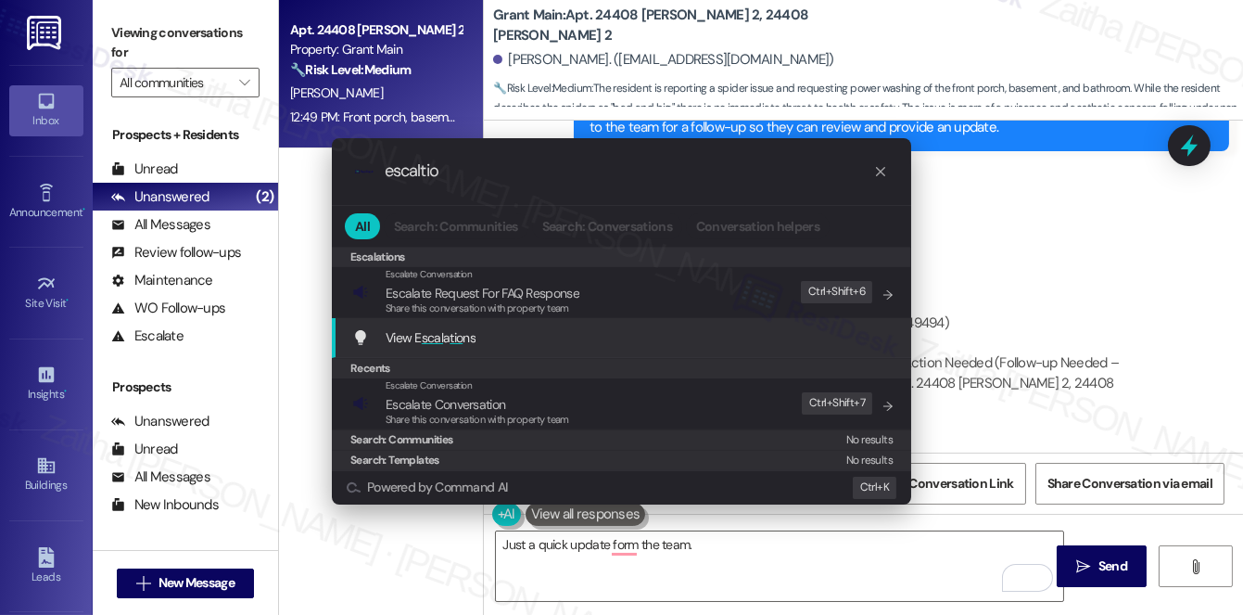
type input "escaltio"
click at [455, 332] on span "tio" at bounding box center [456, 337] width 13 height 17
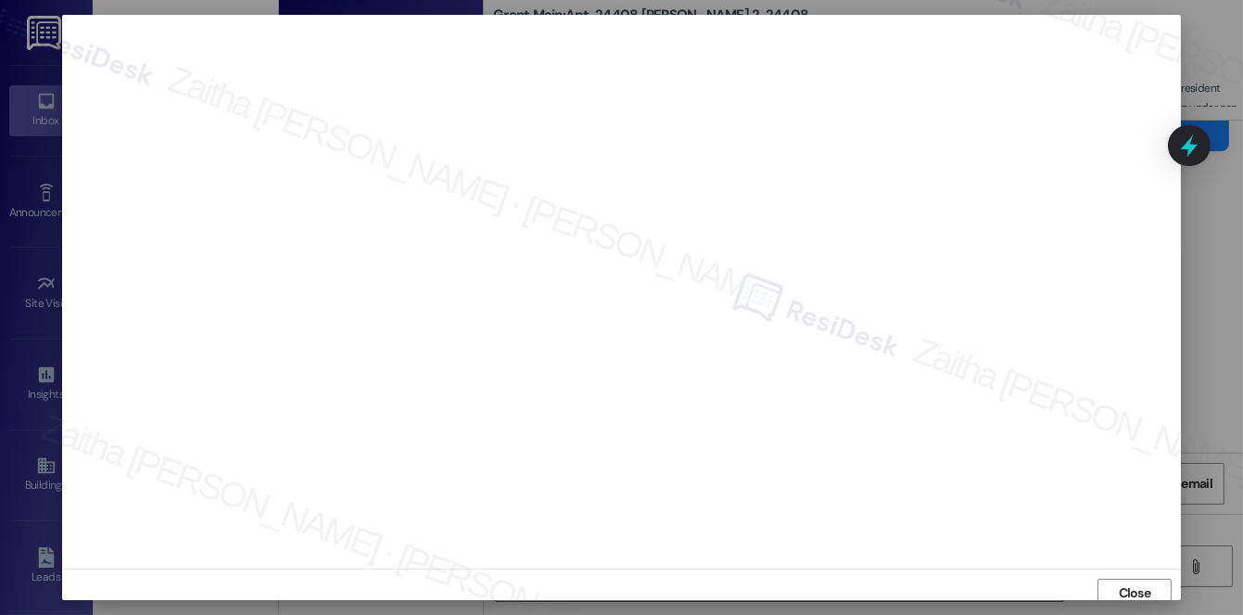
scroll to position [7, 0]
click at [1122, 584] on span "Close" at bounding box center [1135, 585] width 32 height 19
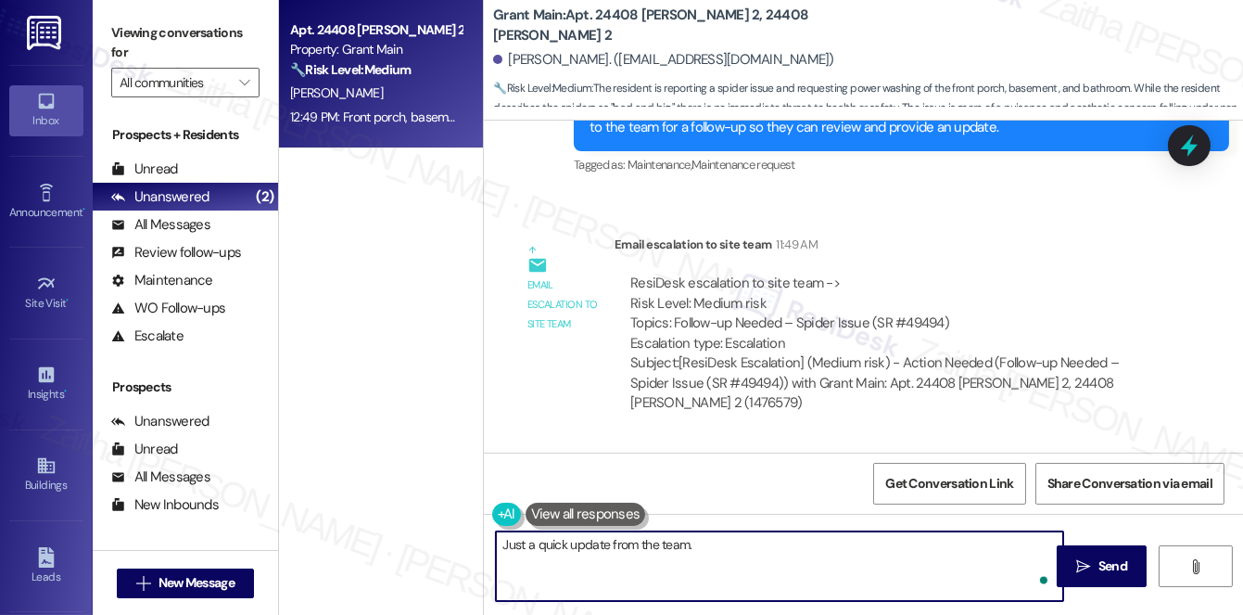
type textarea "Just a quick update from the team."
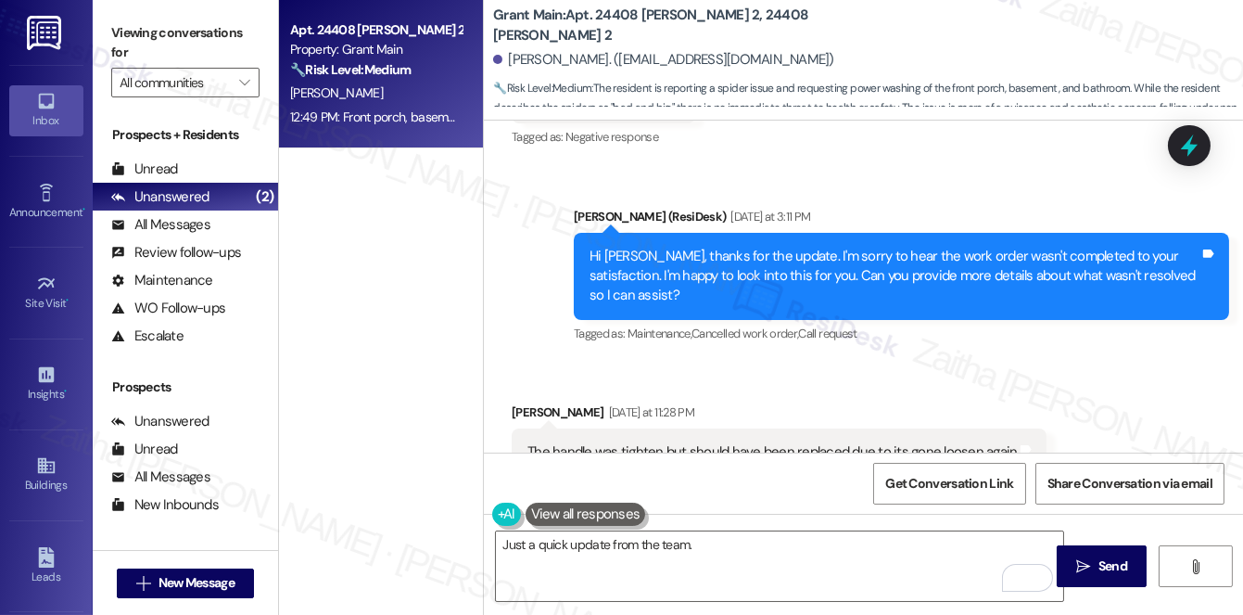
scroll to position [407, 0]
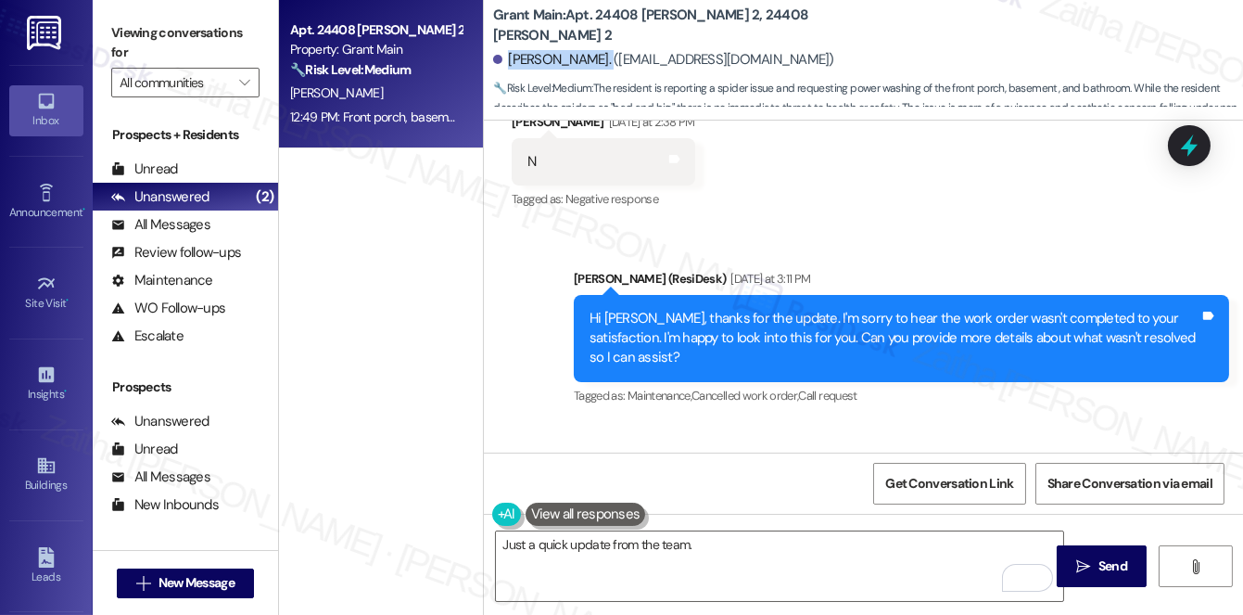
drag, startPoint x: 506, startPoint y: 57, endPoint x: 587, endPoint y: 50, distance: 81.0
click at [587, 50] on div "[PERSON_NAME]. ([EMAIL_ADDRESS][DOMAIN_NAME])" at bounding box center [663, 59] width 341 height 19
copy div "Latara Fraiser."
click at [748, 20] on b "Grant Main: Apt. 24408 Lambrecht 2, 24408 Lambrecht 2" at bounding box center [678, 26] width 371 height 40
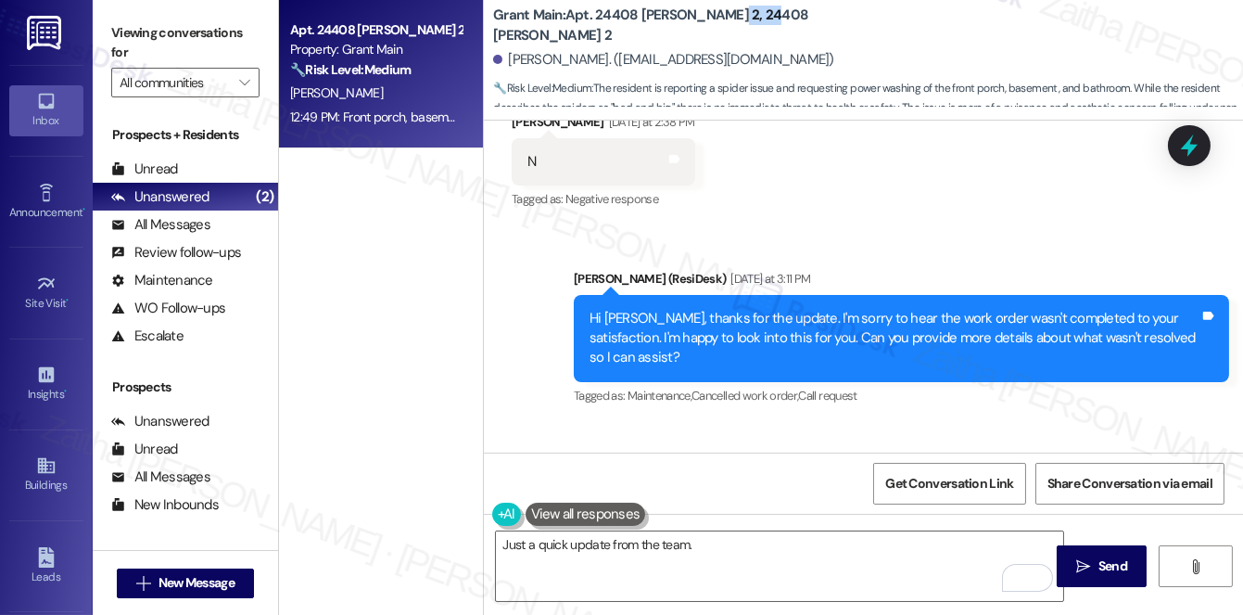
copy b "24408"
click at [725, 547] on textarea "Just a quick update from the team." at bounding box center [779, 566] width 567 height 70
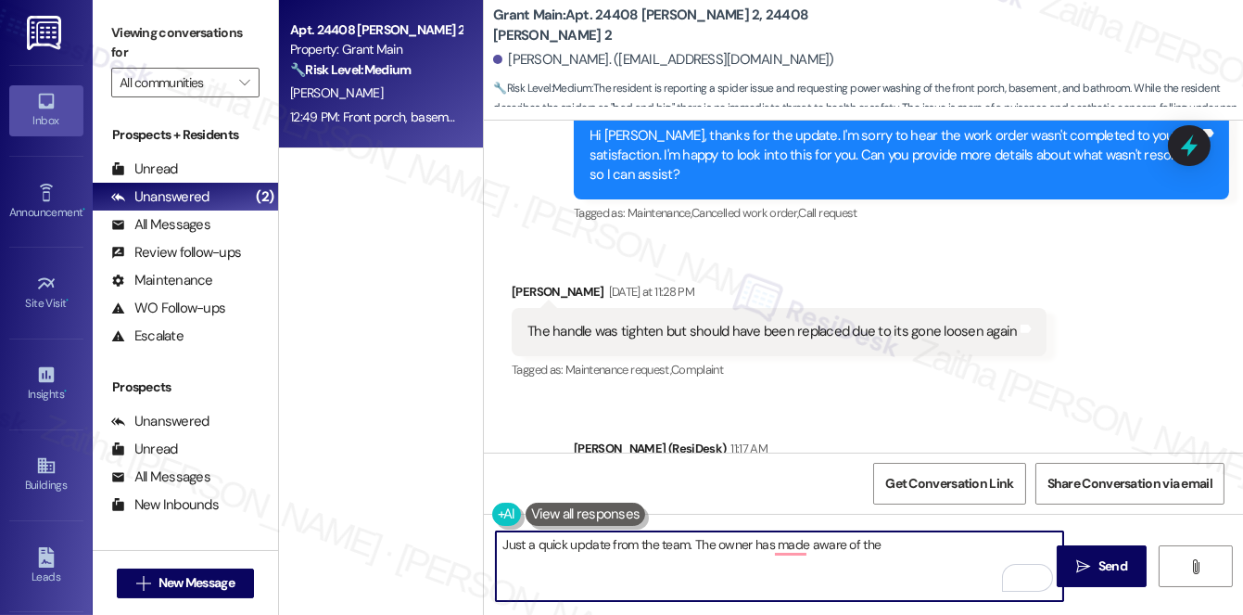
scroll to position [674, 0]
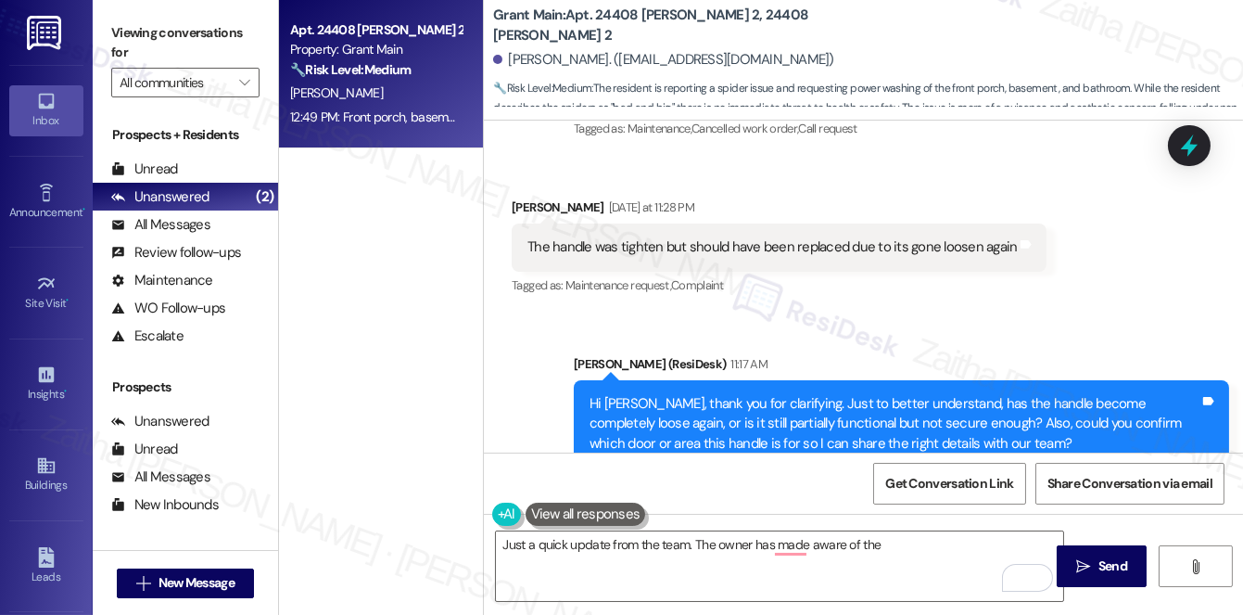
drag, startPoint x: 787, startPoint y: 366, endPoint x: 722, endPoint y: 295, distance: 96.5
click at [722, 312] on div "Sent via SMS Sarah (ResiDesk) 11:17 AM Hi Latara, thank you for clarifying. Jus…" at bounding box center [863, 410] width 759 height 197
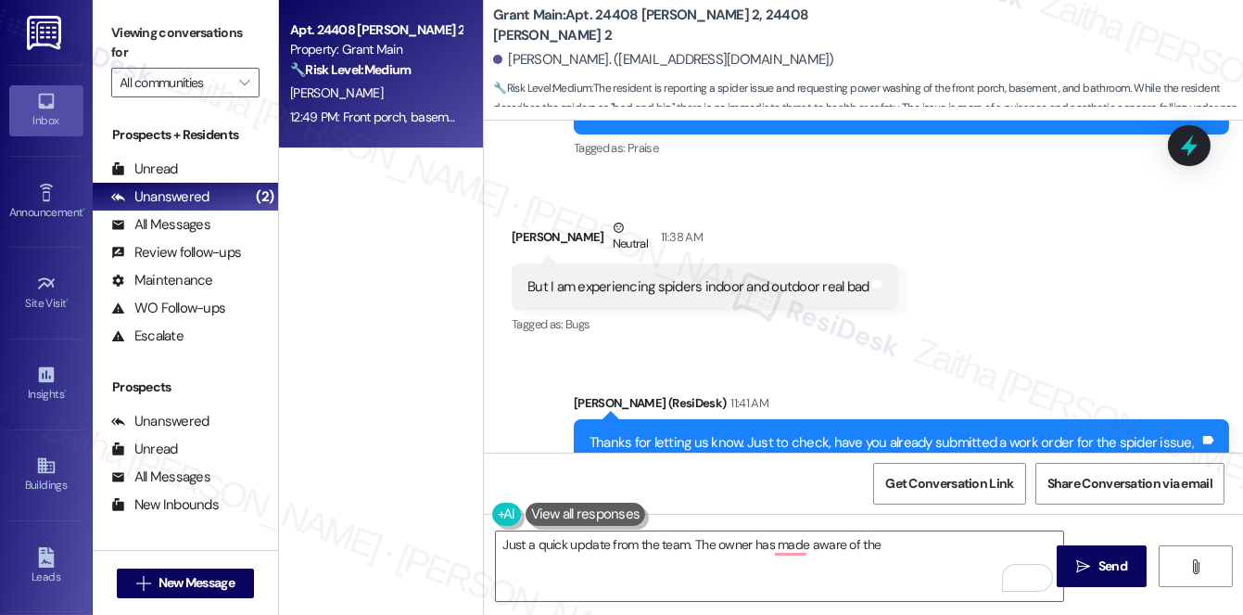
scroll to position [1348, 0]
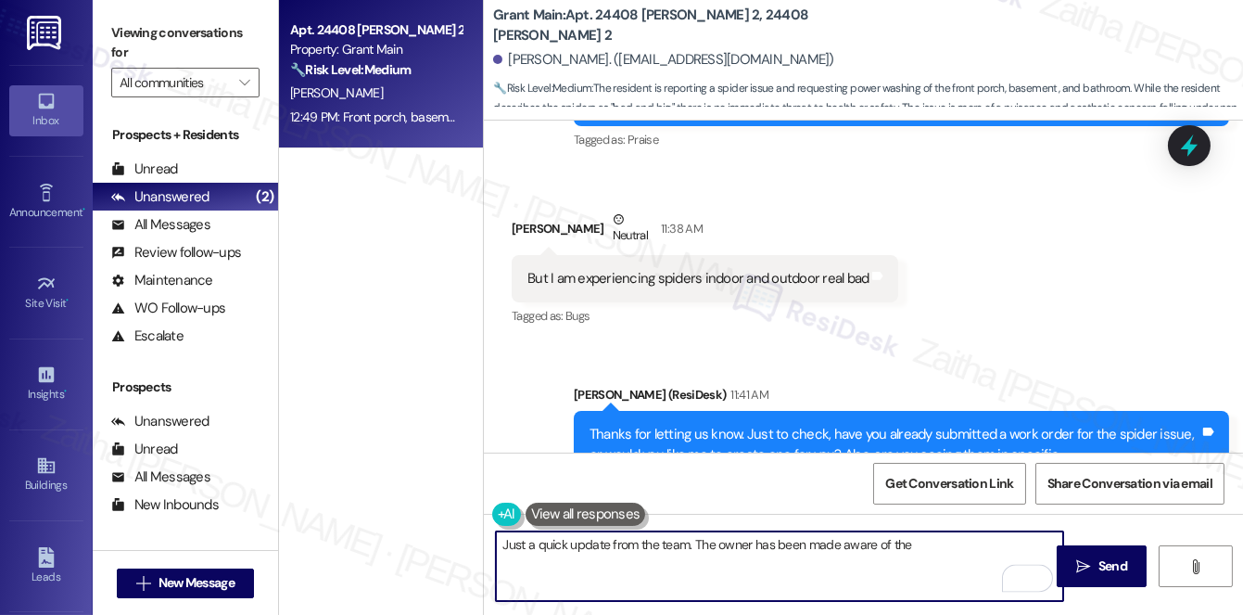
click at [917, 539] on textarea "Just a quick update from the team. The owner has been made aware of the" at bounding box center [779, 566] width 567 height 70
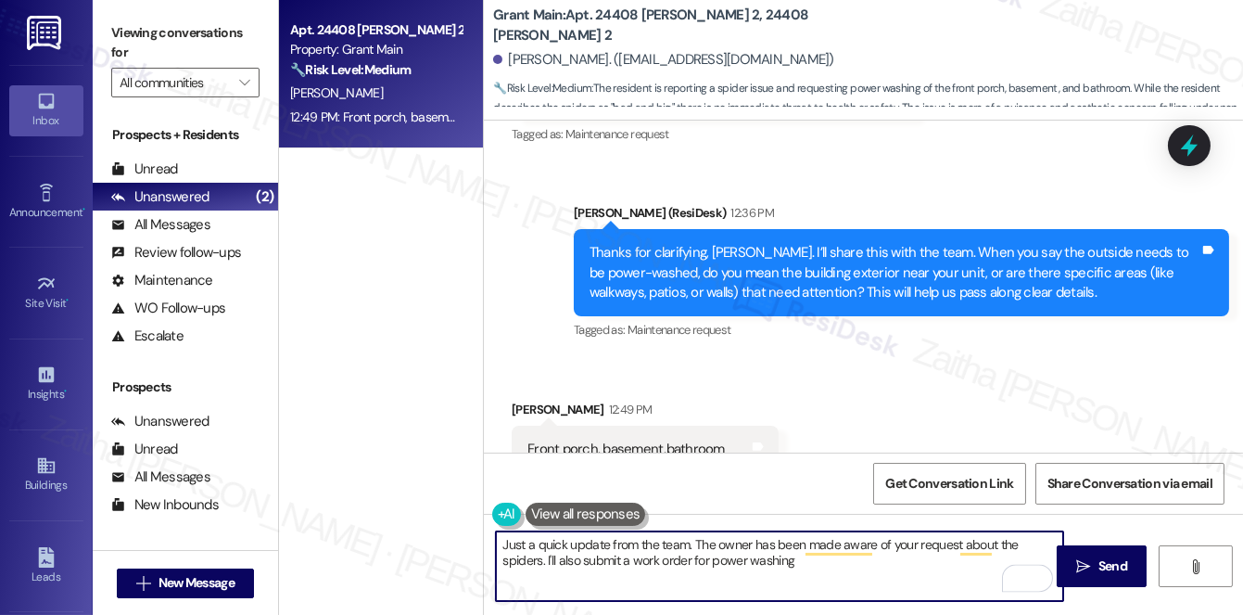
scroll to position [2514, 0]
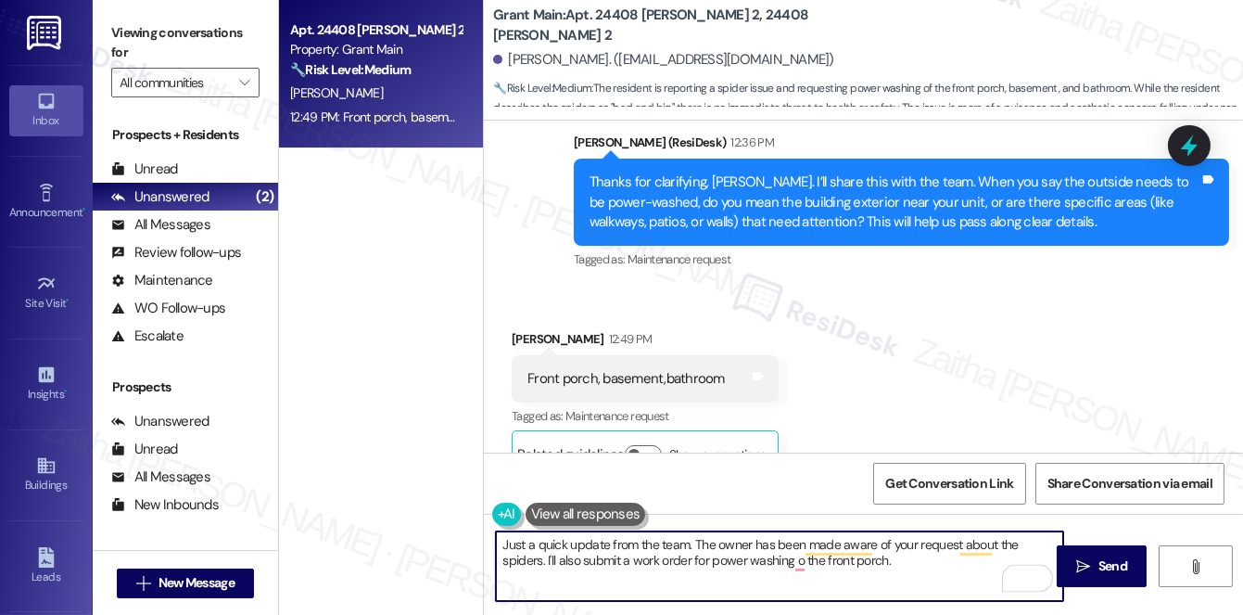
type textarea "Just a quick update from the team. The owner has been made aware of your reques…"
drag, startPoint x: 501, startPoint y: 537, endPoint x: 941, endPoint y: 561, distance: 440.1
click at [941, 561] on textarea "Just a quick update from the team. The owner has been made aware of your reques…" at bounding box center [779, 566] width 567 height 70
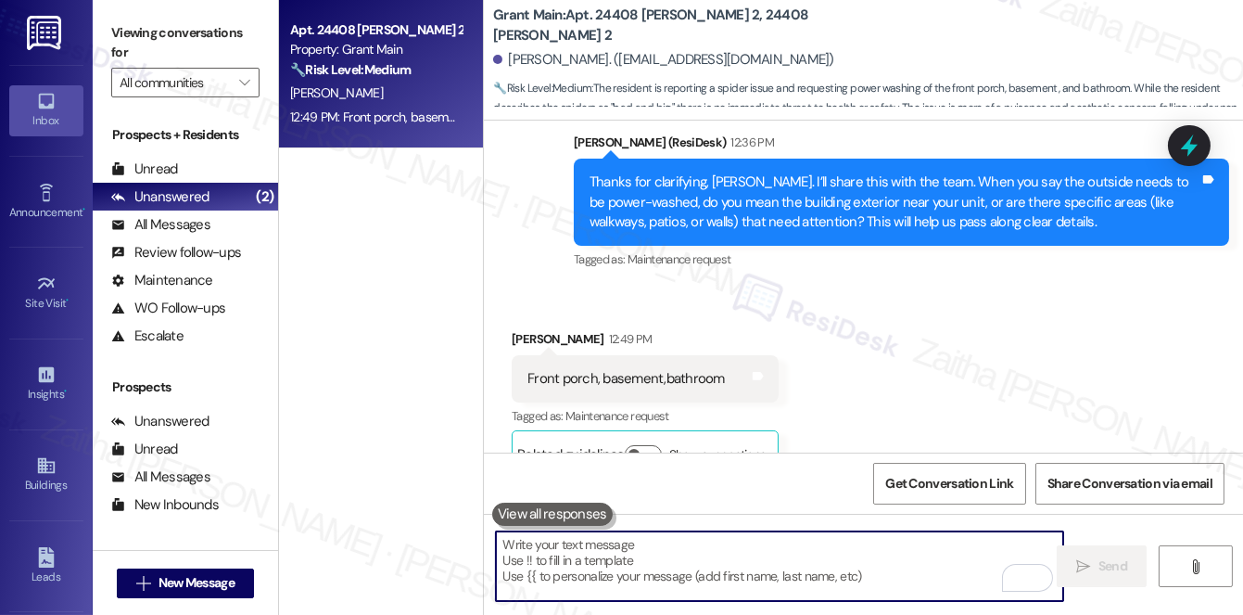
click at [613, 560] on textarea "To enrich screen reader interactions, please activate Accessibility in Grammarl…" at bounding box center [779, 566] width 567 height 70
paste textarea "Just a quick update from the team: the owner has been made aware of your reques…"
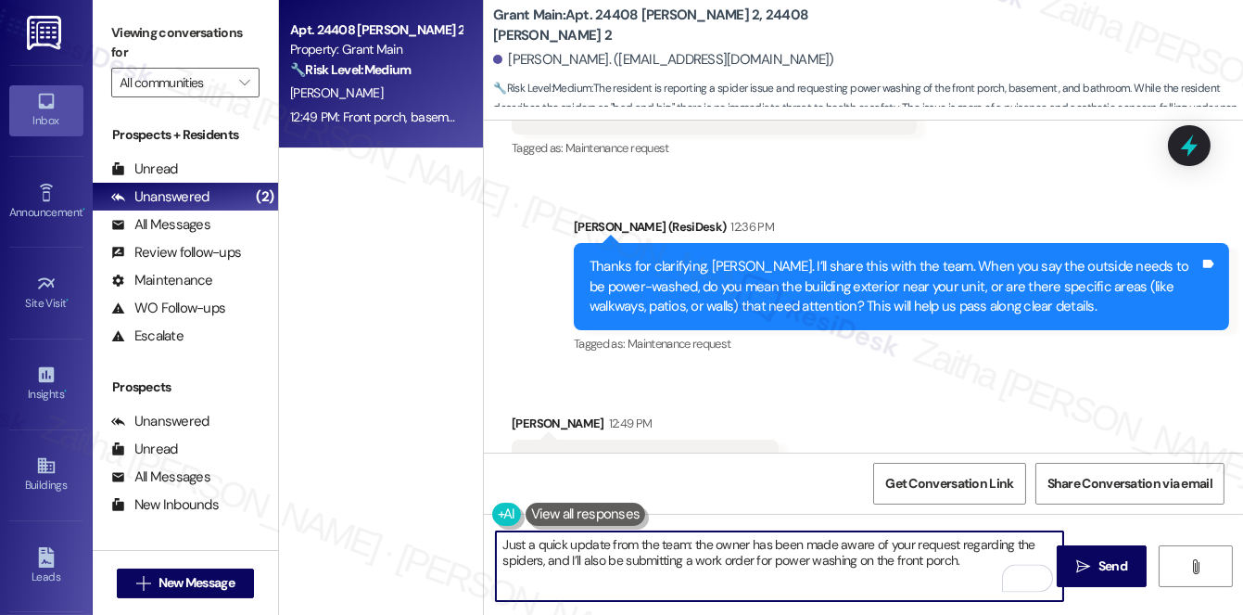
scroll to position [2430, 0]
paste textarea "Do we have your permission to enter during your absence? Do you have pets that …"
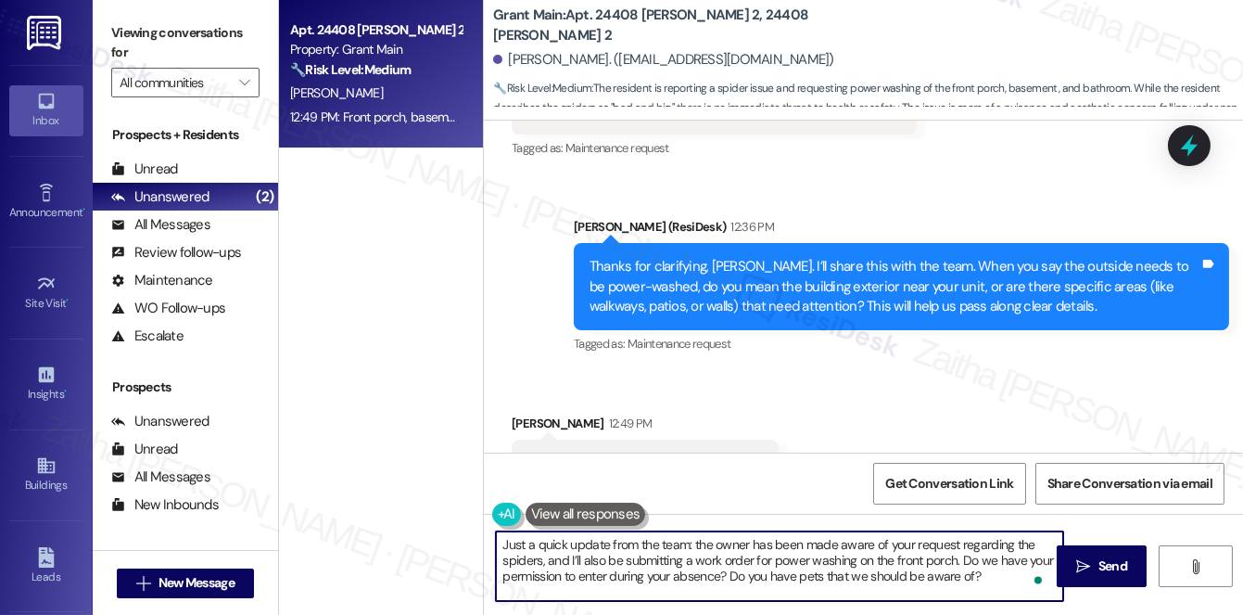
scroll to position [2514, 0]
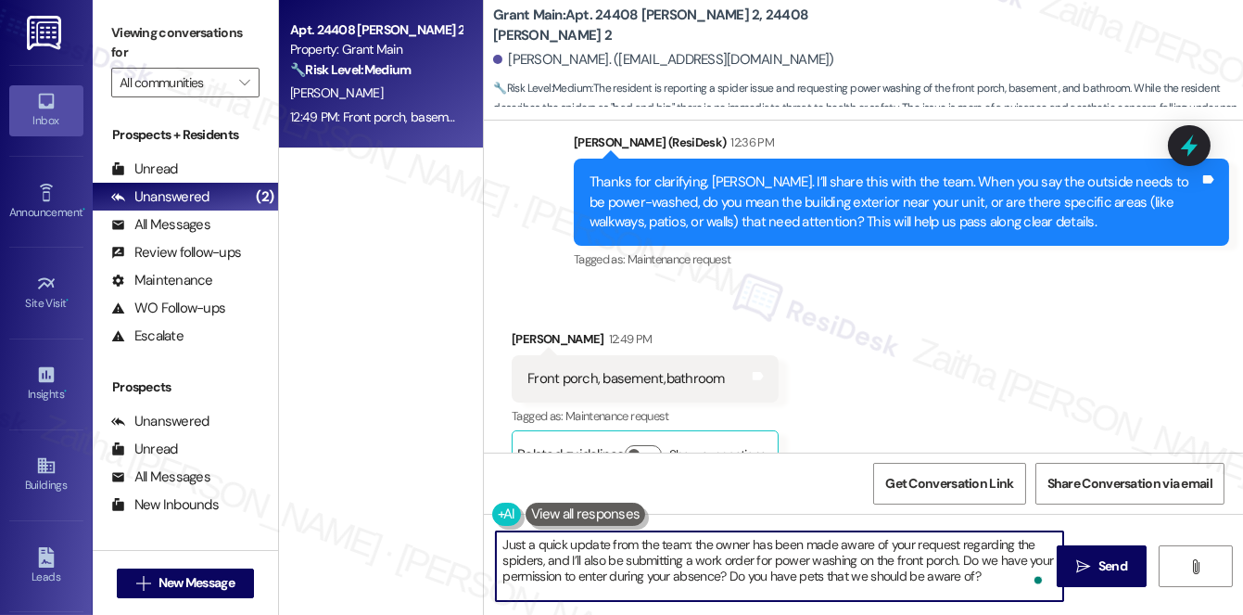
click at [949, 556] on textarea "Just a quick update from the team: the owner has been made aware of your reques…" at bounding box center [779, 566] width 567 height 70
click at [655, 583] on textarea "Just a quick update from the team: the owner has been made aware of your reques…" at bounding box center [779, 566] width 567 height 70
type textarea "Just a quick update from the team: the owner has been made aware of your reques…"
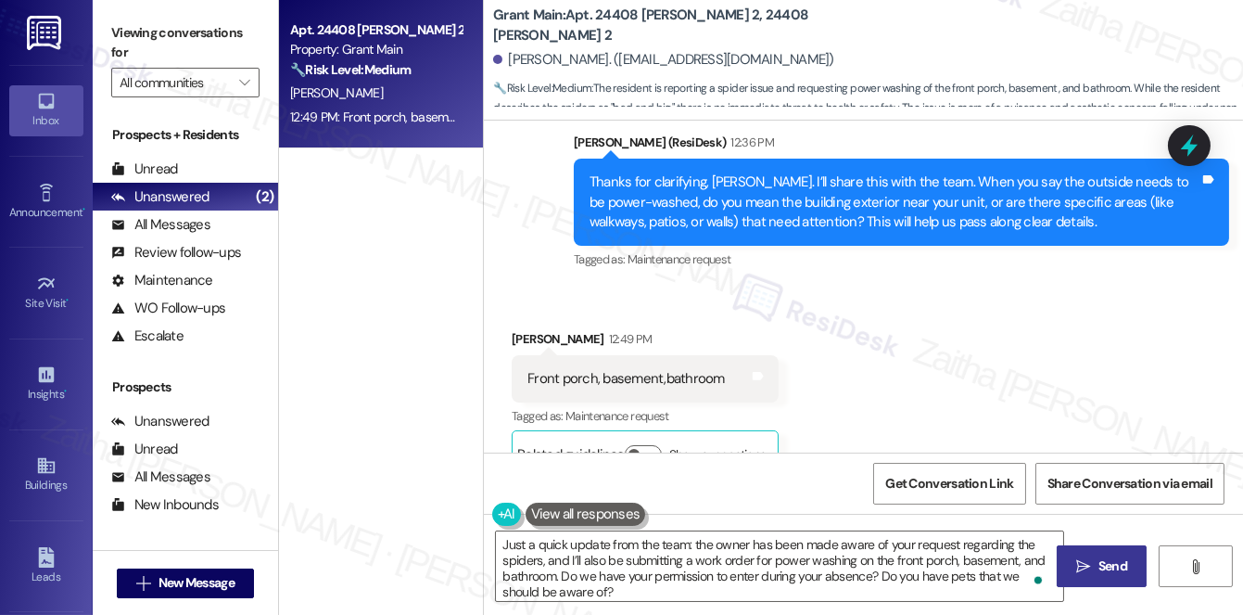
click at [1099, 559] on span "Send" at bounding box center [1112, 565] width 29 height 19
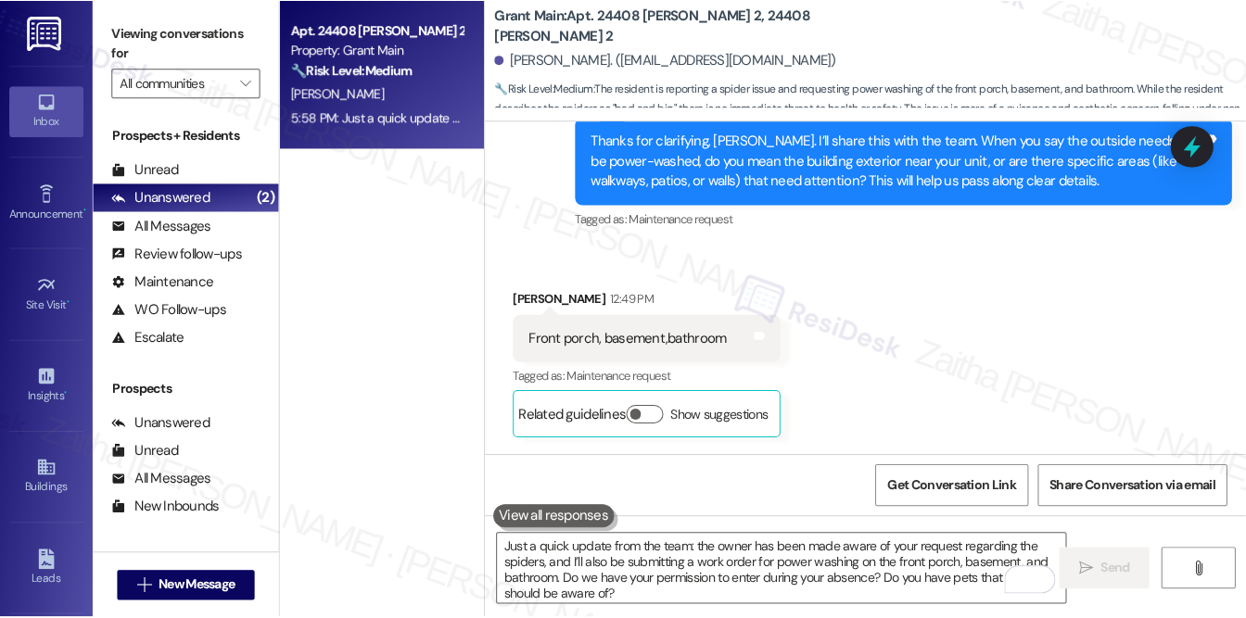
scroll to position [2597, 0]
